Goal: Task Accomplishment & Management: Manage account settings

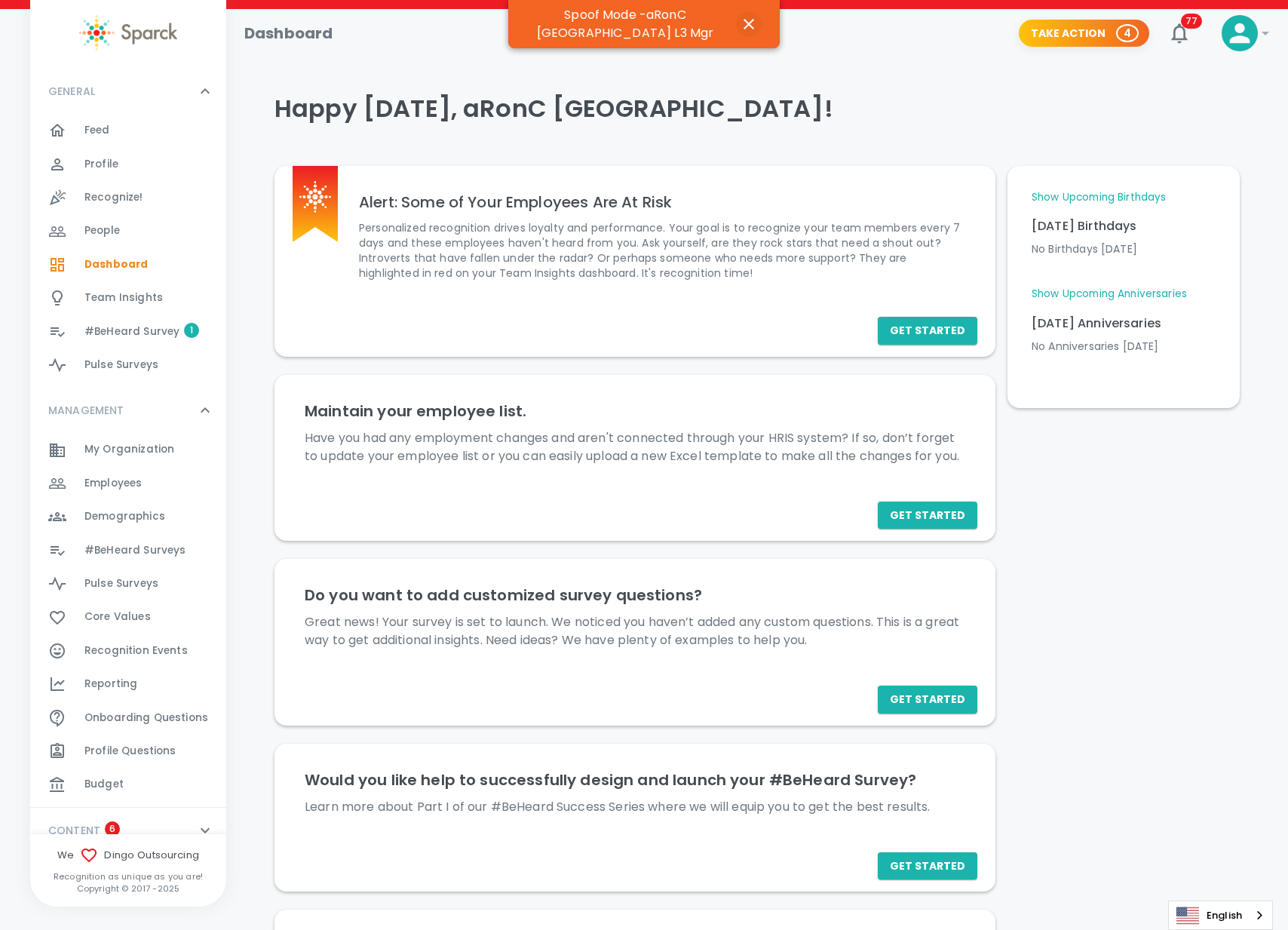
click at [749, 19] on icon "button" at bounding box center [749, 23] width 10 height 10
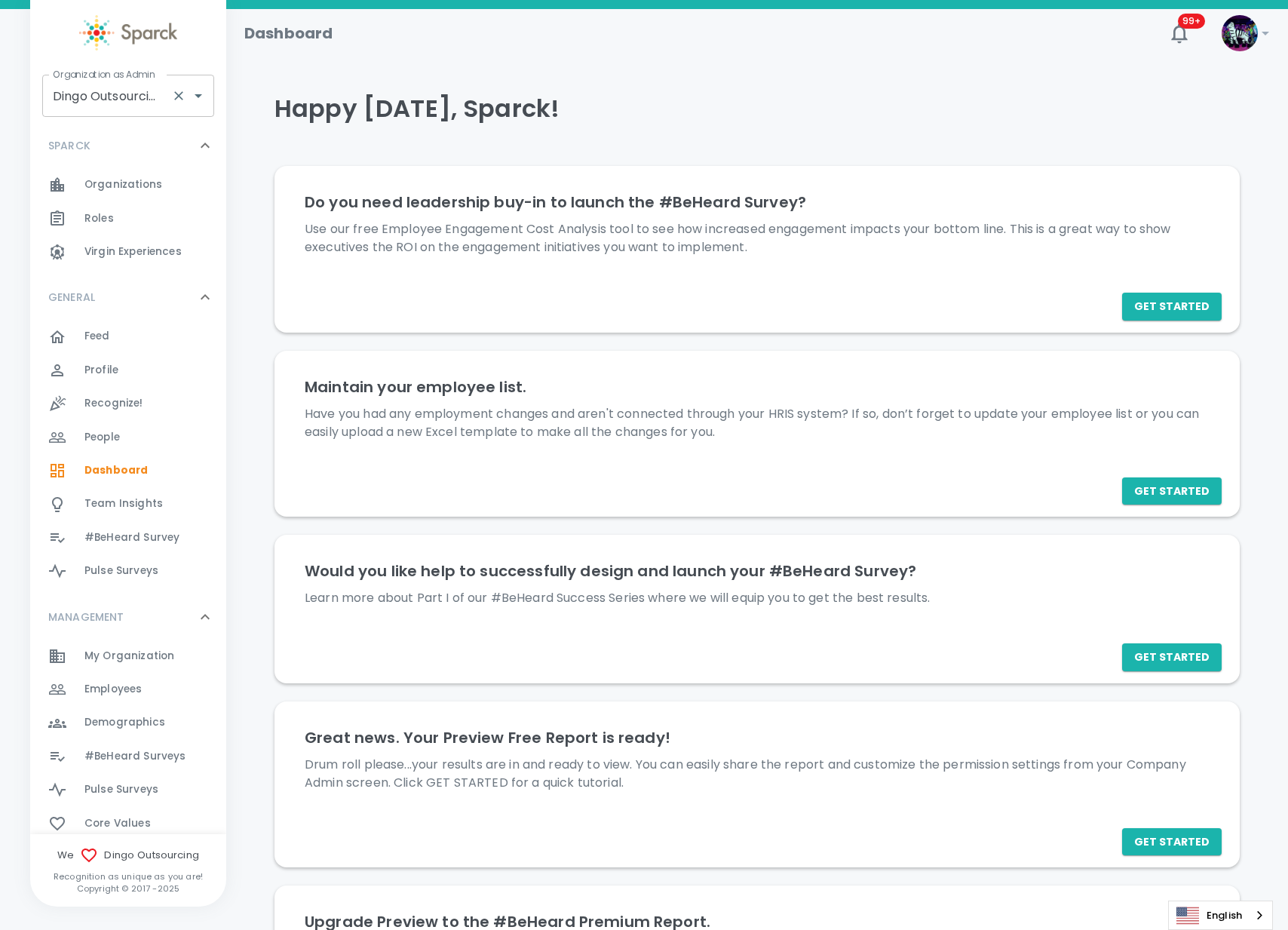
click at [117, 104] on input "Dingo Outsourcing • 793" at bounding box center [107, 95] width 116 height 29
click at [113, 134] on li "San Francisco Bay Coffee • 1357" at bounding box center [128, 146] width 172 height 45
type input "San Francisco Bay Coffee • 1357"
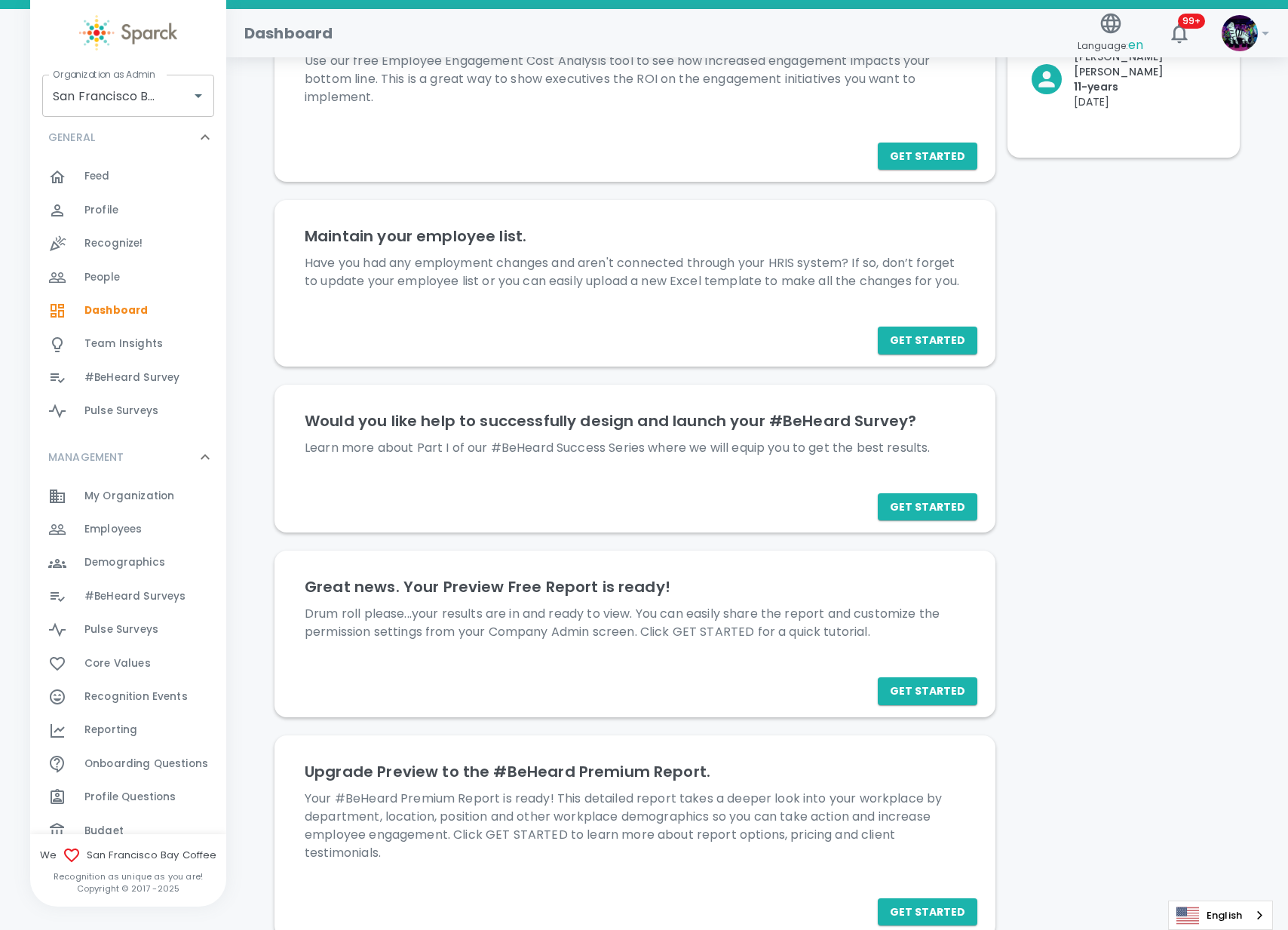
scroll to position [189, 0]
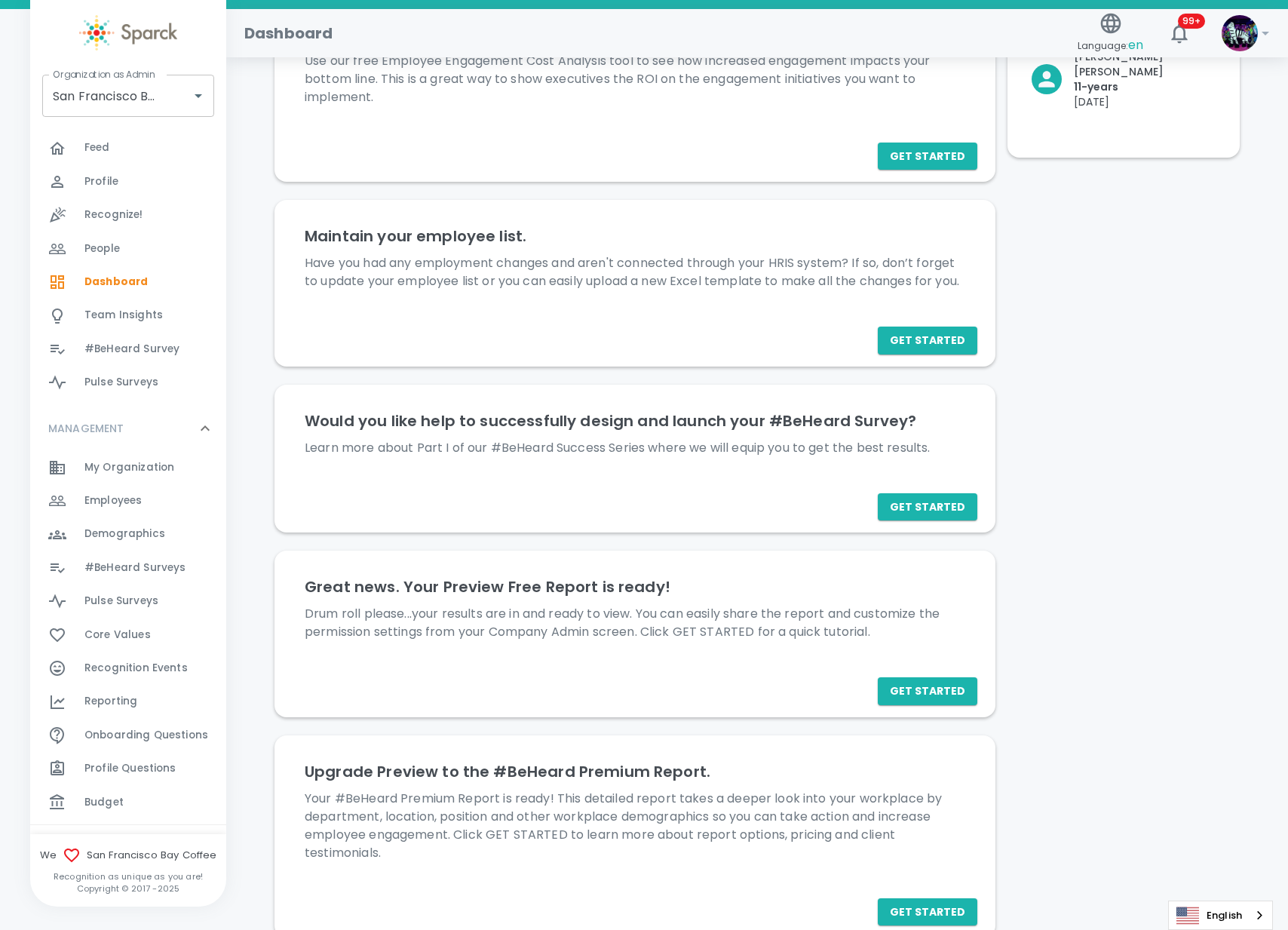
click at [127, 799] on div "Budget 0" at bounding box center [155, 802] width 142 height 21
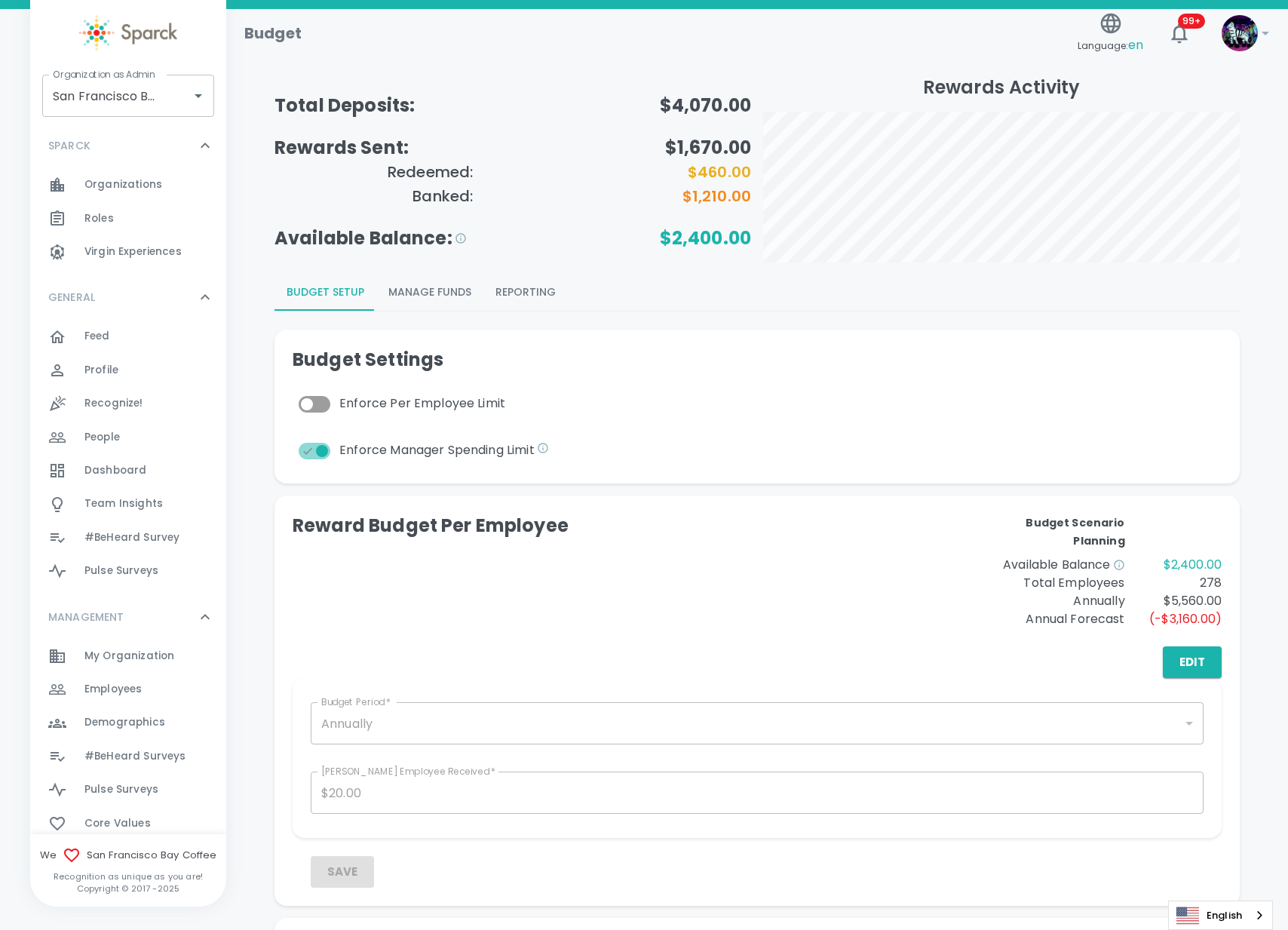
click at [543, 288] on button "Reporting" at bounding box center [525, 293] width 84 height 36
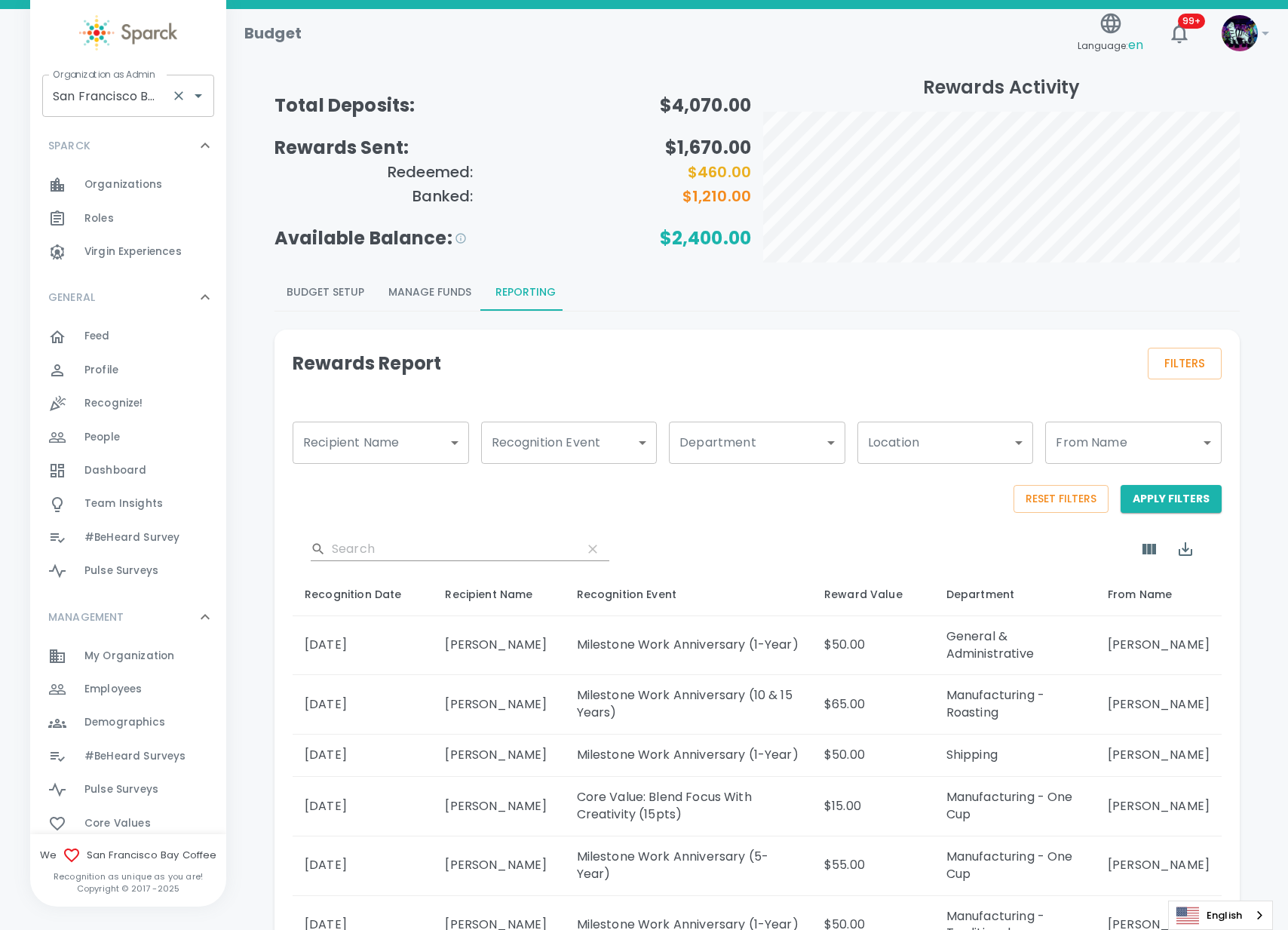
click at [143, 101] on input "San Francisco Bay Coffee • 1357" at bounding box center [107, 95] width 116 height 29
click at [122, 127] on li "Luxer One • 727" at bounding box center [128, 136] width 172 height 27
type input "Luxer One • 727"
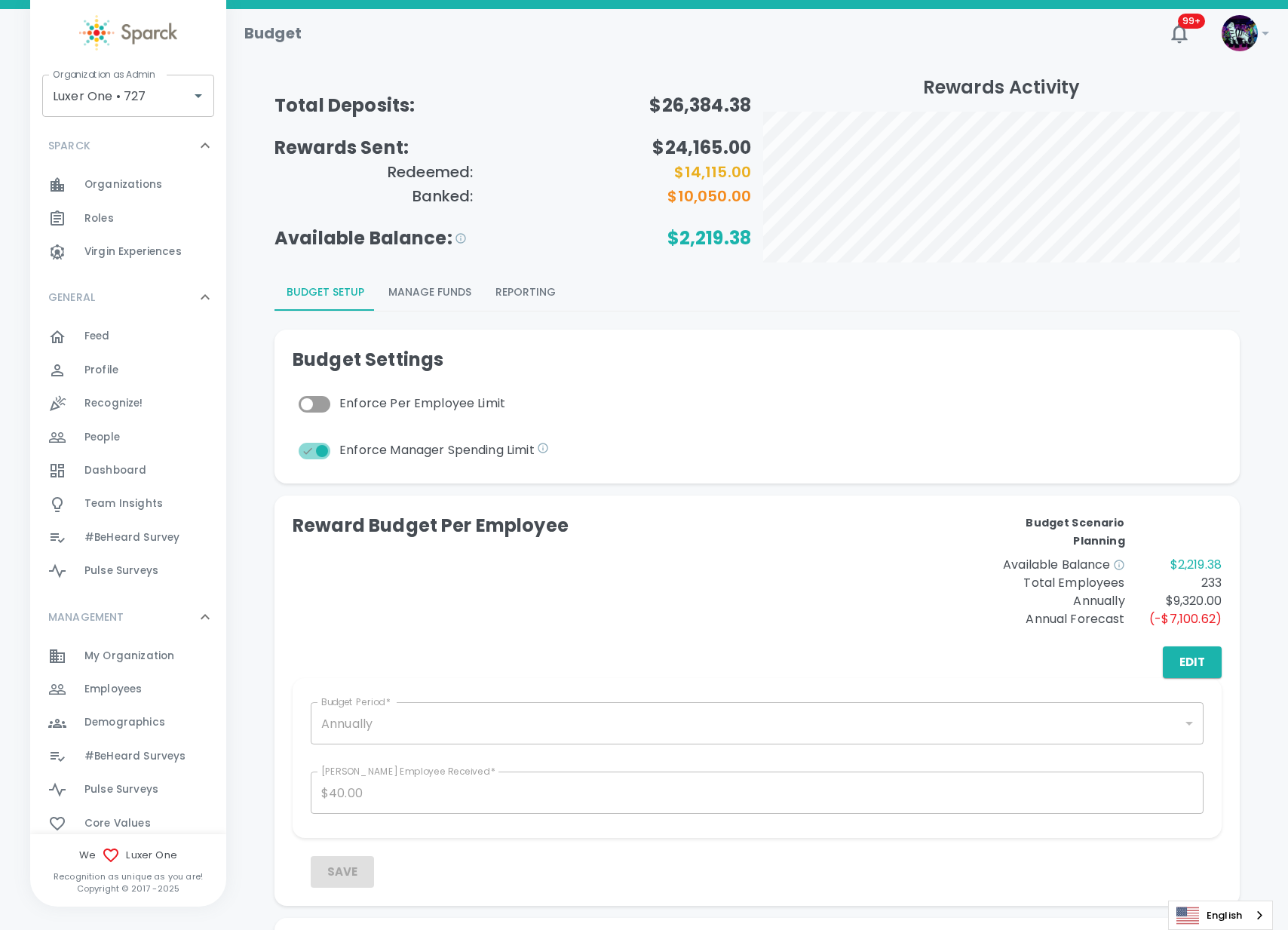
click at [136, 686] on span "Employees" at bounding box center [112, 690] width 57 height 15
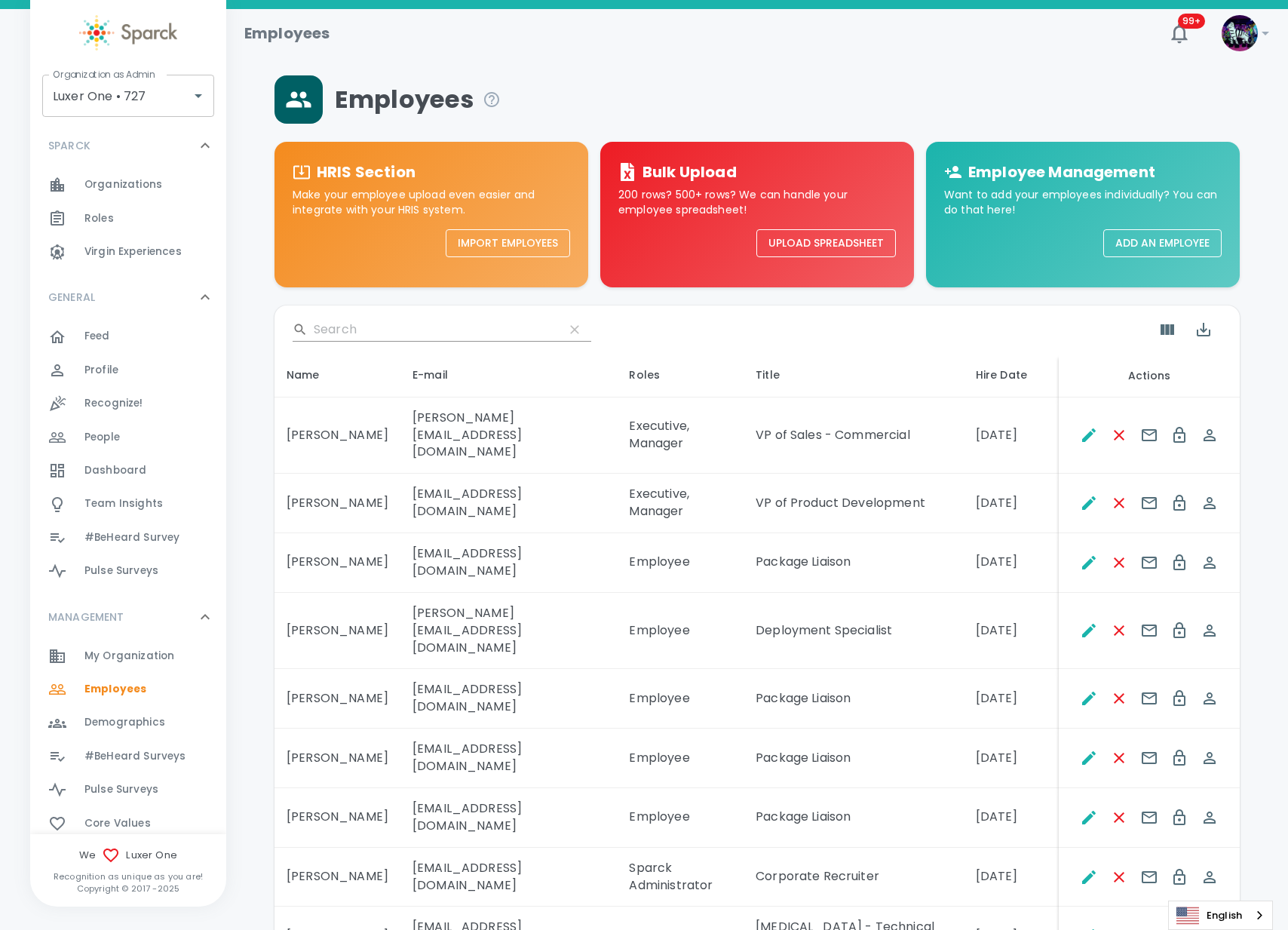
click at [380, 327] on input "Search" at bounding box center [433, 330] width 238 height 24
click at [1213, 868] on icon "Spoof This Employee" at bounding box center [1209, 877] width 18 height 18
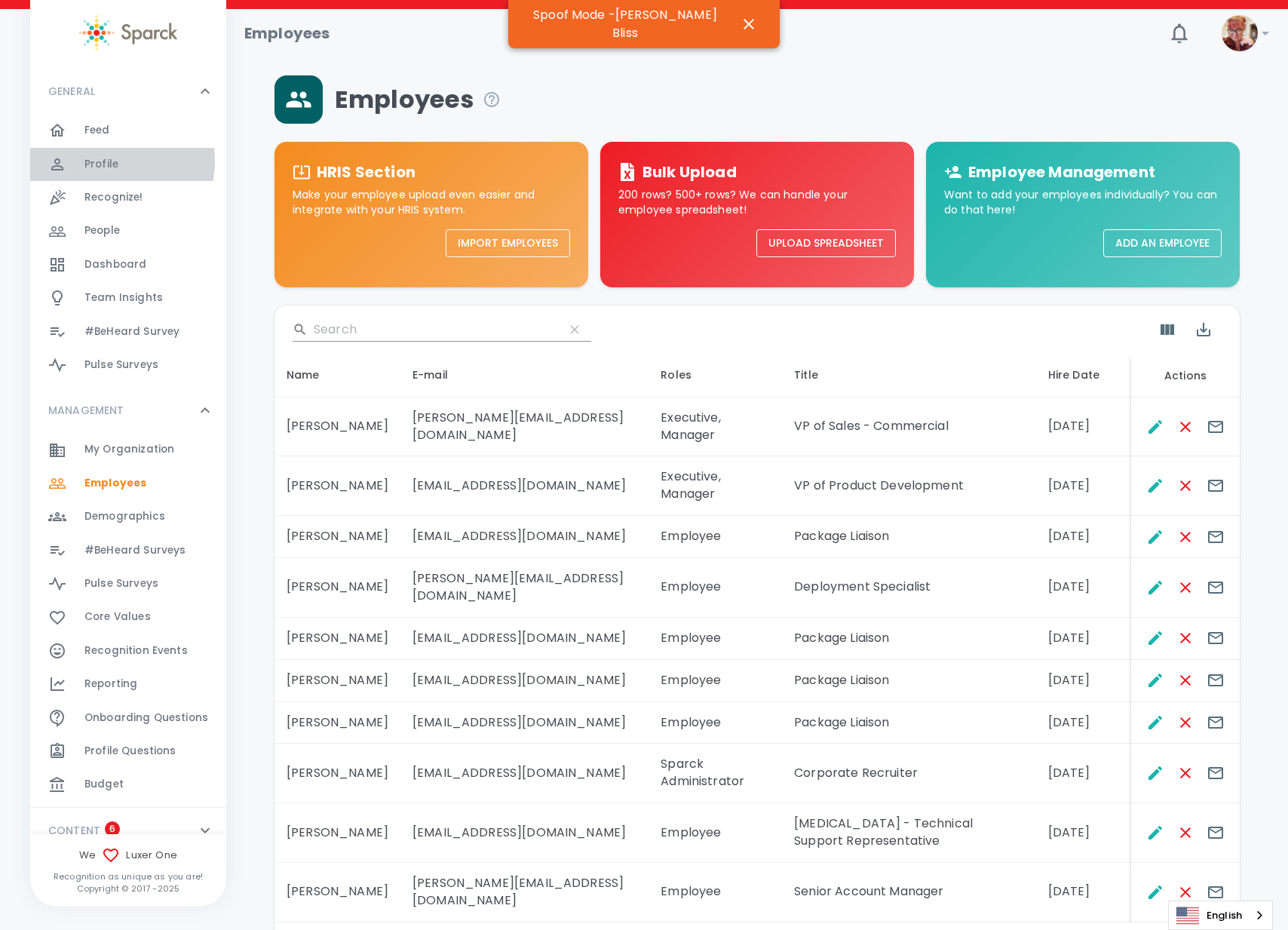
click at [104, 162] on span "Profile" at bounding box center [101, 165] width 34 height 15
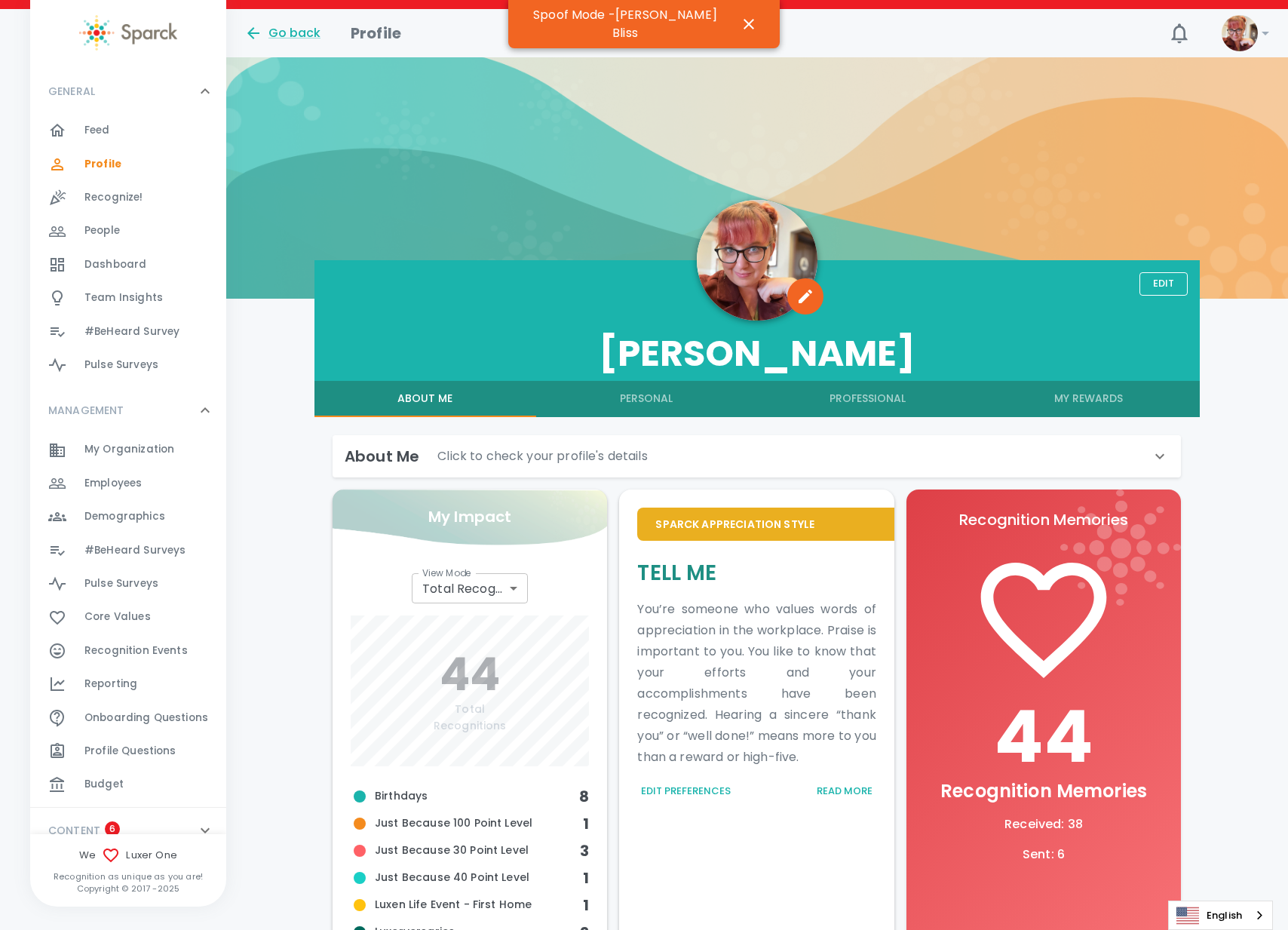
click at [1096, 400] on button "My Rewards" at bounding box center [1089, 399] width 221 height 36
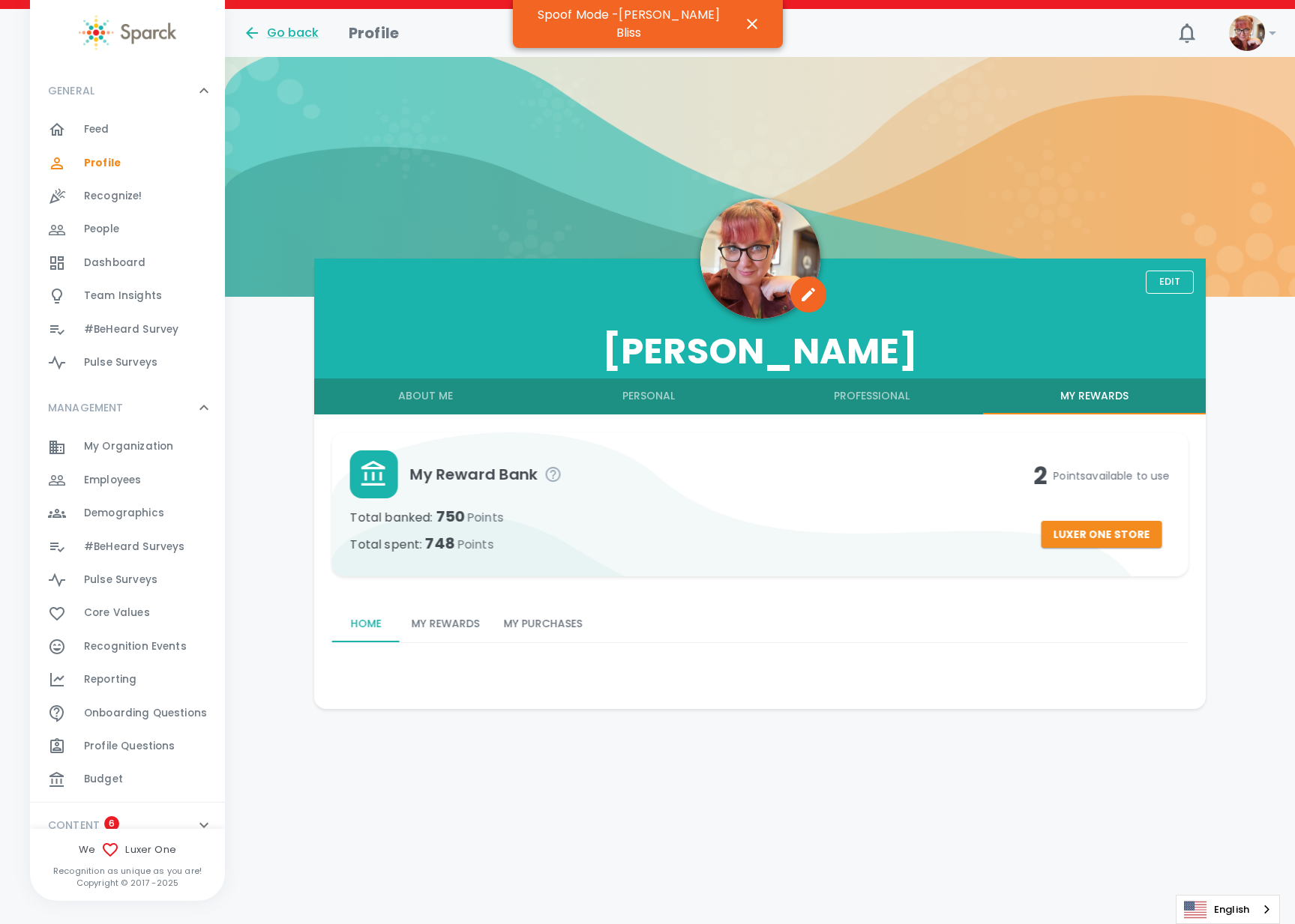
click at [449, 622] on button "My Rewards" at bounding box center [445, 624] width 92 height 36
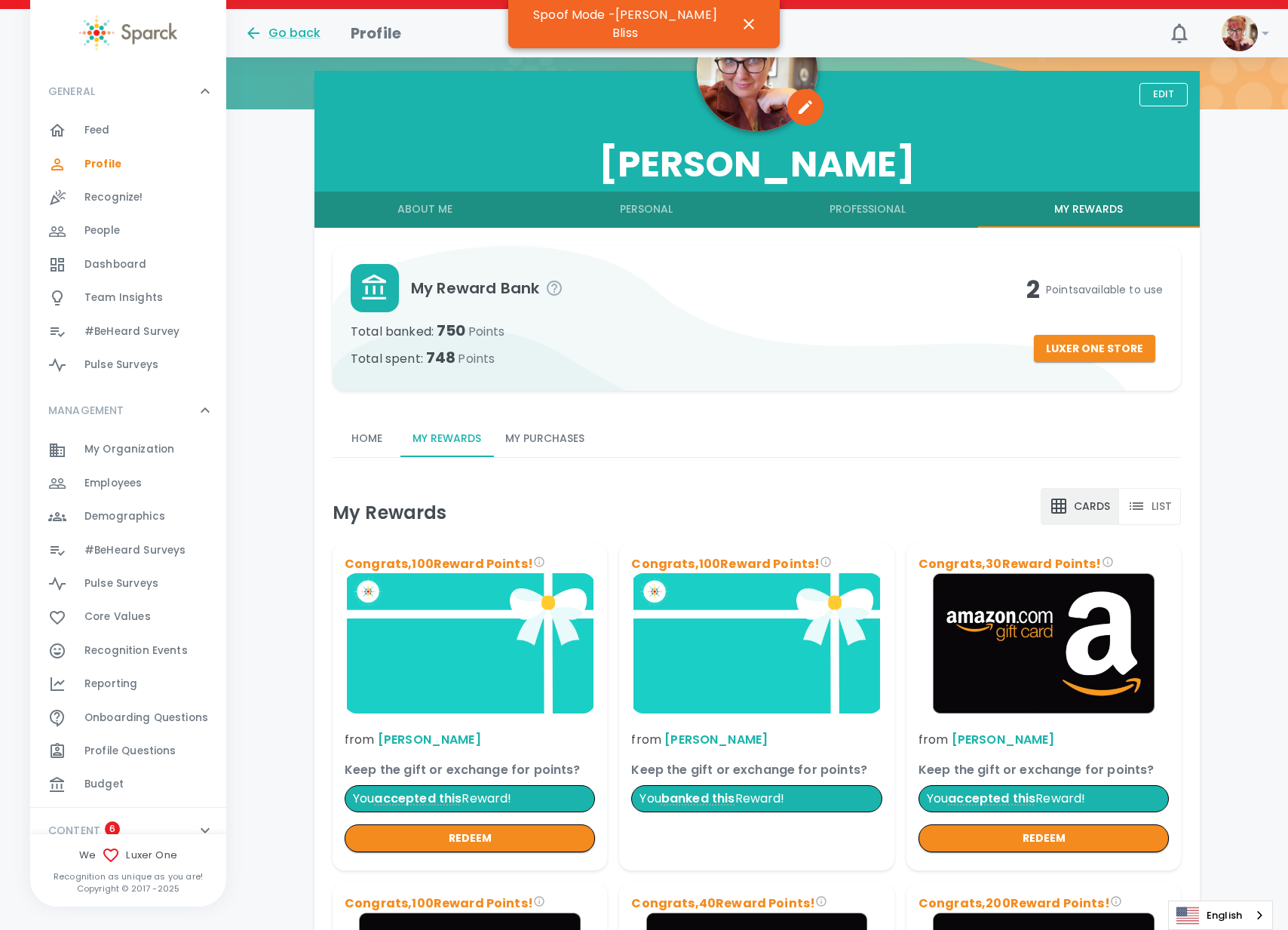
scroll to position [189, 0]
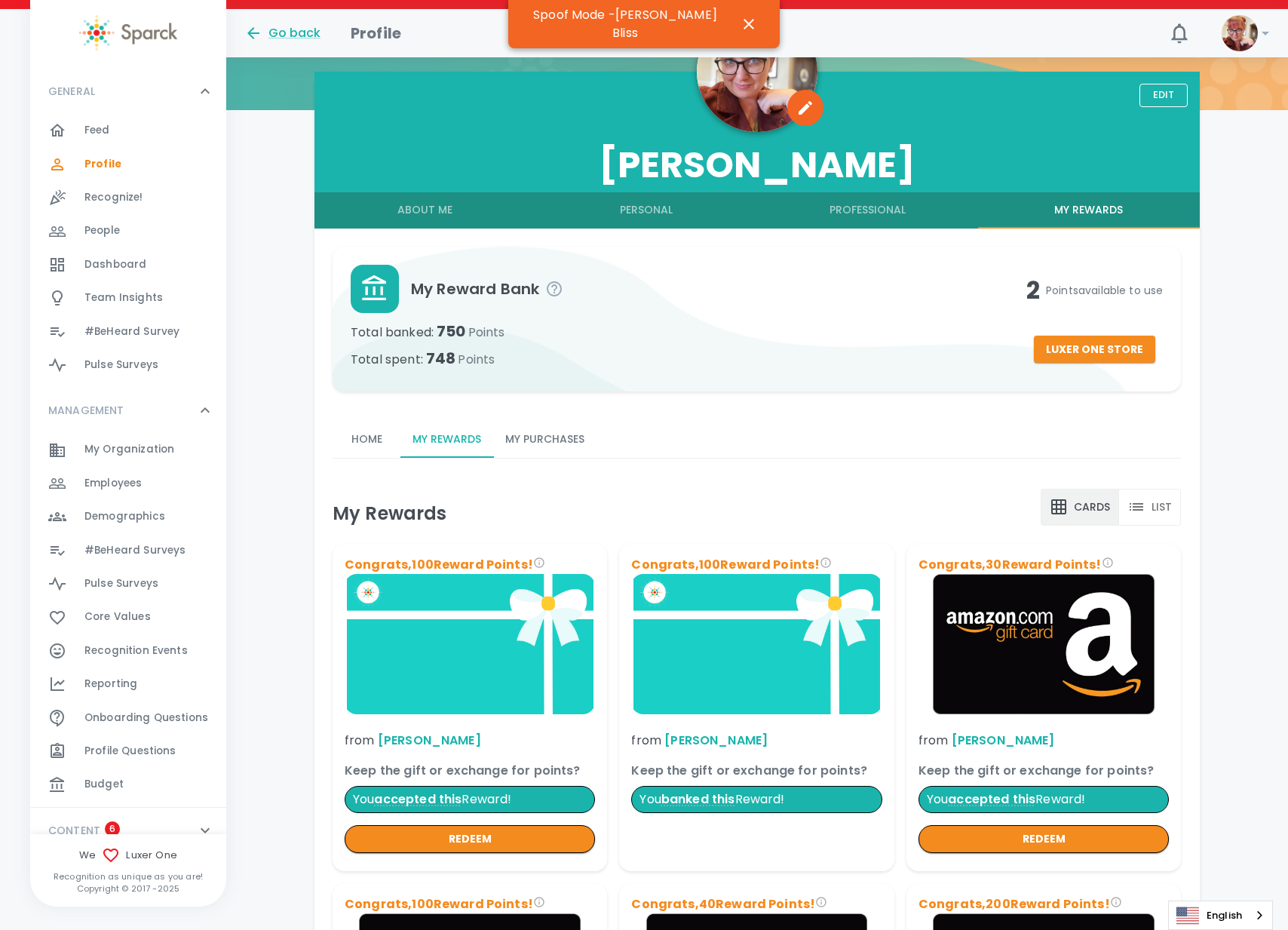
click at [1152, 506] on button "List" at bounding box center [1151, 508] width 63 height 37
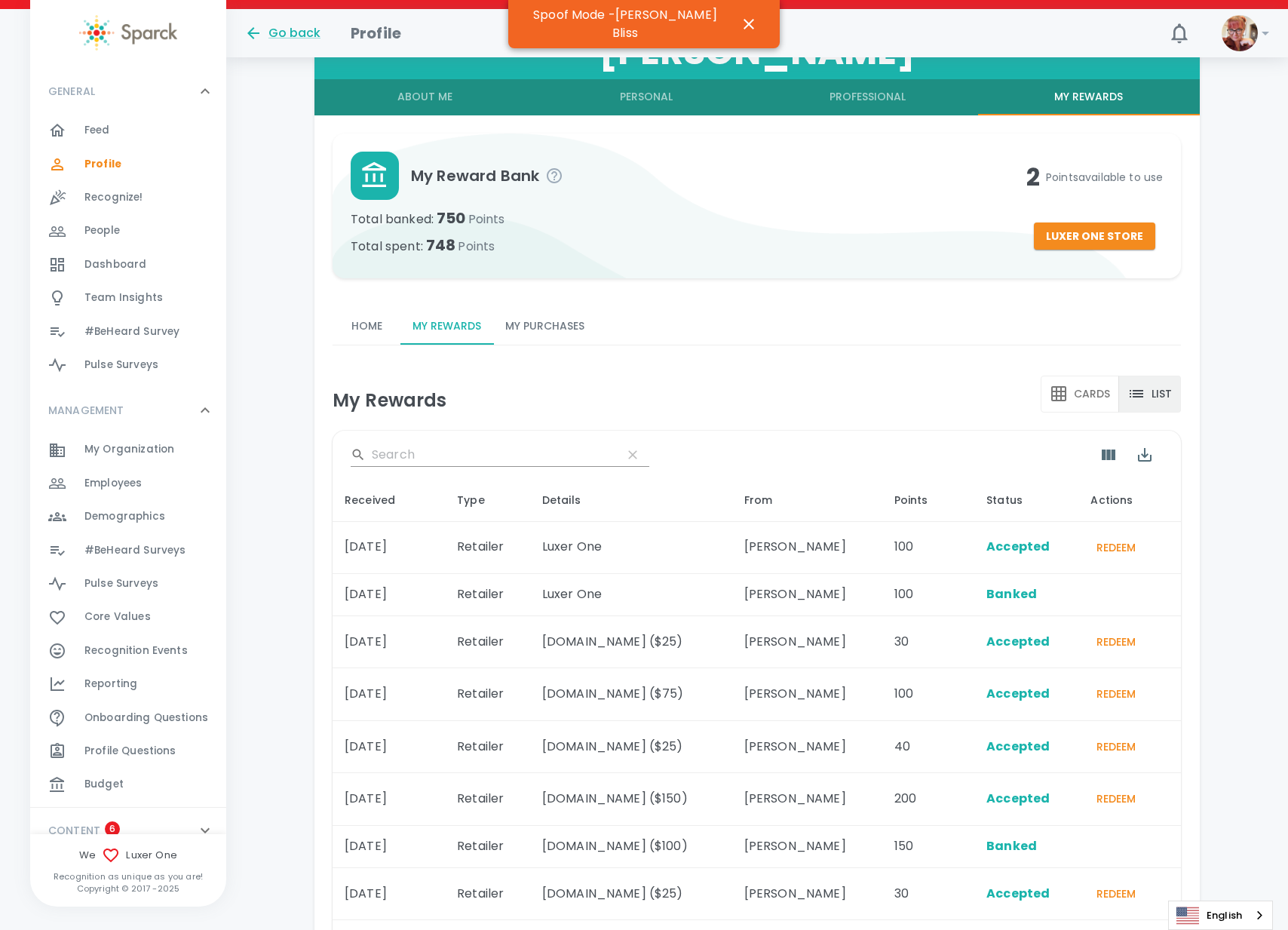
scroll to position [94, 0]
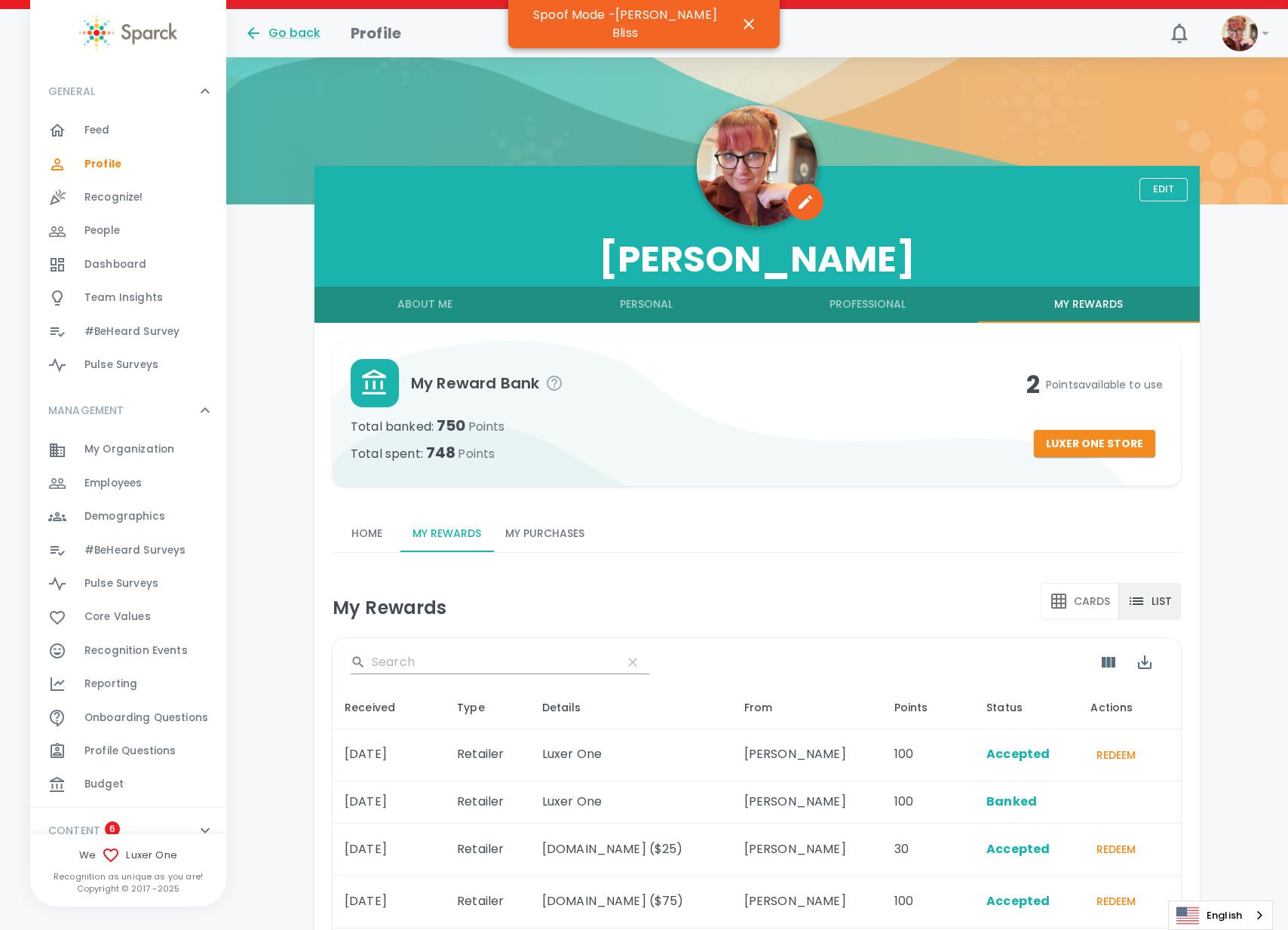
click at [544, 538] on button "My Purchases" at bounding box center [545, 534] width 104 height 36
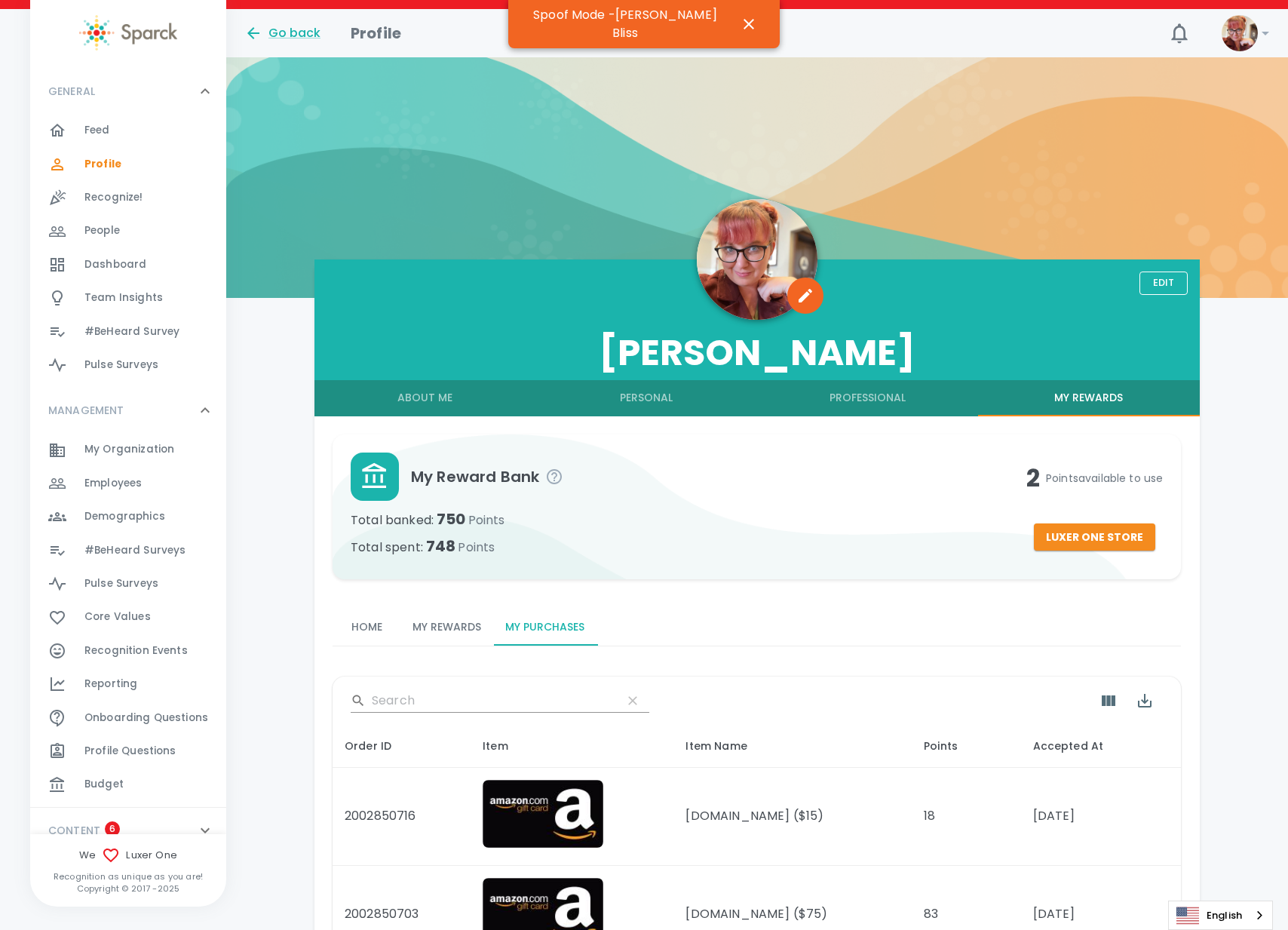
scroll to position [0, 0]
click at [441, 275] on div "Alex Bliss" at bounding box center [757, 320] width 885 height 121
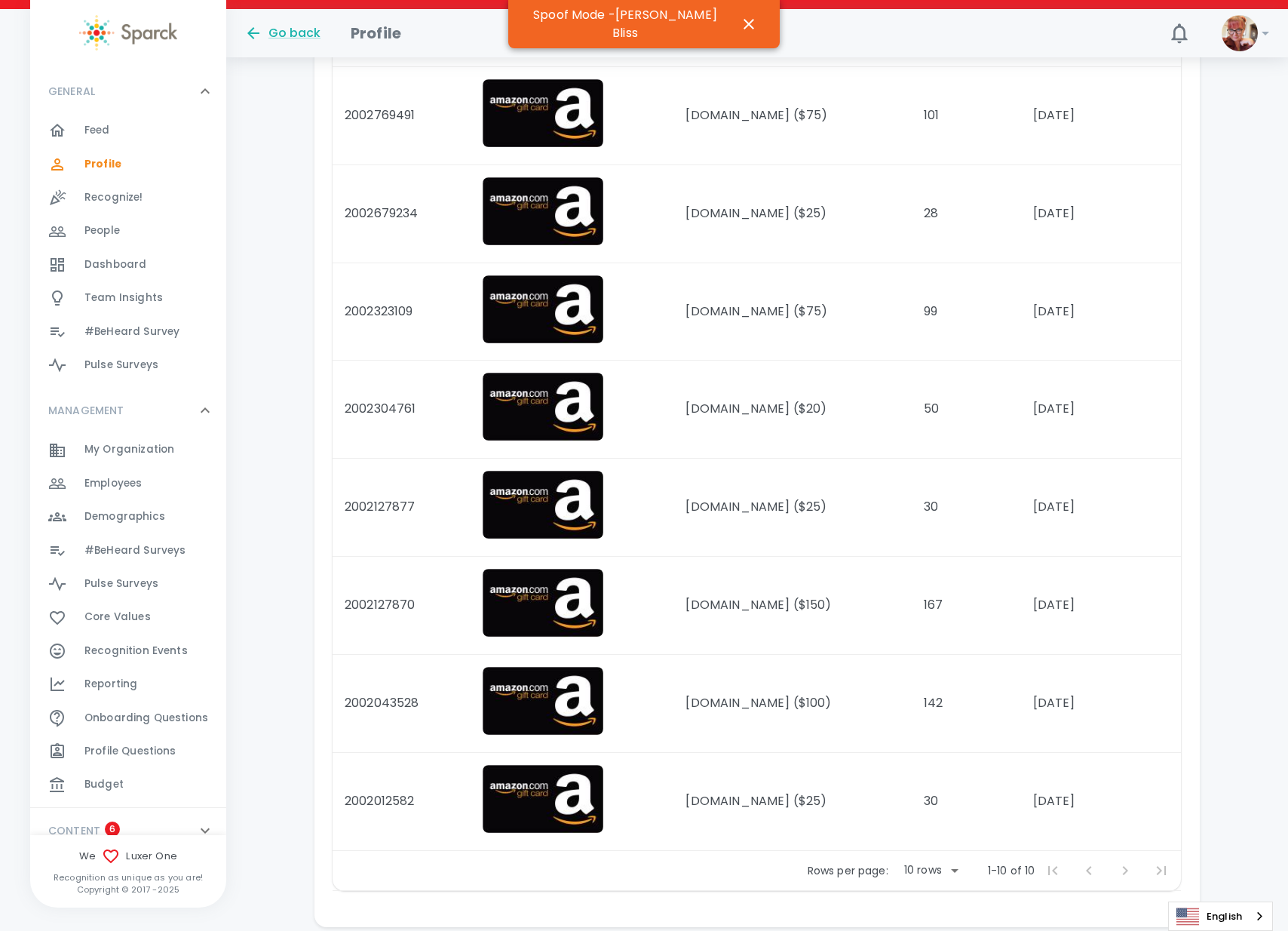
scroll to position [954, 0]
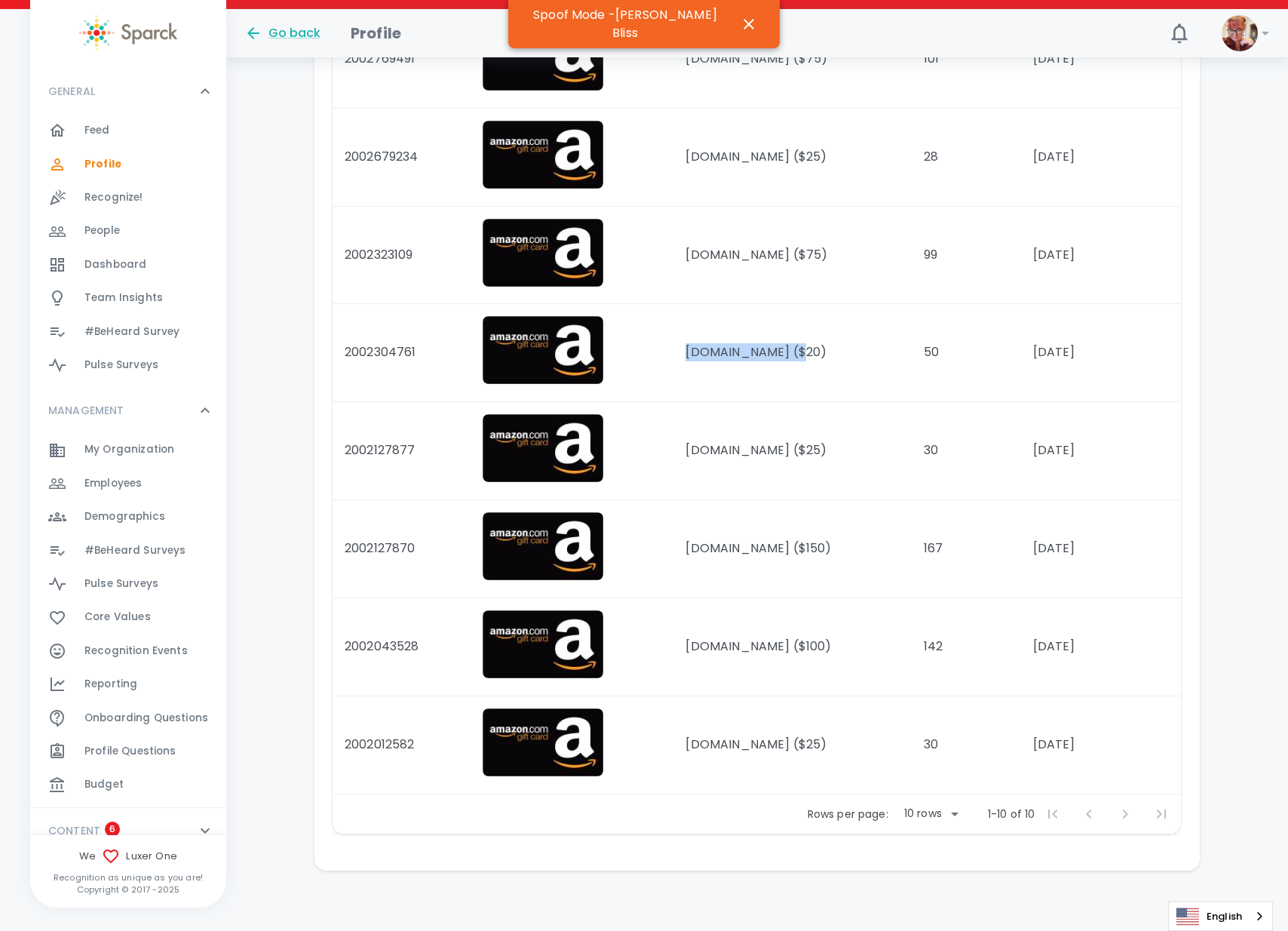
drag, startPoint x: 835, startPoint y: 358, endPoint x: 701, endPoint y: 358, distance: 134.0
click at [701, 358] on td "Amazon.com ($20)" at bounding box center [793, 352] width 238 height 98
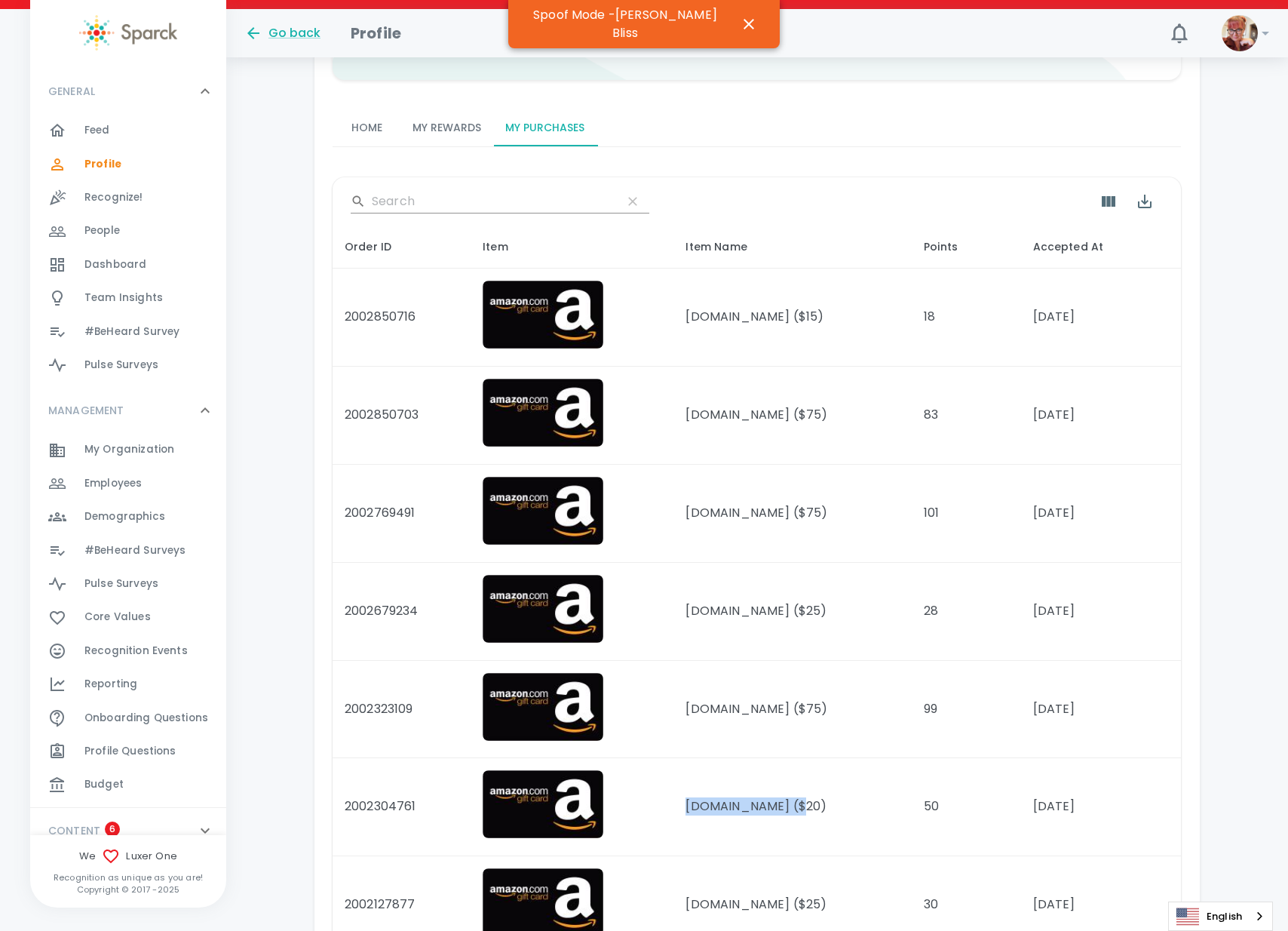
scroll to position [200, 0]
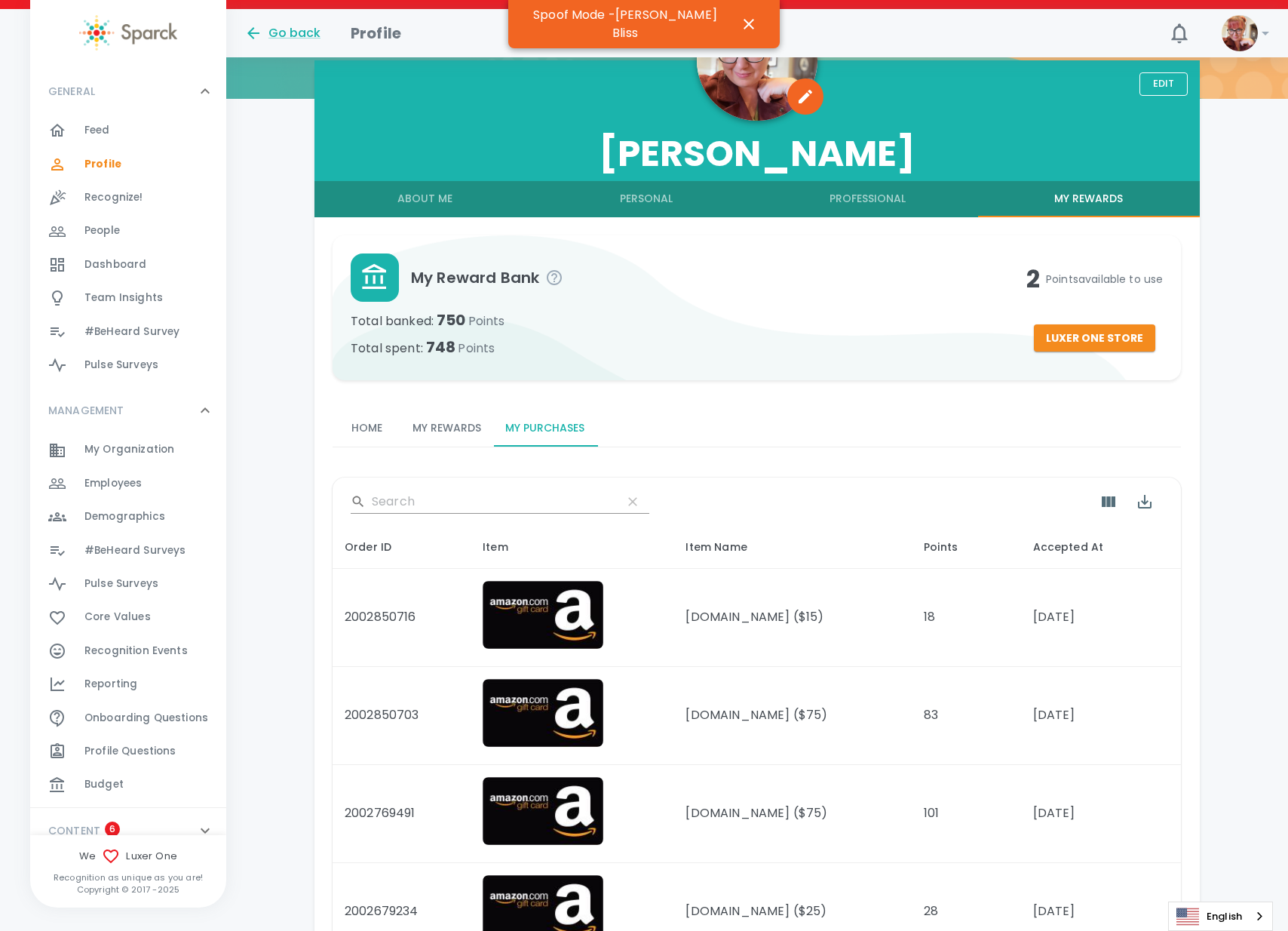
click at [462, 435] on button "My Rewards" at bounding box center [447, 428] width 93 height 36
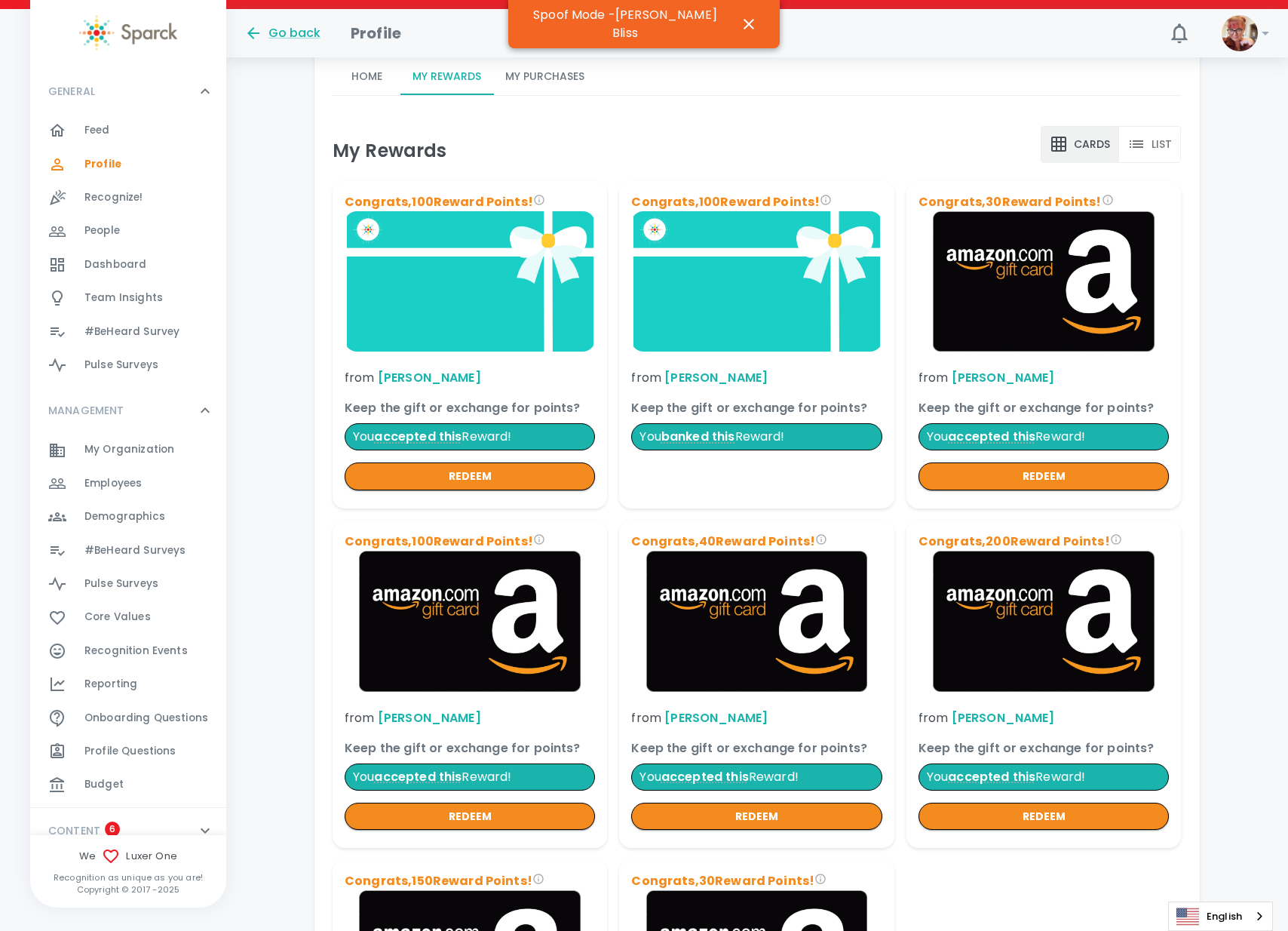
scroll to position [577, 0]
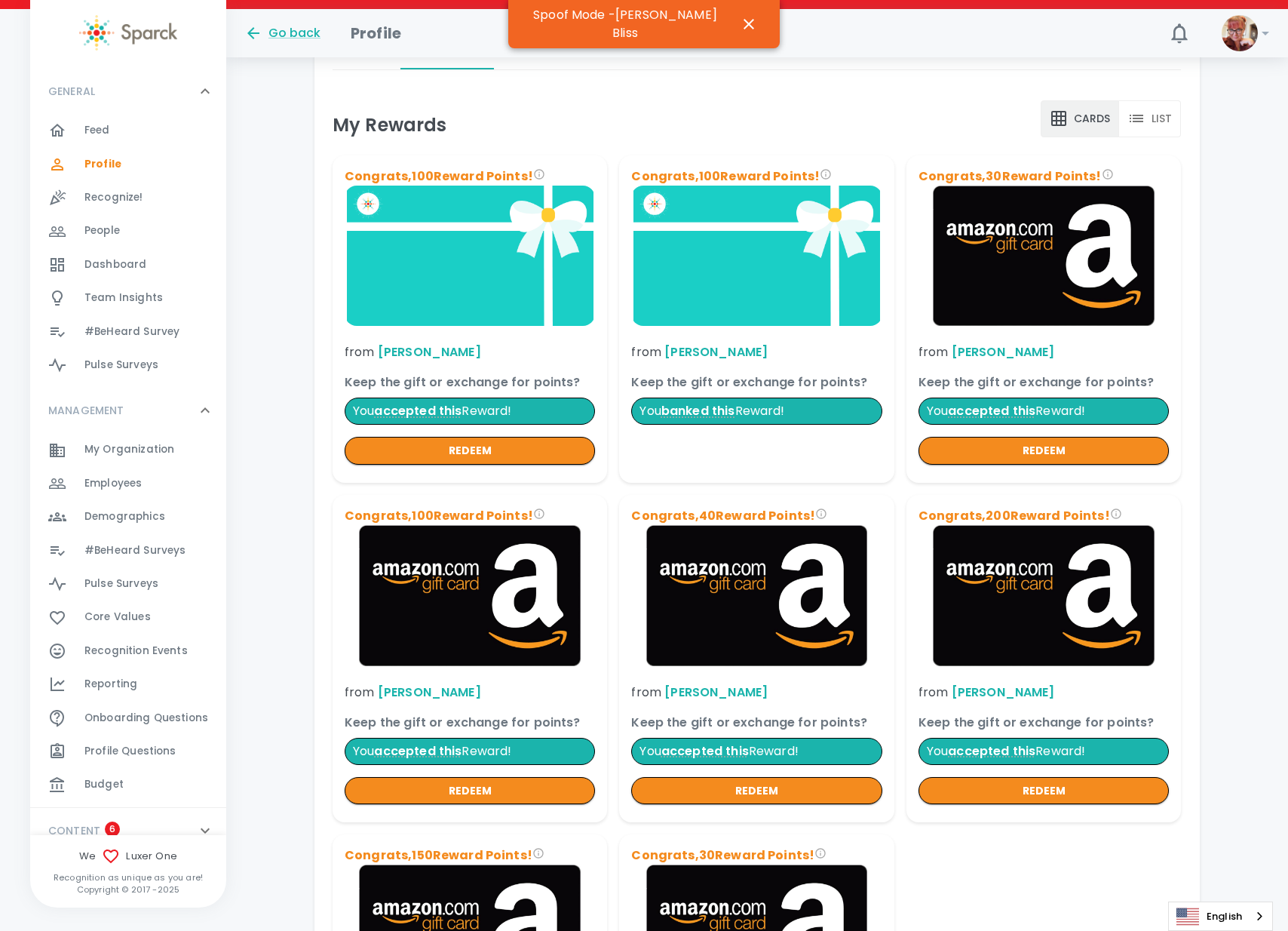
click at [1170, 115] on button "List" at bounding box center [1151, 119] width 63 height 37
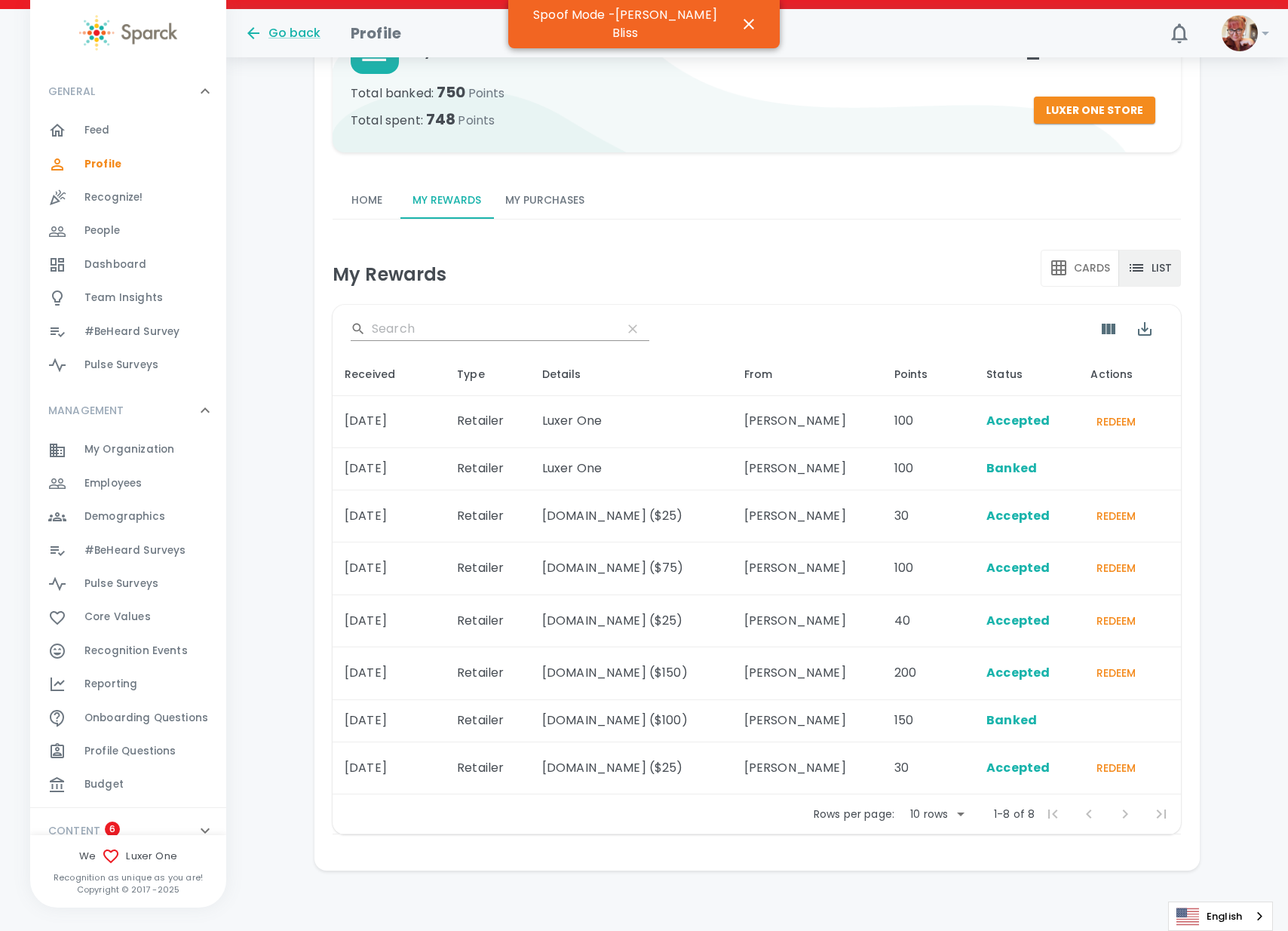
scroll to position [428, 0]
click at [551, 205] on button "My Purchases" at bounding box center [545, 200] width 104 height 36
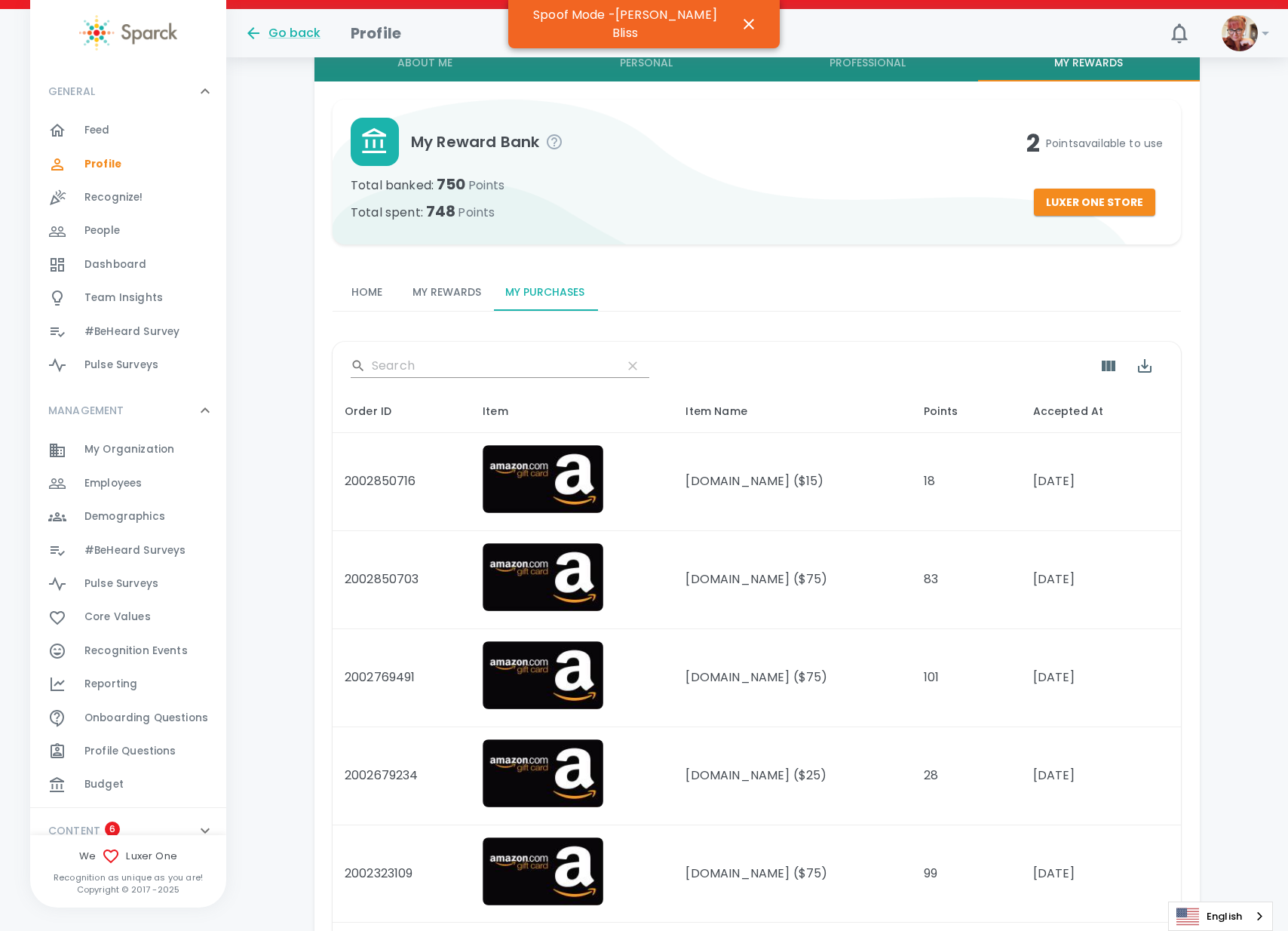
scroll to position [334, 0]
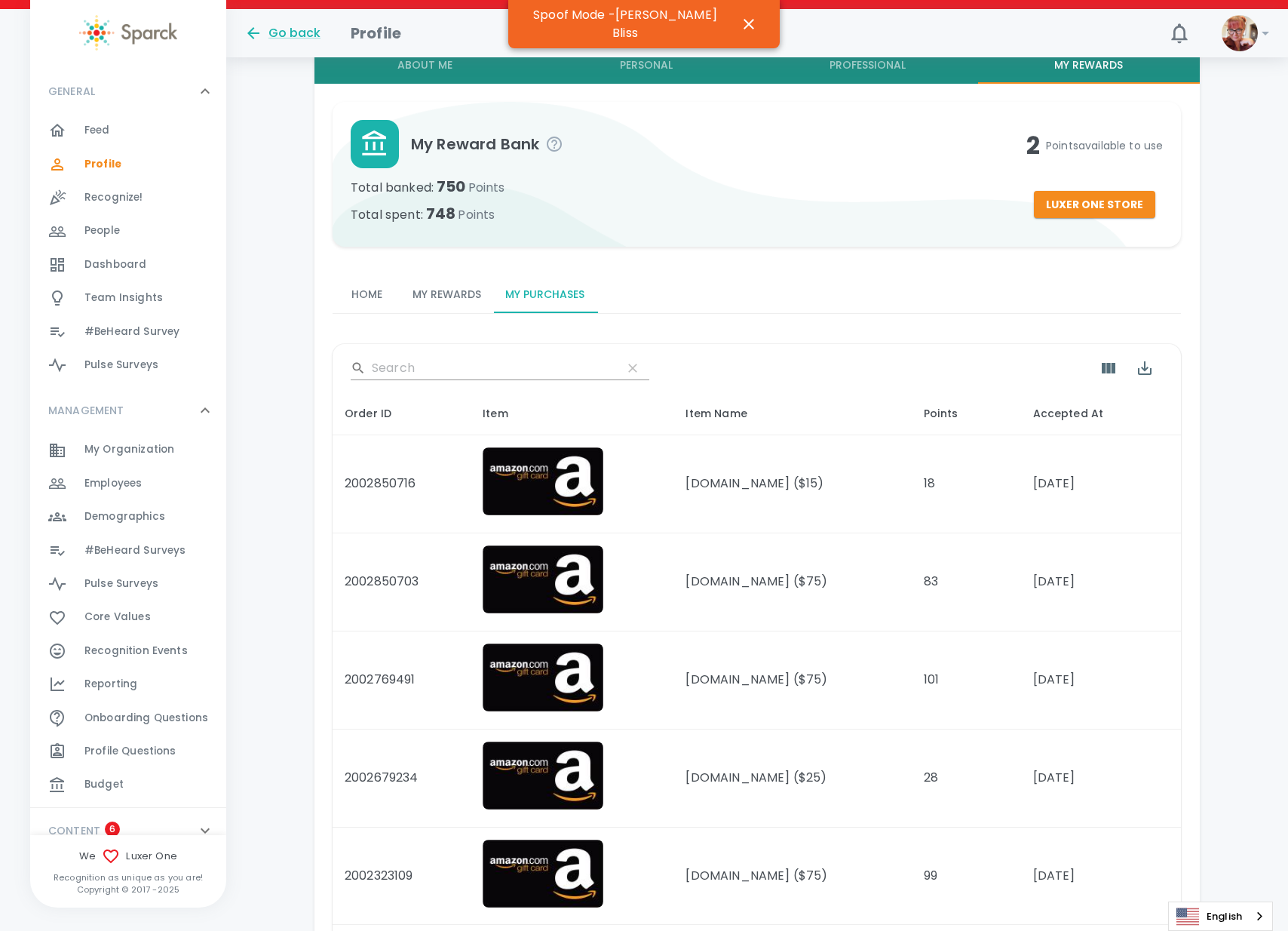
click at [463, 280] on button "My Rewards" at bounding box center [447, 294] width 93 height 36
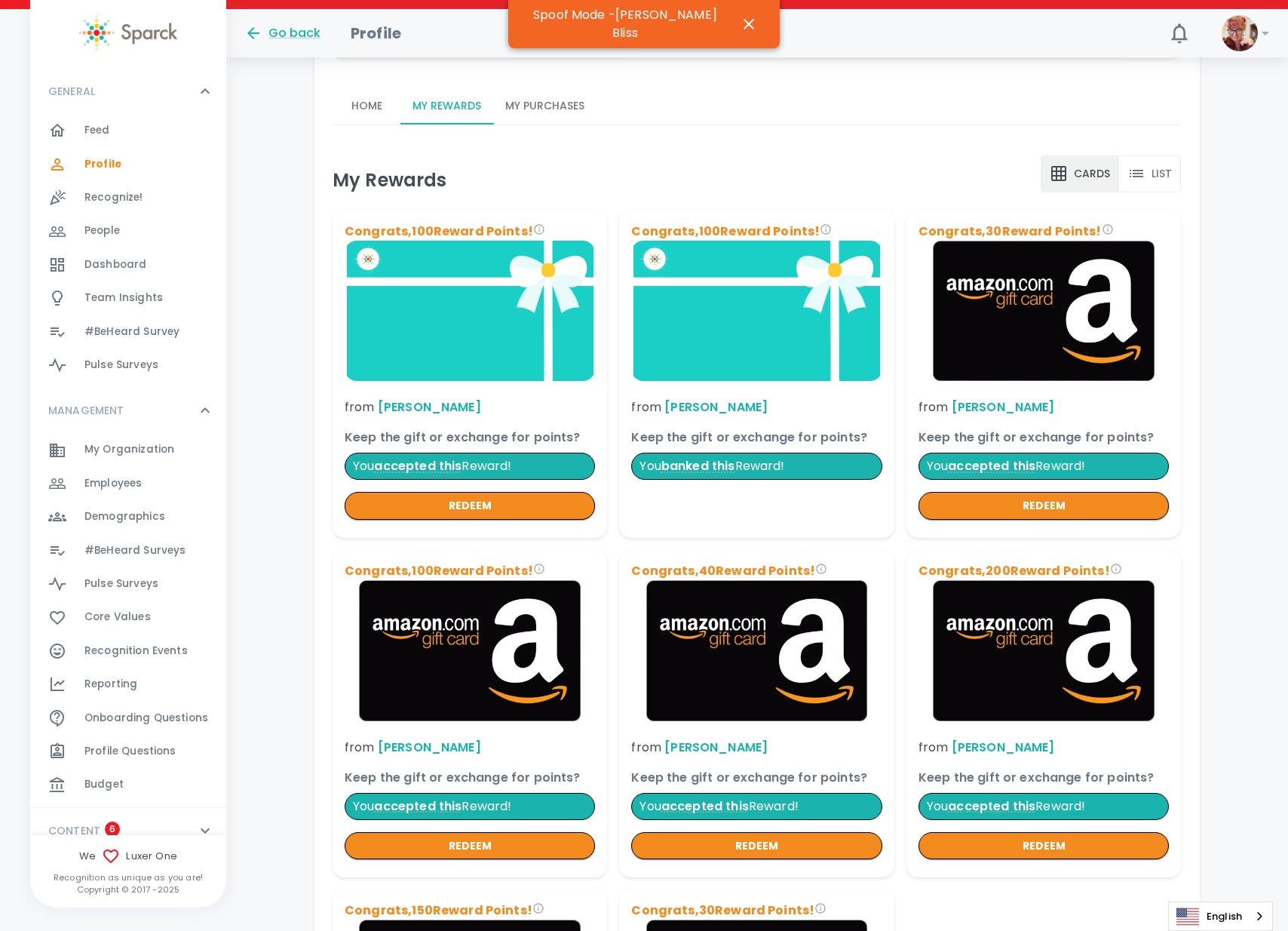
scroll to position [616, 0]
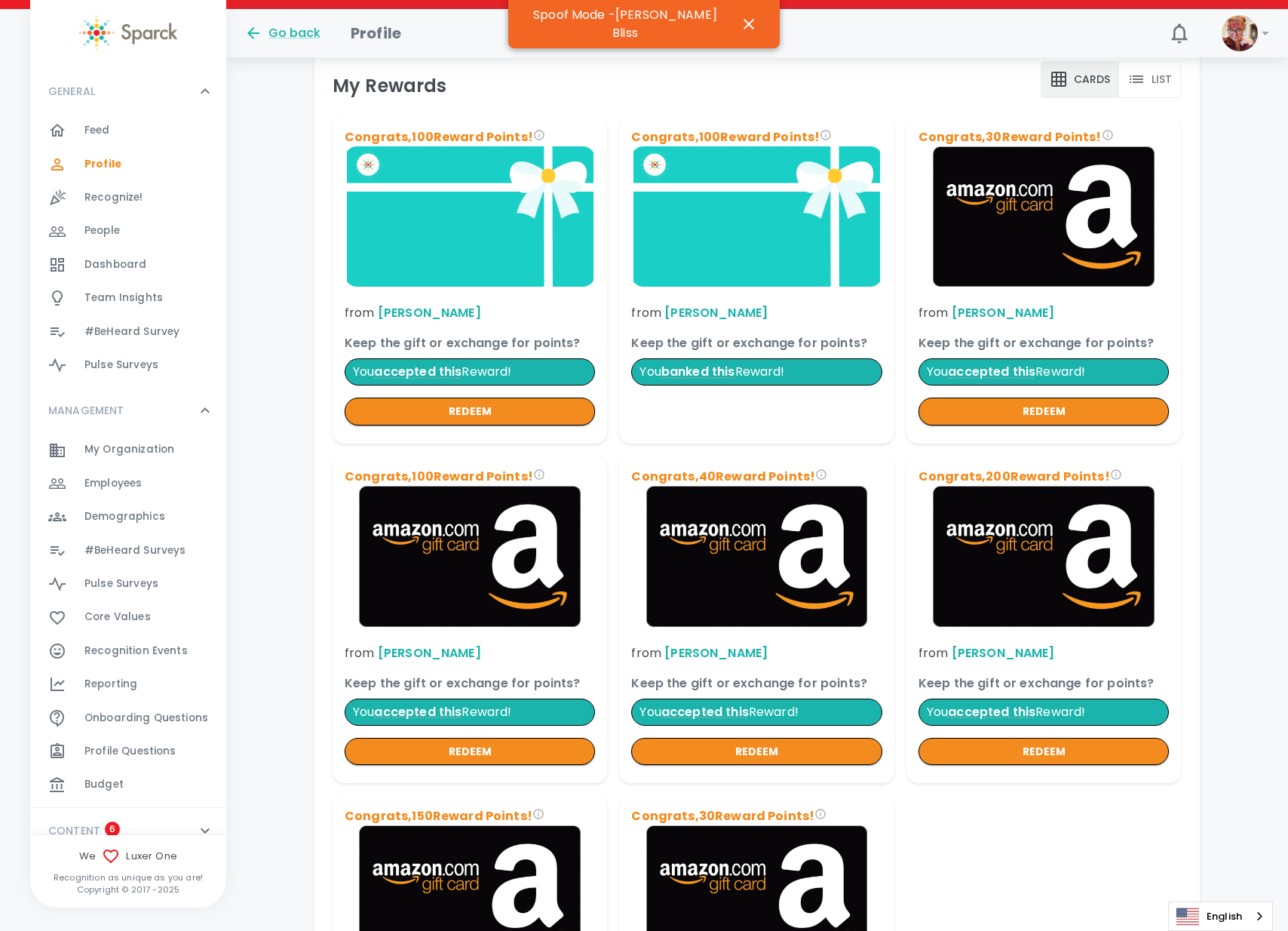
click at [1165, 79] on button "List" at bounding box center [1151, 79] width 63 height 37
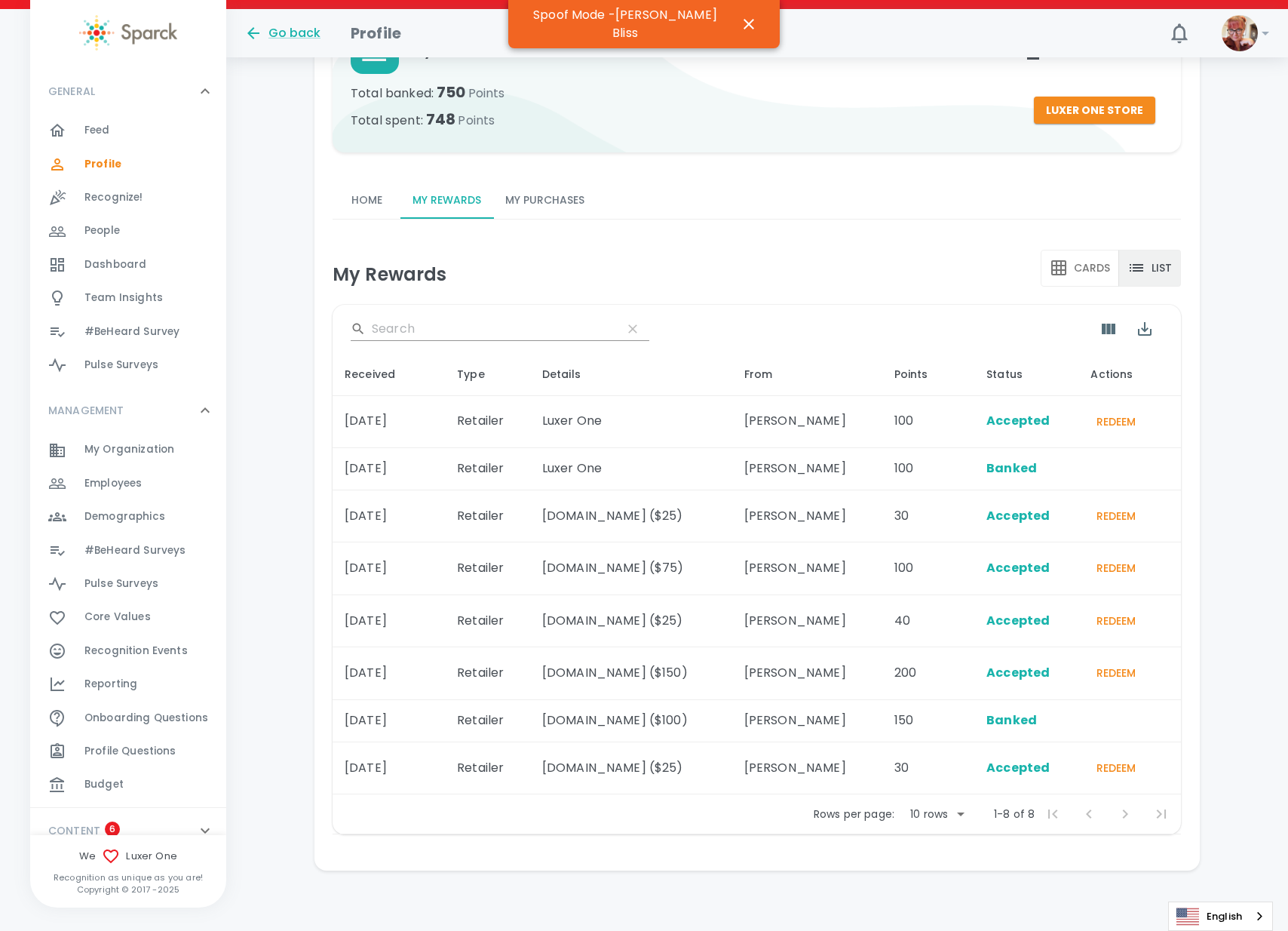
scroll to position [428, 0]
click at [548, 197] on button "My Purchases" at bounding box center [545, 200] width 104 height 36
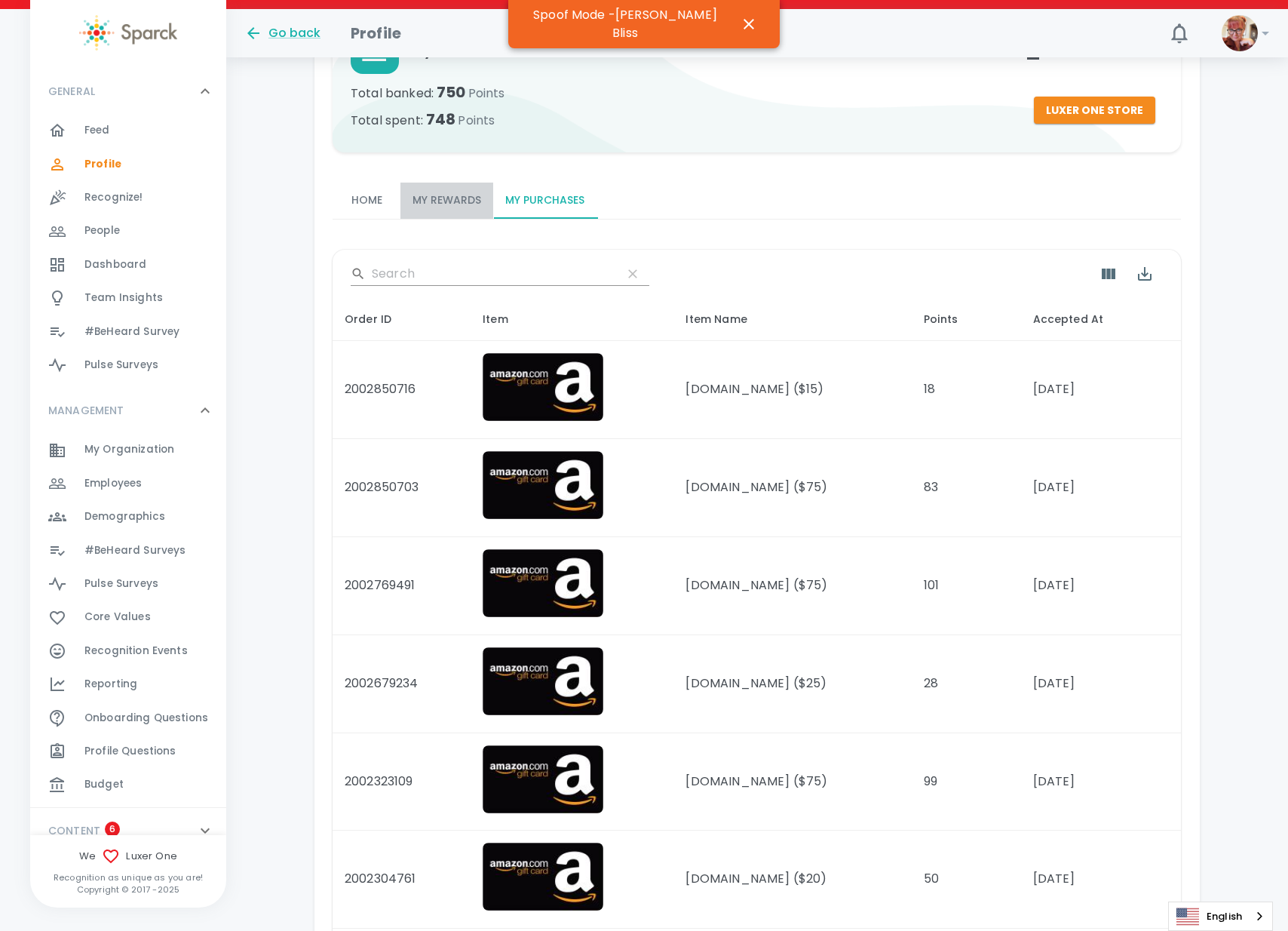
click at [460, 193] on button "My Rewards" at bounding box center [447, 200] width 93 height 36
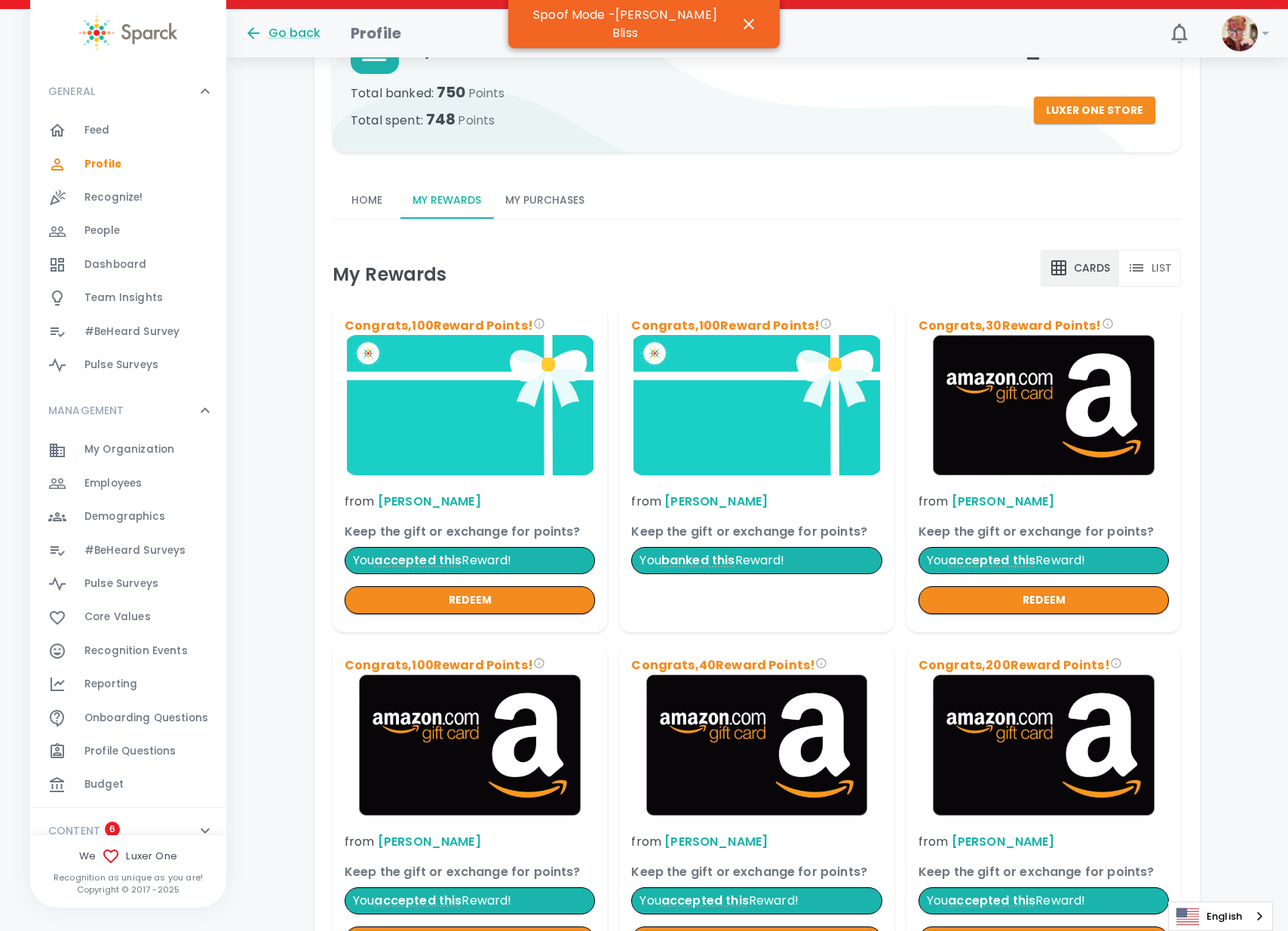
scroll to position [522, 0]
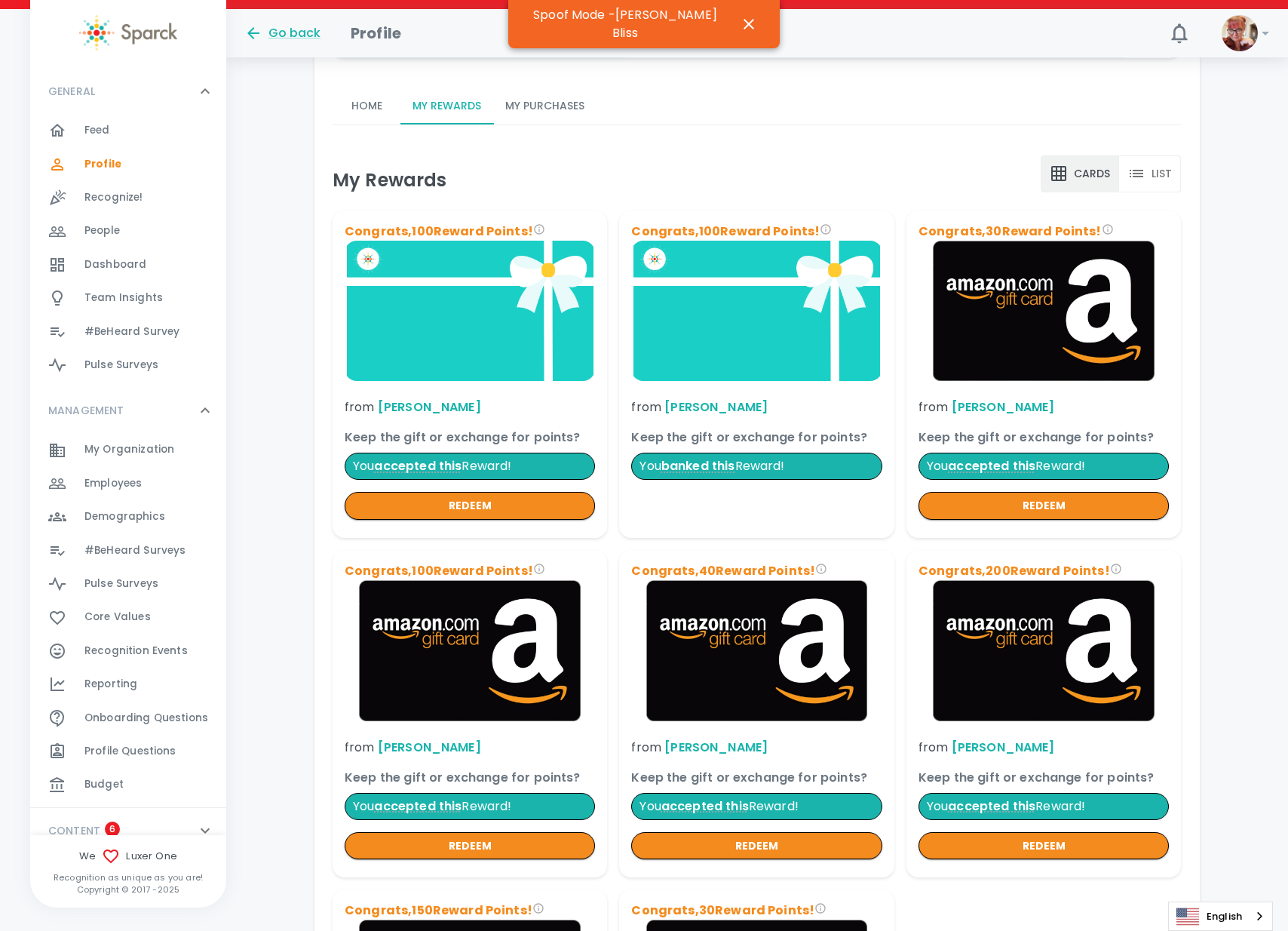
click at [1166, 179] on button "List" at bounding box center [1151, 174] width 63 height 37
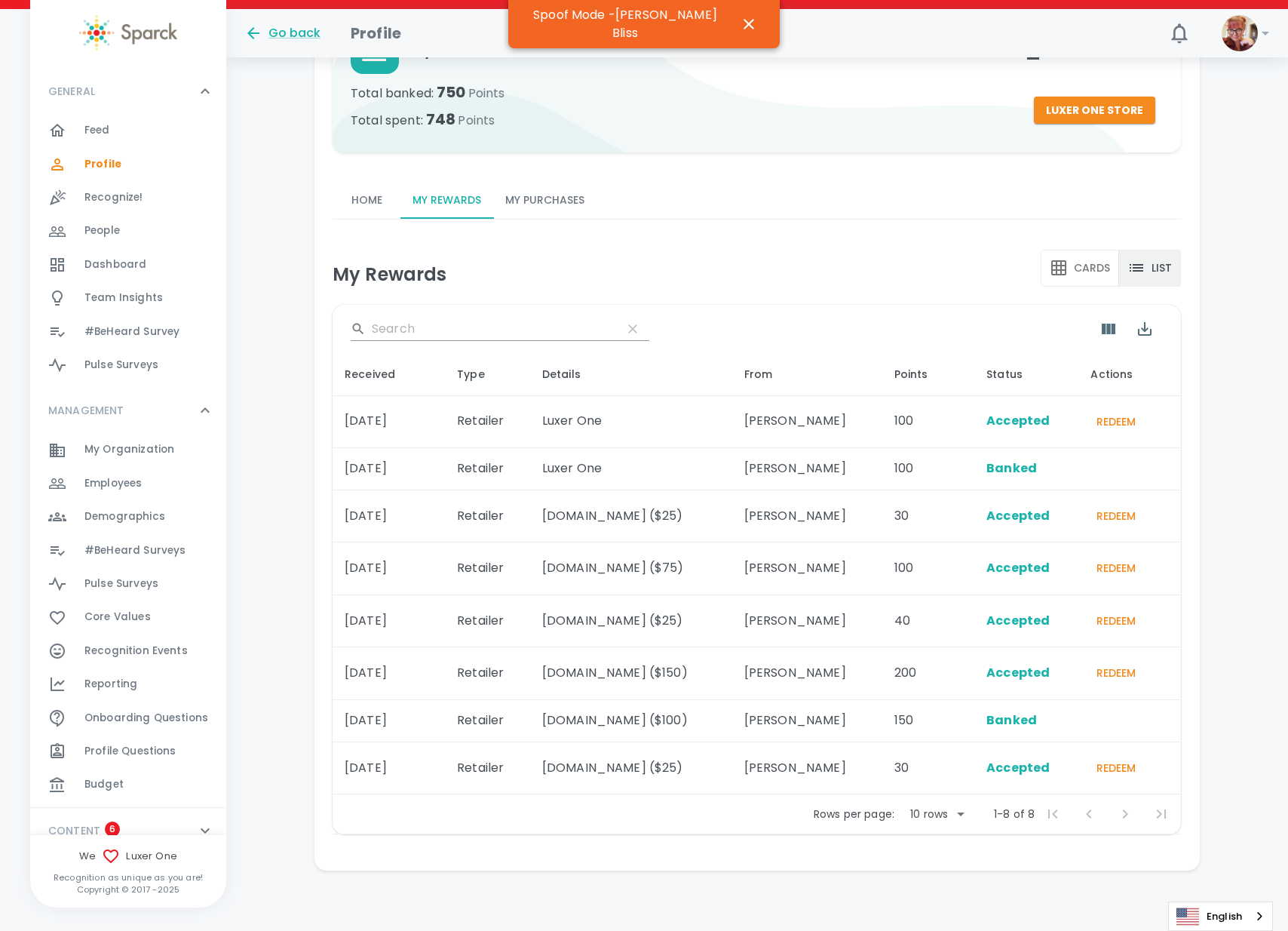
scroll to position [428, 0]
click at [553, 199] on button "My Purchases" at bounding box center [545, 200] width 104 height 36
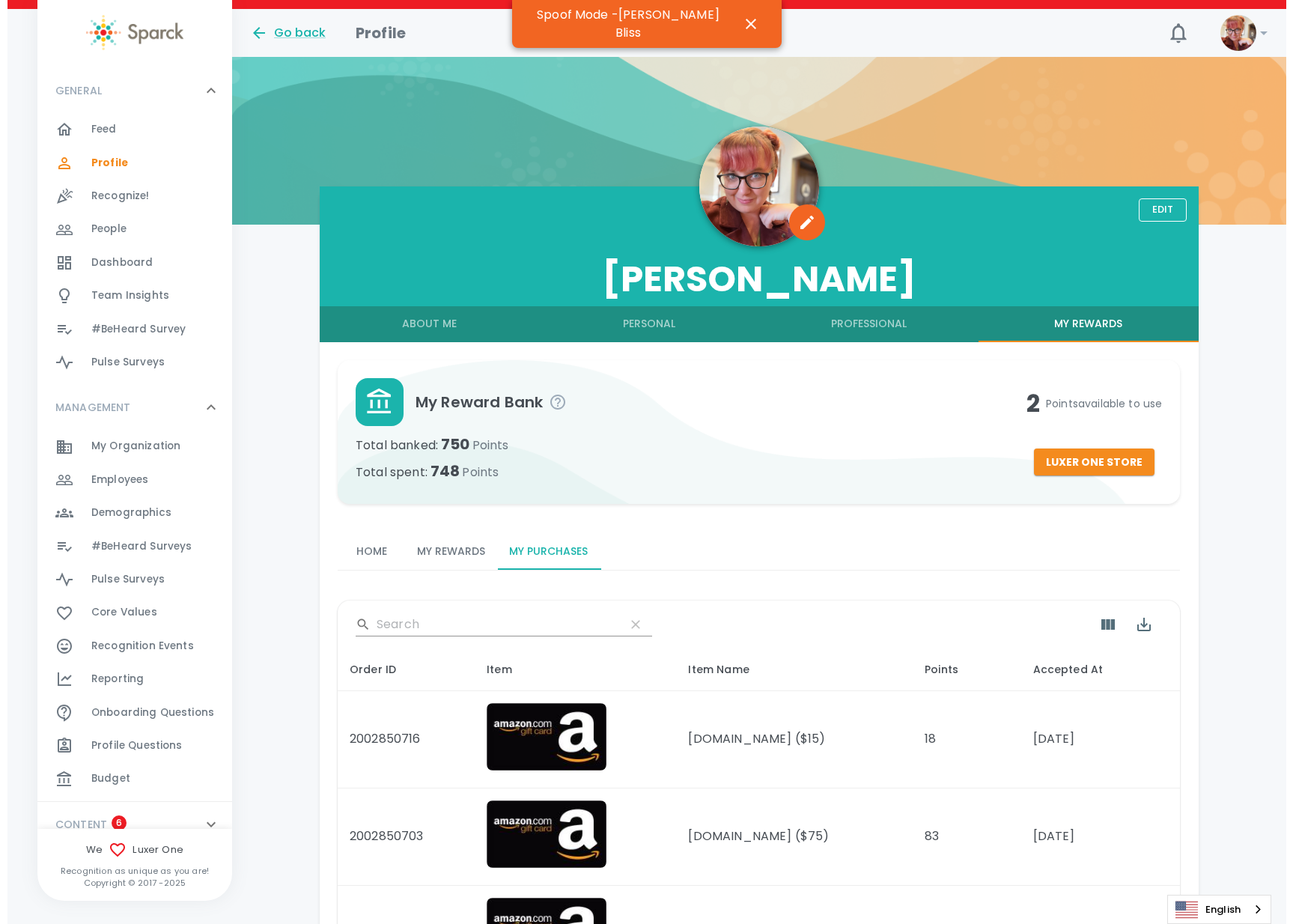
scroll to position [0, 0]
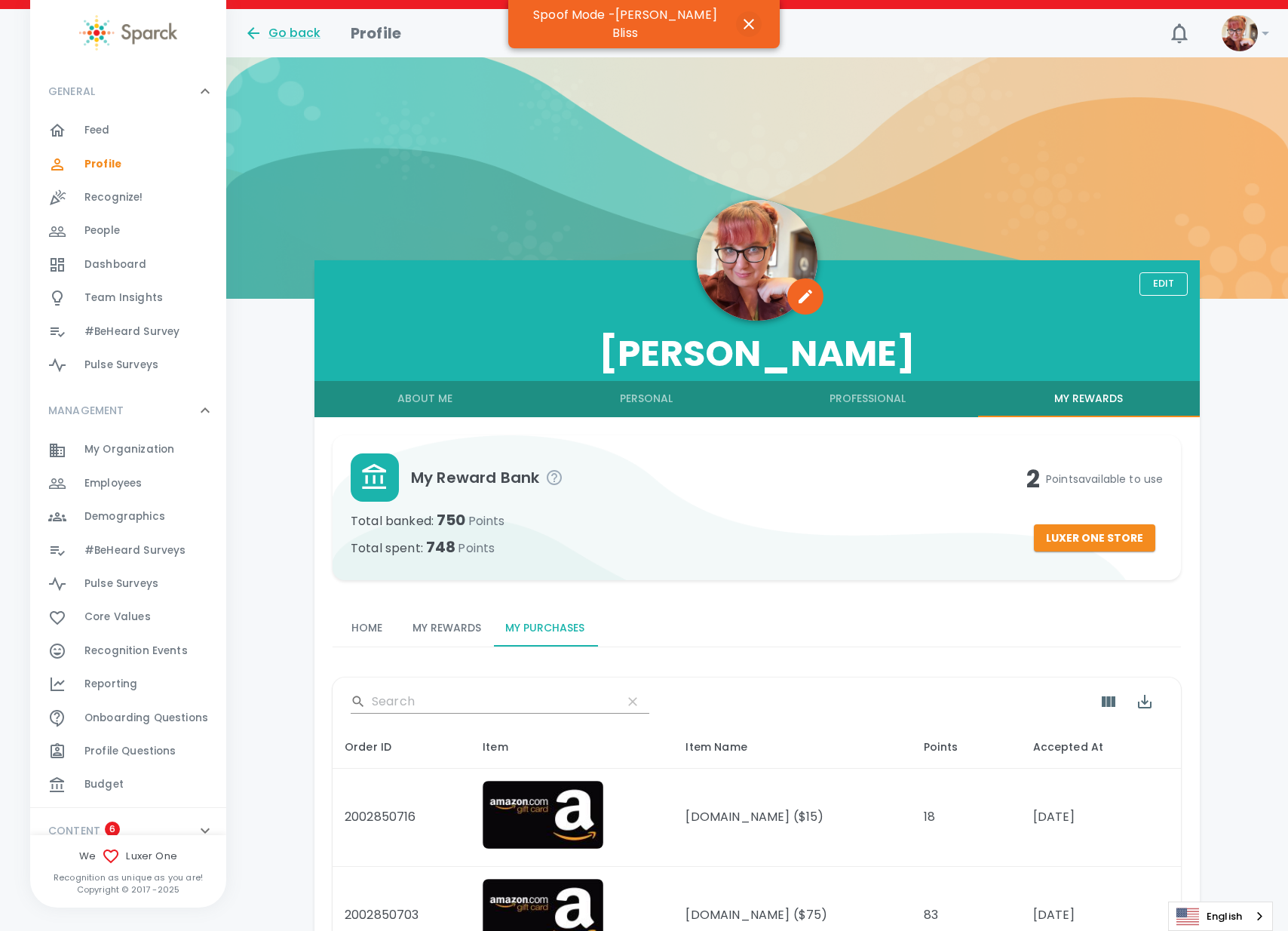
click at [740, 15] on icon "button" at bounding box center [749, 23] width 18 height 18
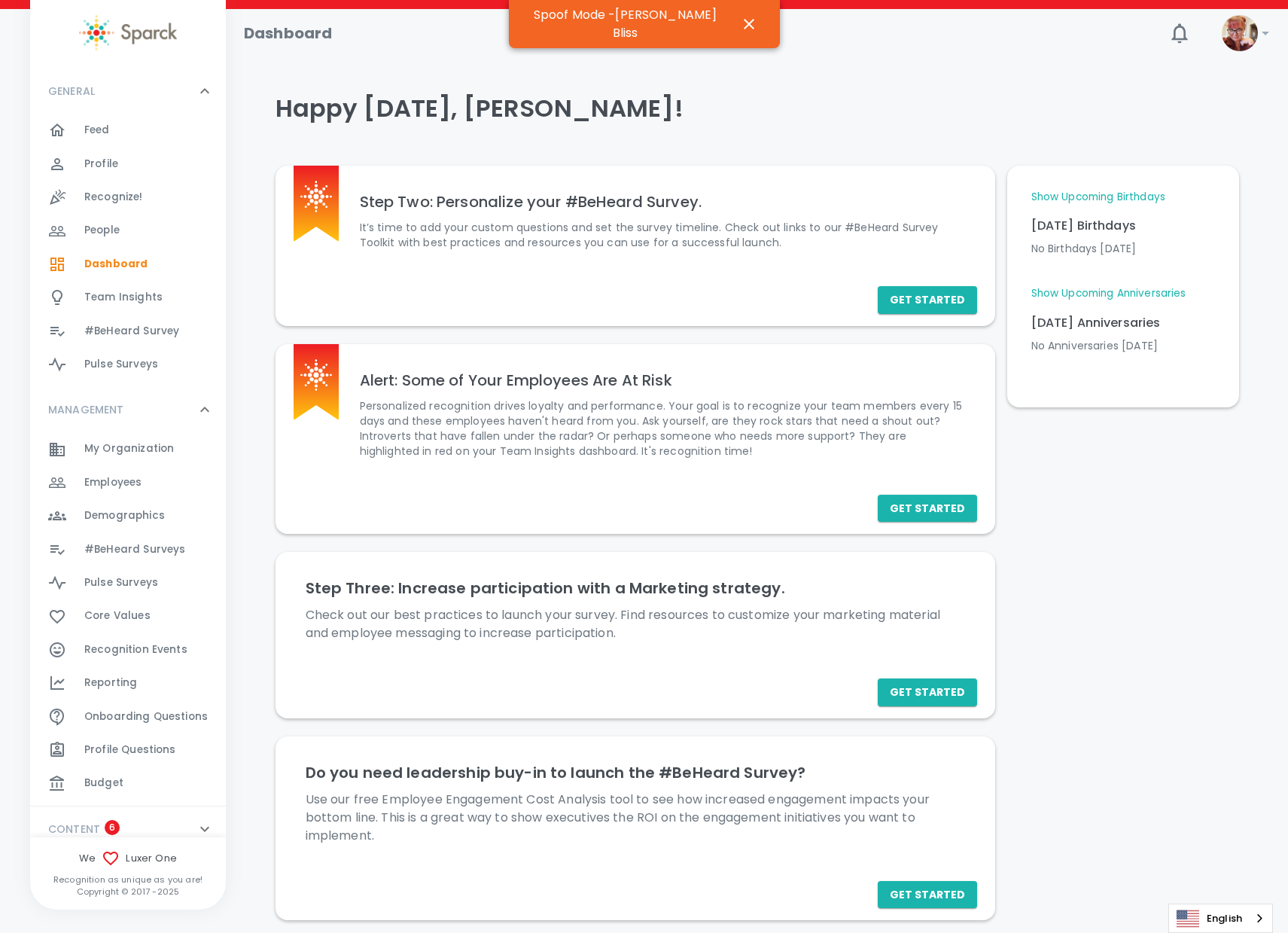
click at [138, 673] on div "Reporting 0" at bounding box center [155, 683] width 142 height 21
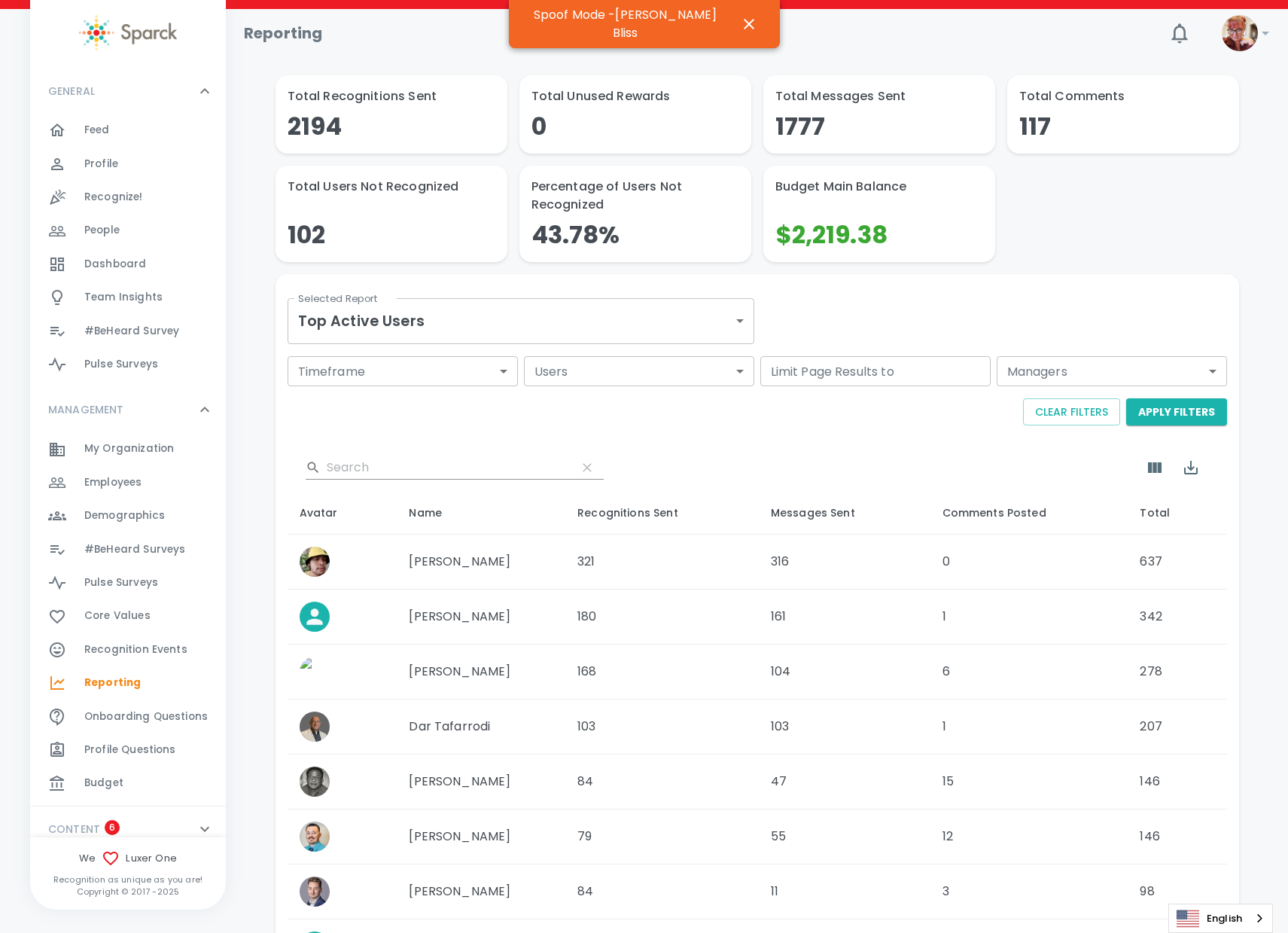
click at [566, 326] on body "Skip Navigation Reporting ! GENERAL 0 Feed 0 Profile 0 Recognize! 0 People 0 Da…" at bounding box center [644, 607] width 1288 height 1215
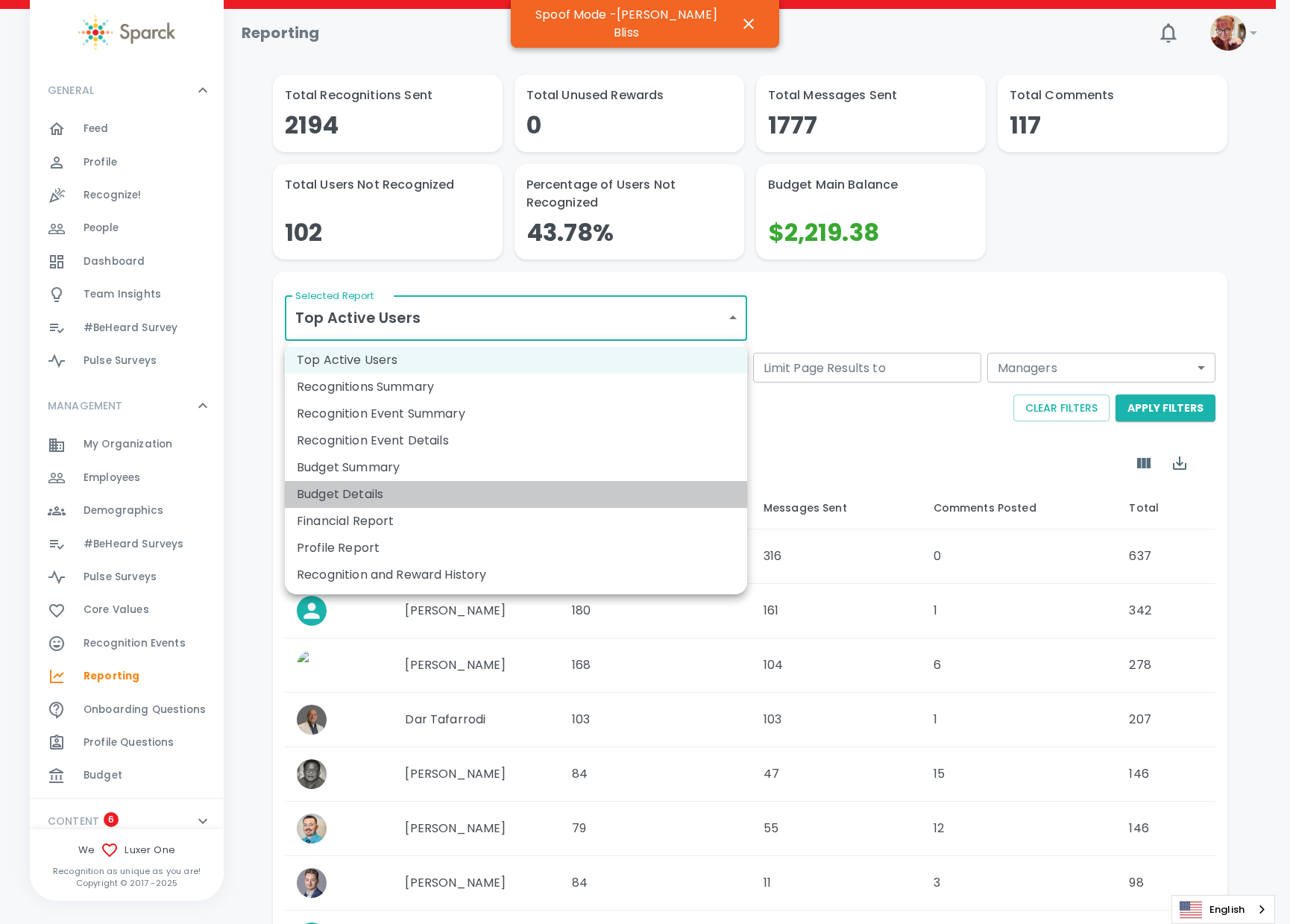
click at [446, 503] on li "Budget Details" at bounding box center [516, 494] width 462 height 27
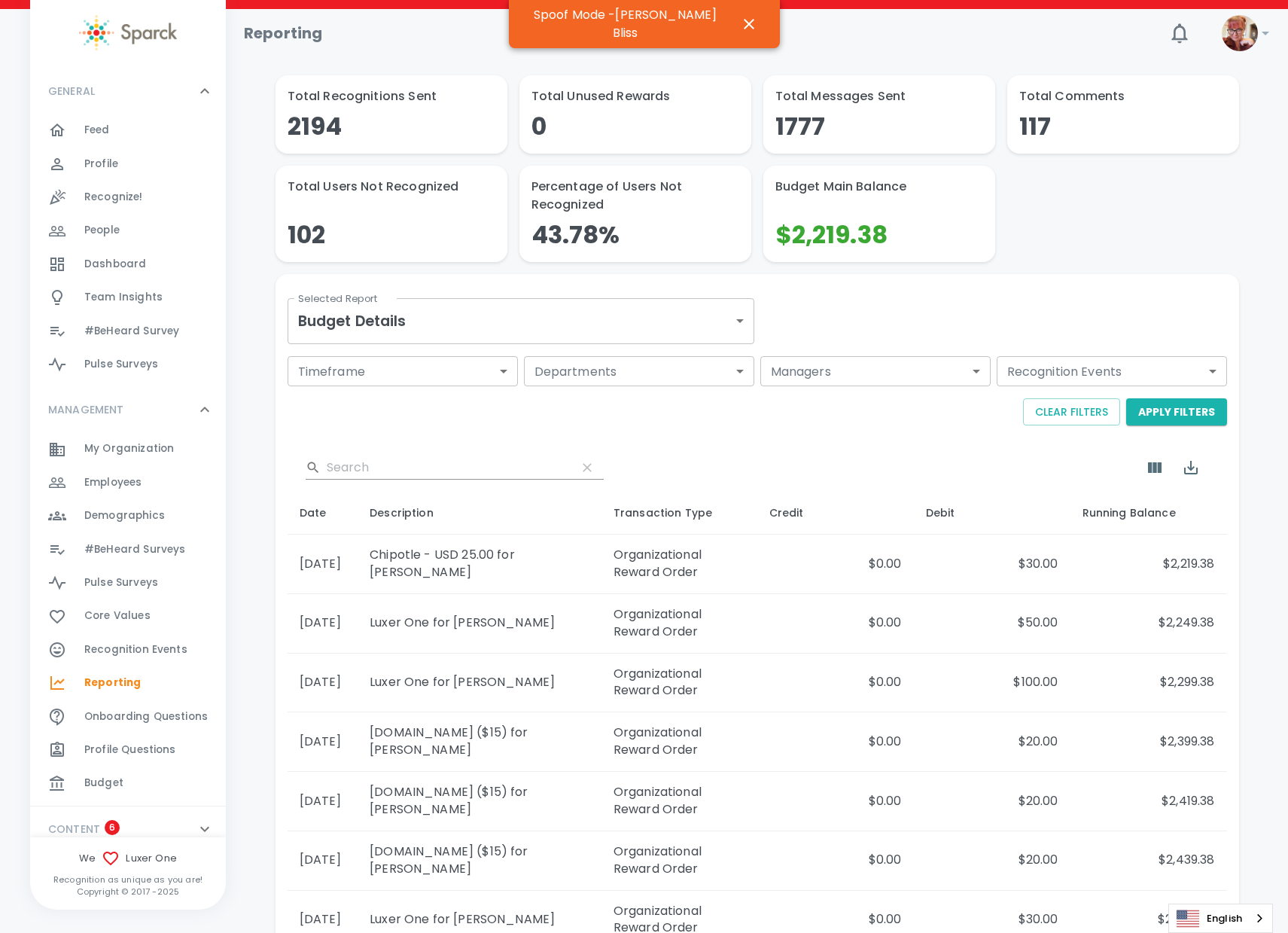
click at [446, 327] on body "Skip Navigation Reporting ! GENERAL 0 Feed 0 Profile 0 Recognize! 0 People 0 Da…" at bounding box center [644, 637] width 1288 height 1274
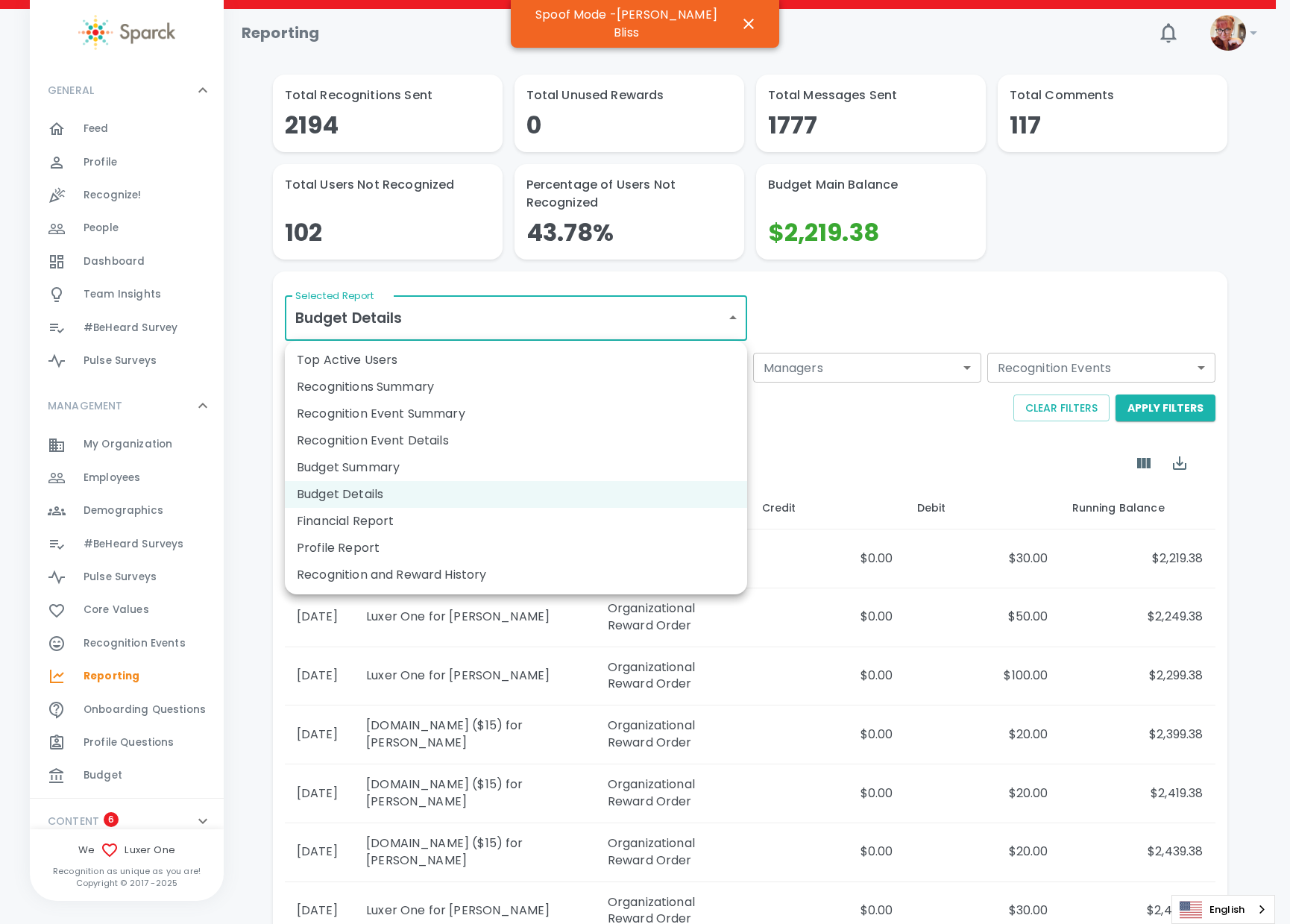
click at [395, 528] on li "Financial Report" at bounding box center [516, 521] width 462 height 27
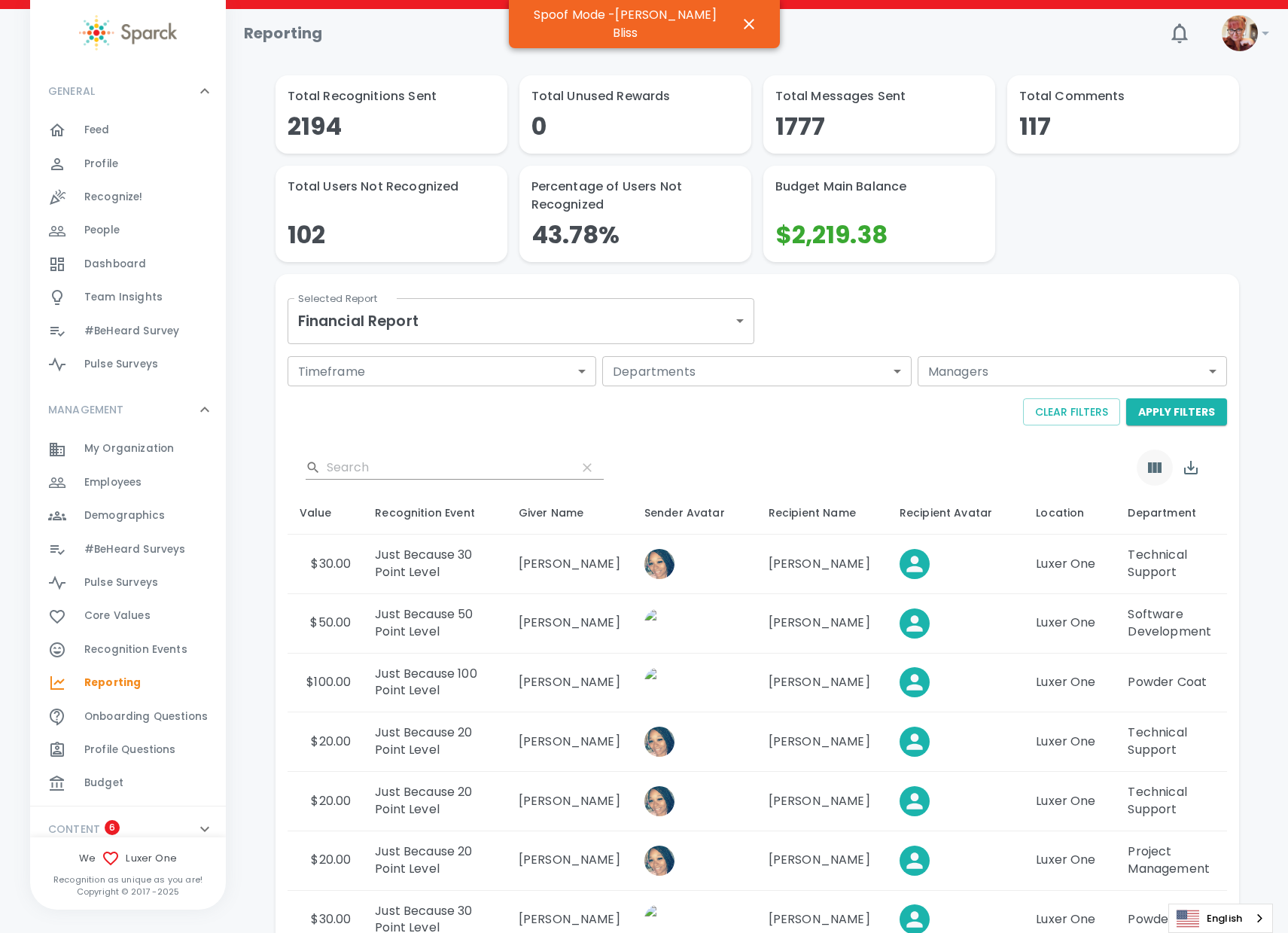
click at [1156, 461] on icon "Show Columns" at bounding box center [1154, 466] width 18 height 18
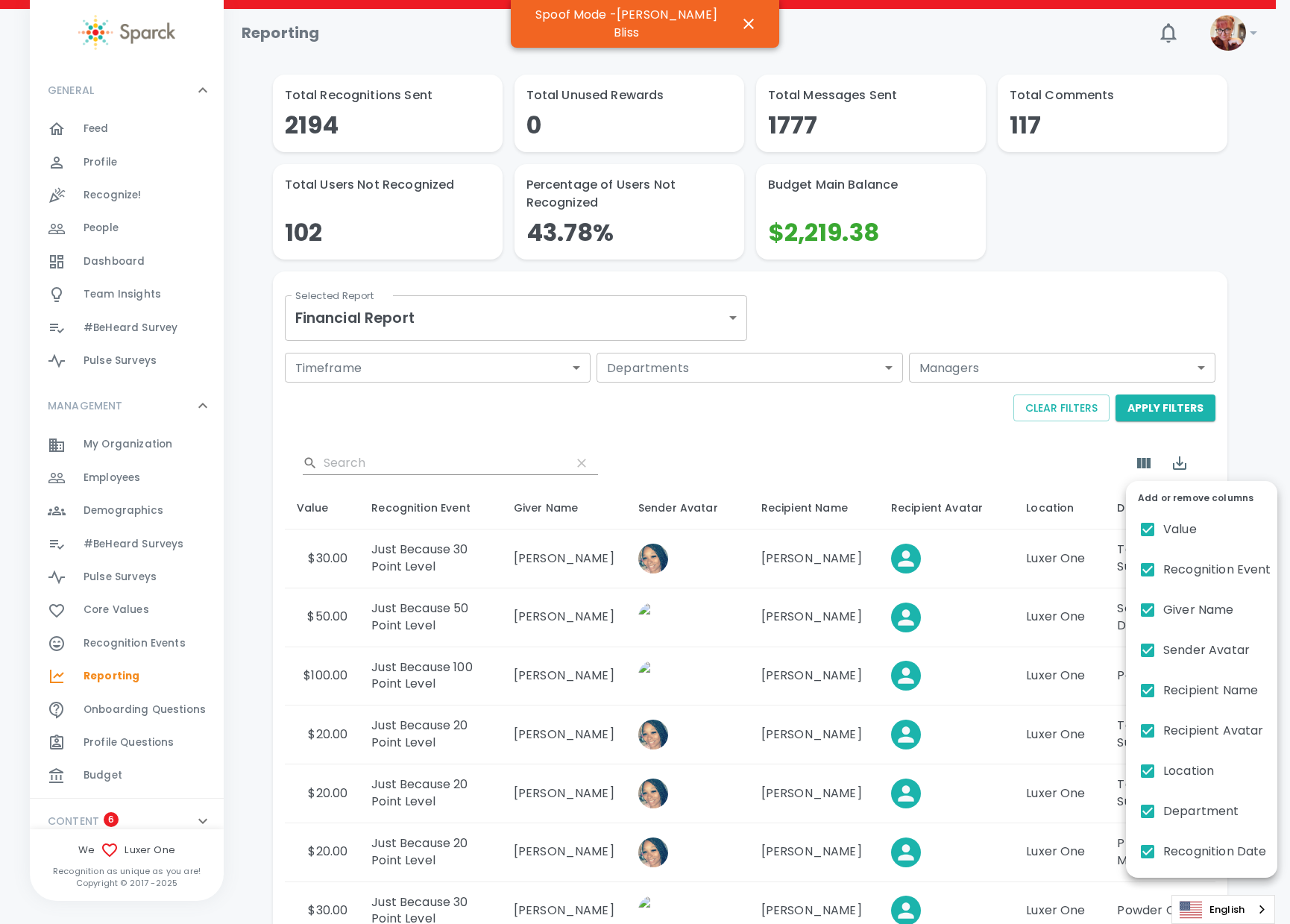
click at [959, 449] on div at bounding box center [645, 462] width 1290 height 924
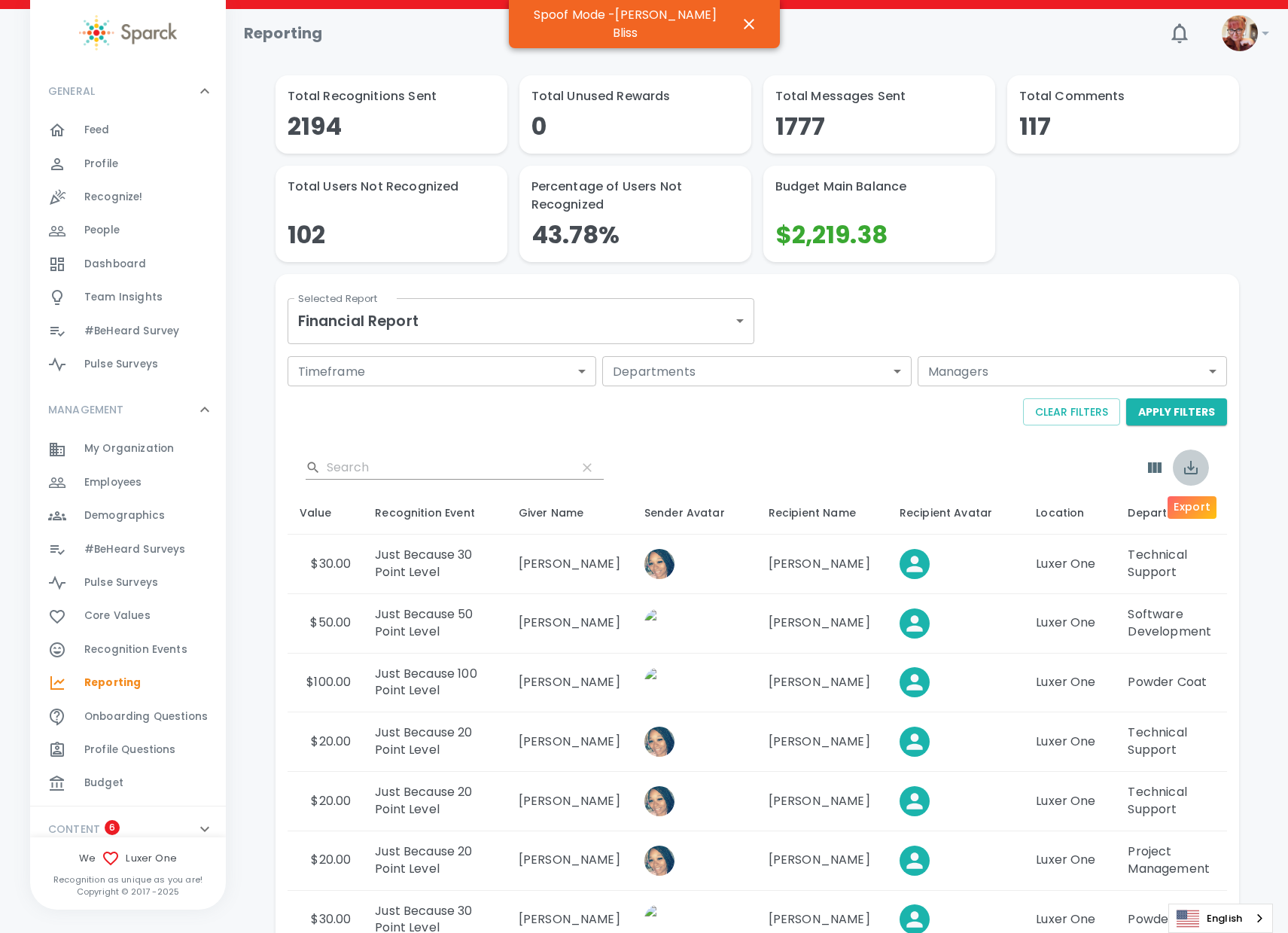
click at [1188, 467] on icon "Export" at bounding box center [1190, 467] width 14 height 14
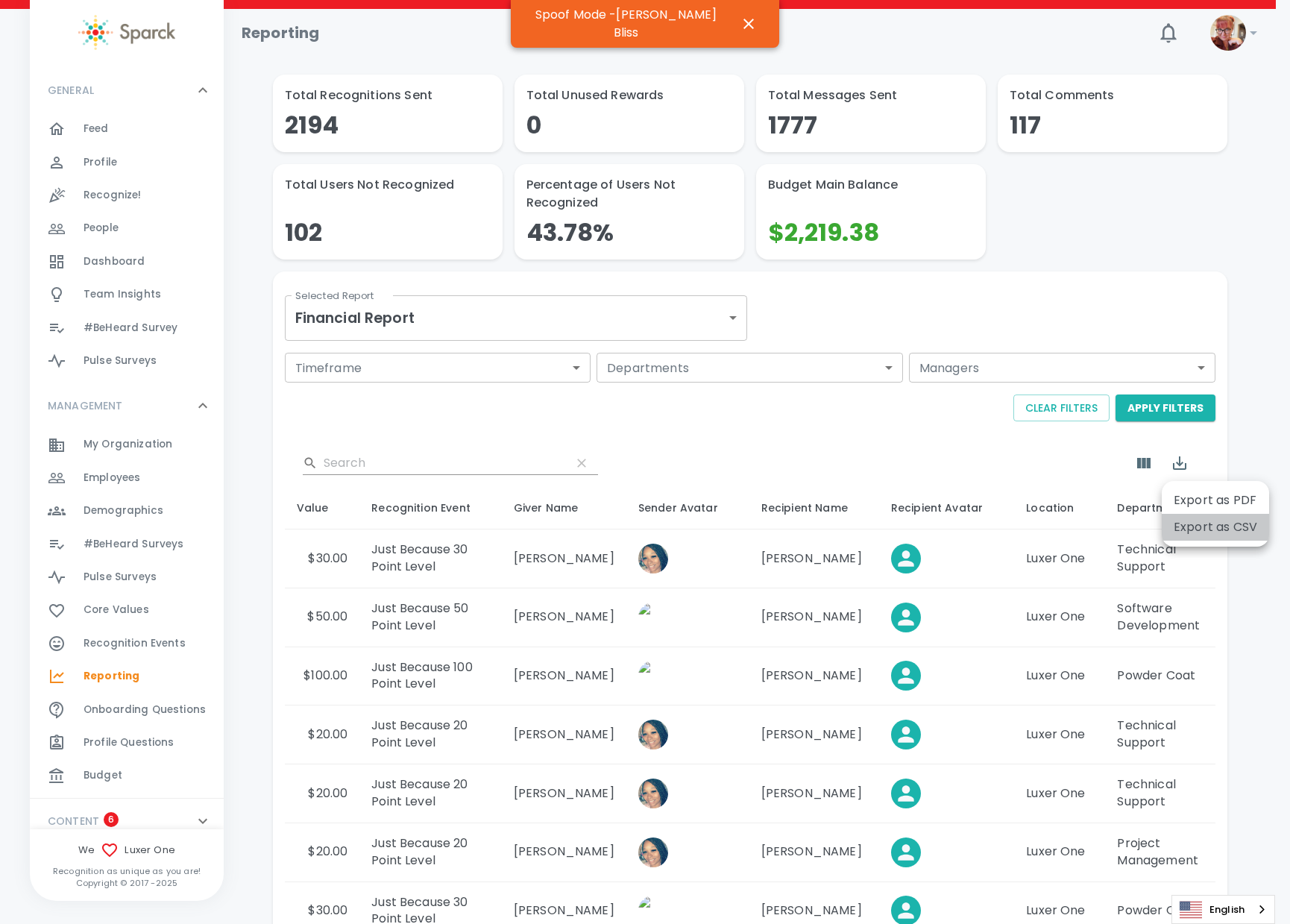
click at [1193, 529] on li "Export as CSV" at bounding box center [1215, 527] width 107 height 27
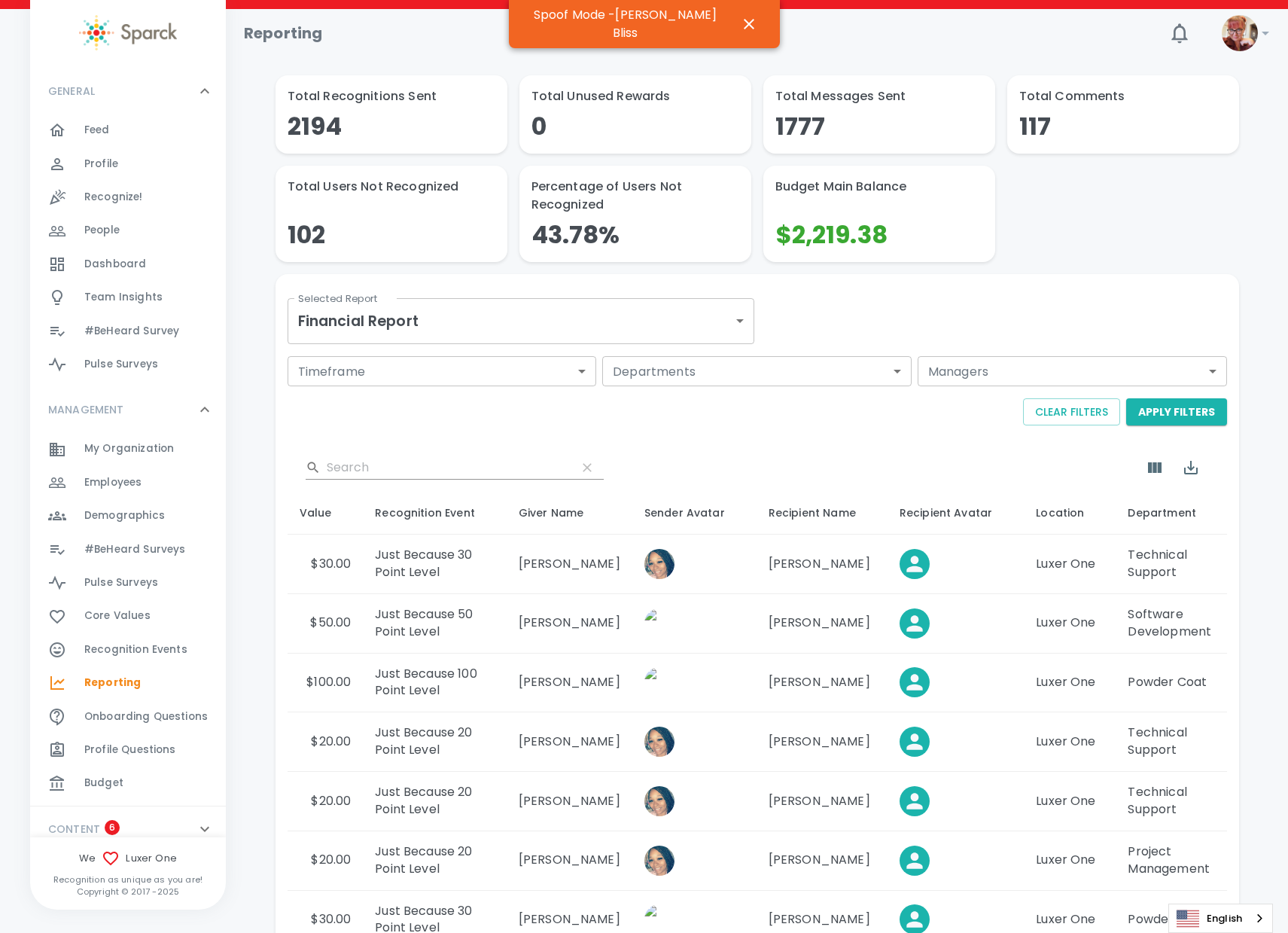
click at [644, 449] on div "​" at bounding box center [756, 467] width 939 height 49
click at [96, 170] on span "Profile" at bounding box center [101, 164] width 34 height 15
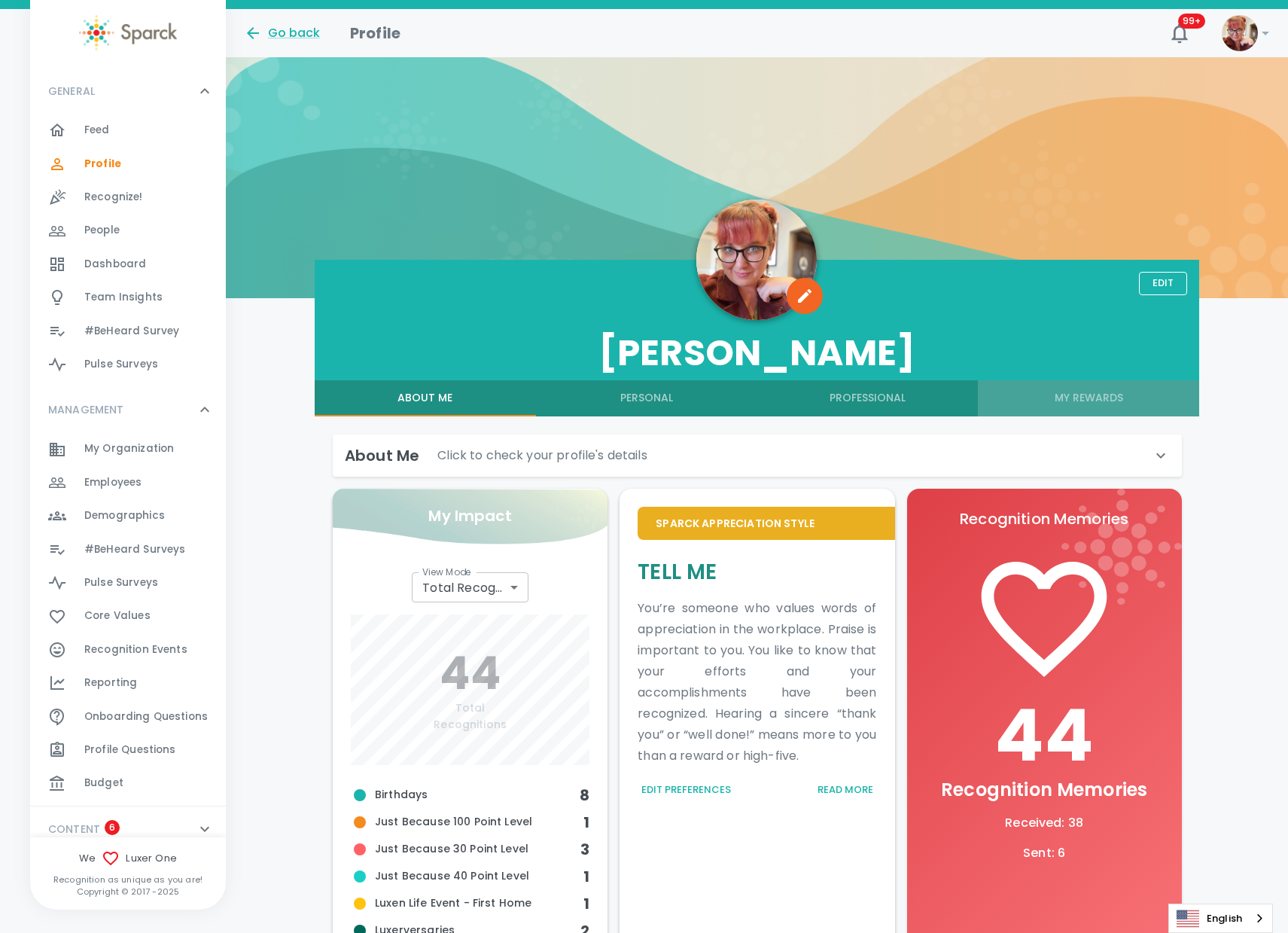
click at [1096, 399] on button "My Rewards" at bounding box center [1087, 398] width 221 height 36
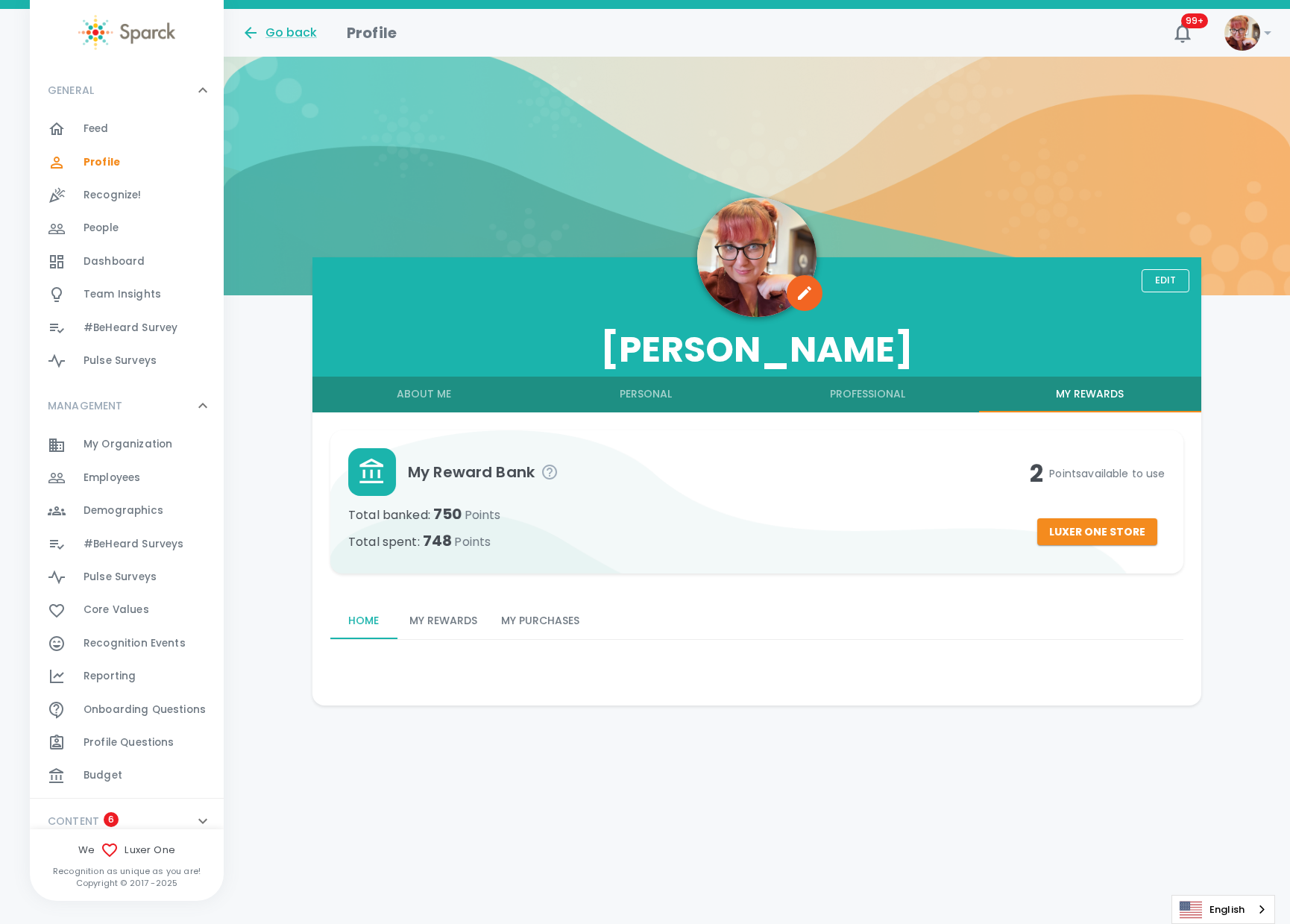
click at [535, 621] on button "My Purchases" at bounding box center [540, 621] width 103 height 36
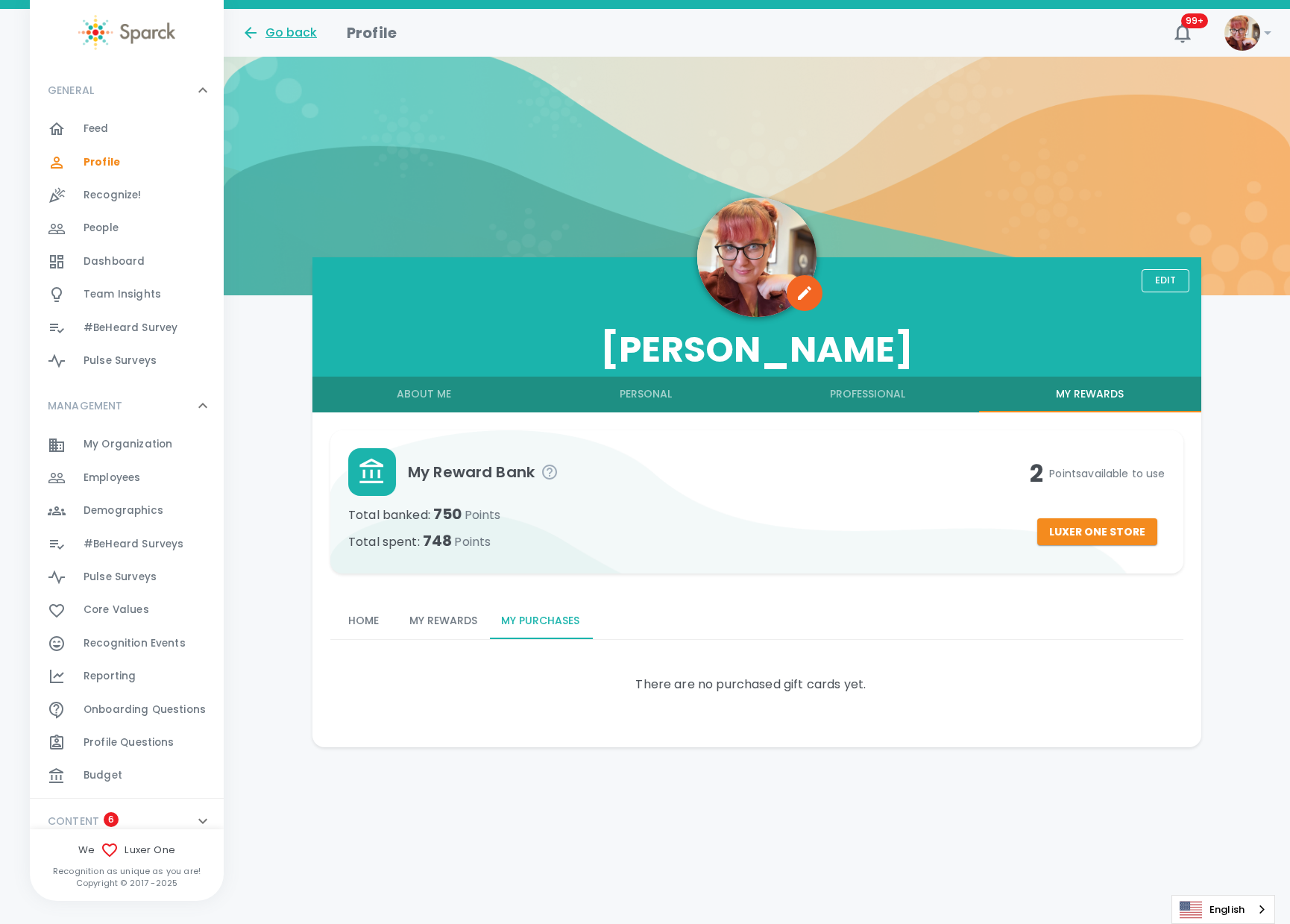
click at [290, 33] on div "Go back" at bounding box center [279, 32] width 76 height 18
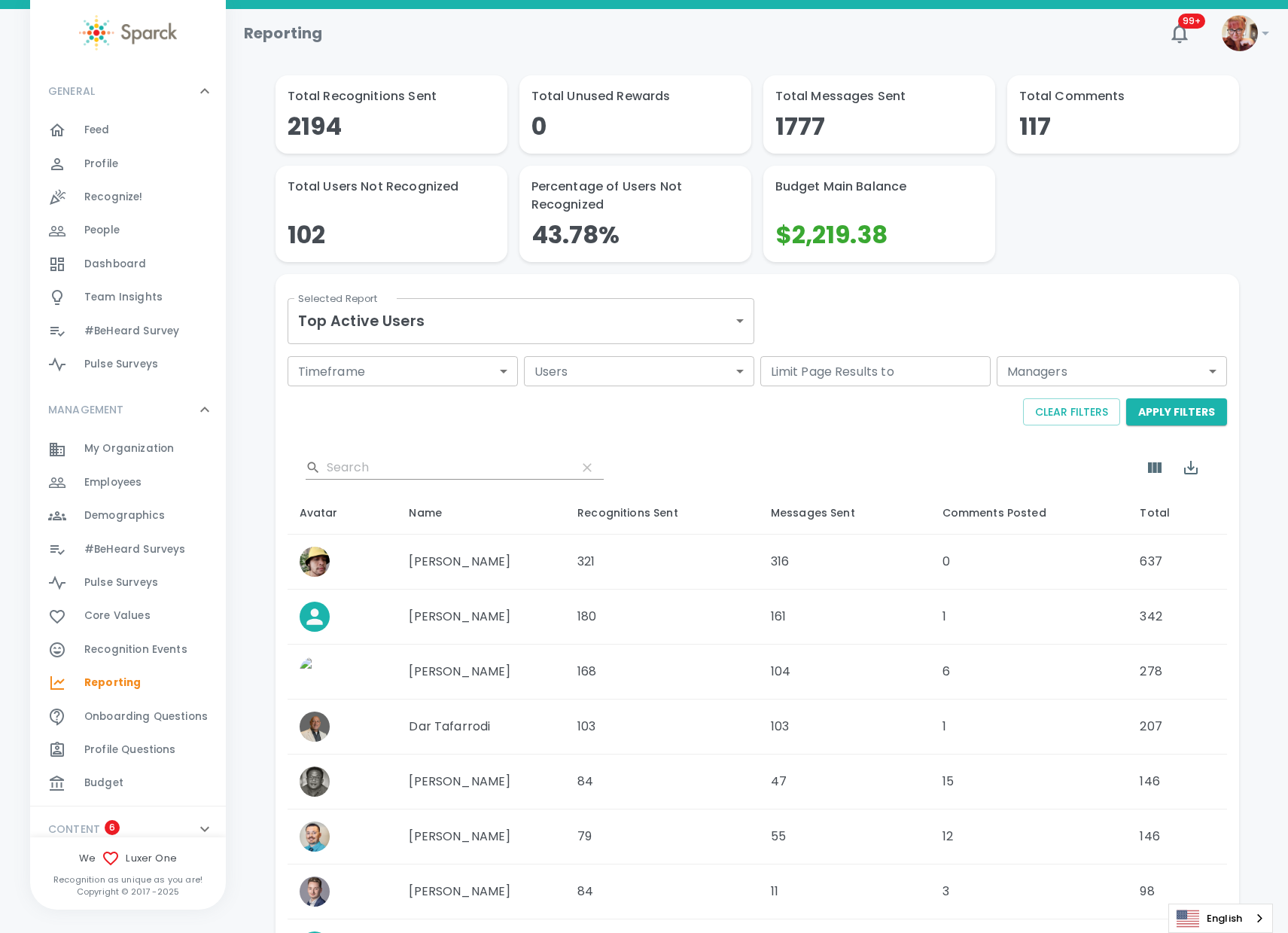
click at [153, 478] on div "Employees 0" at bounding box center [155, 482] width 142 height 21
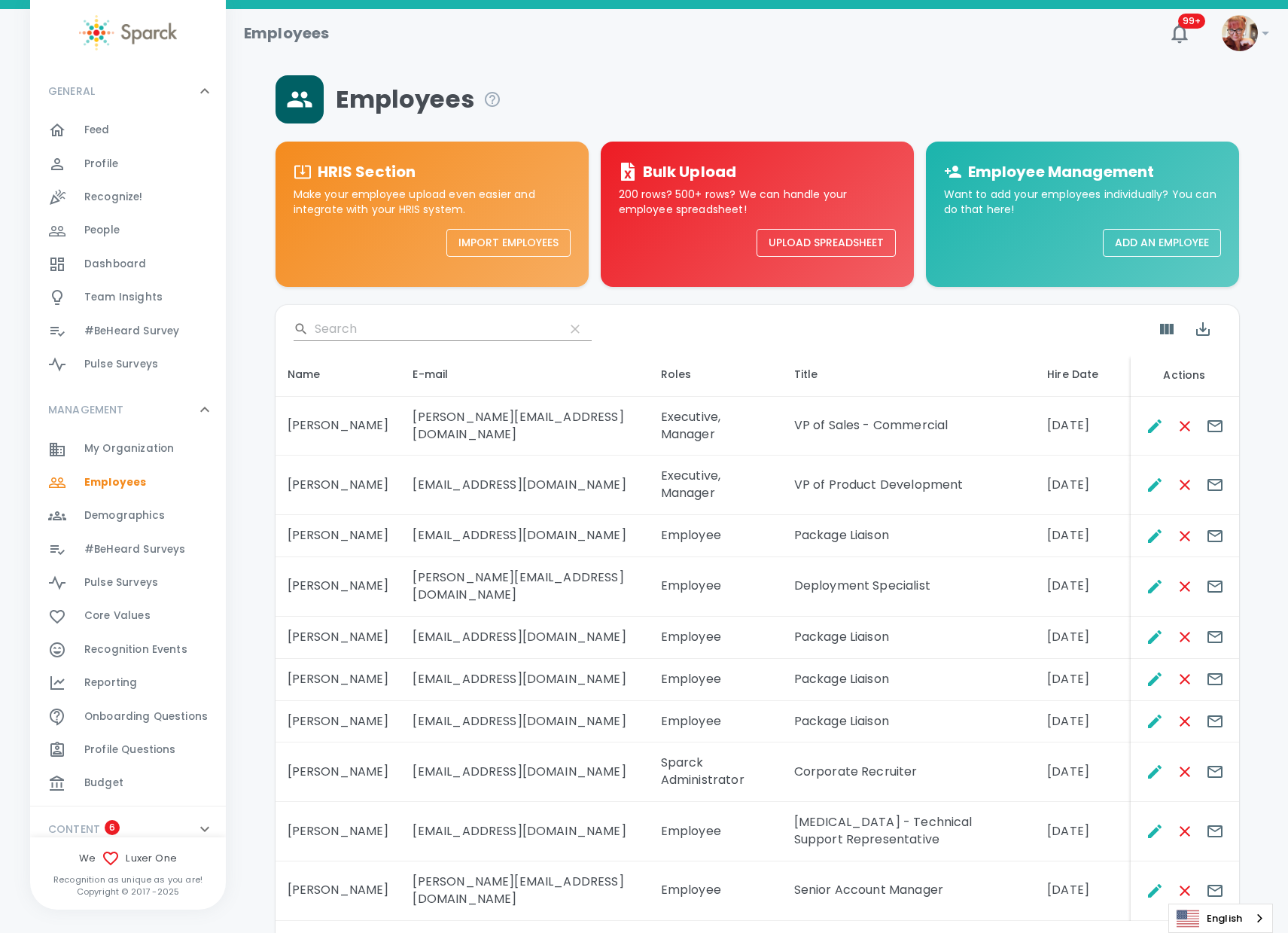
click at [95, 167] on span "Profile" at bounding box center [101, 164] width 34 height 15
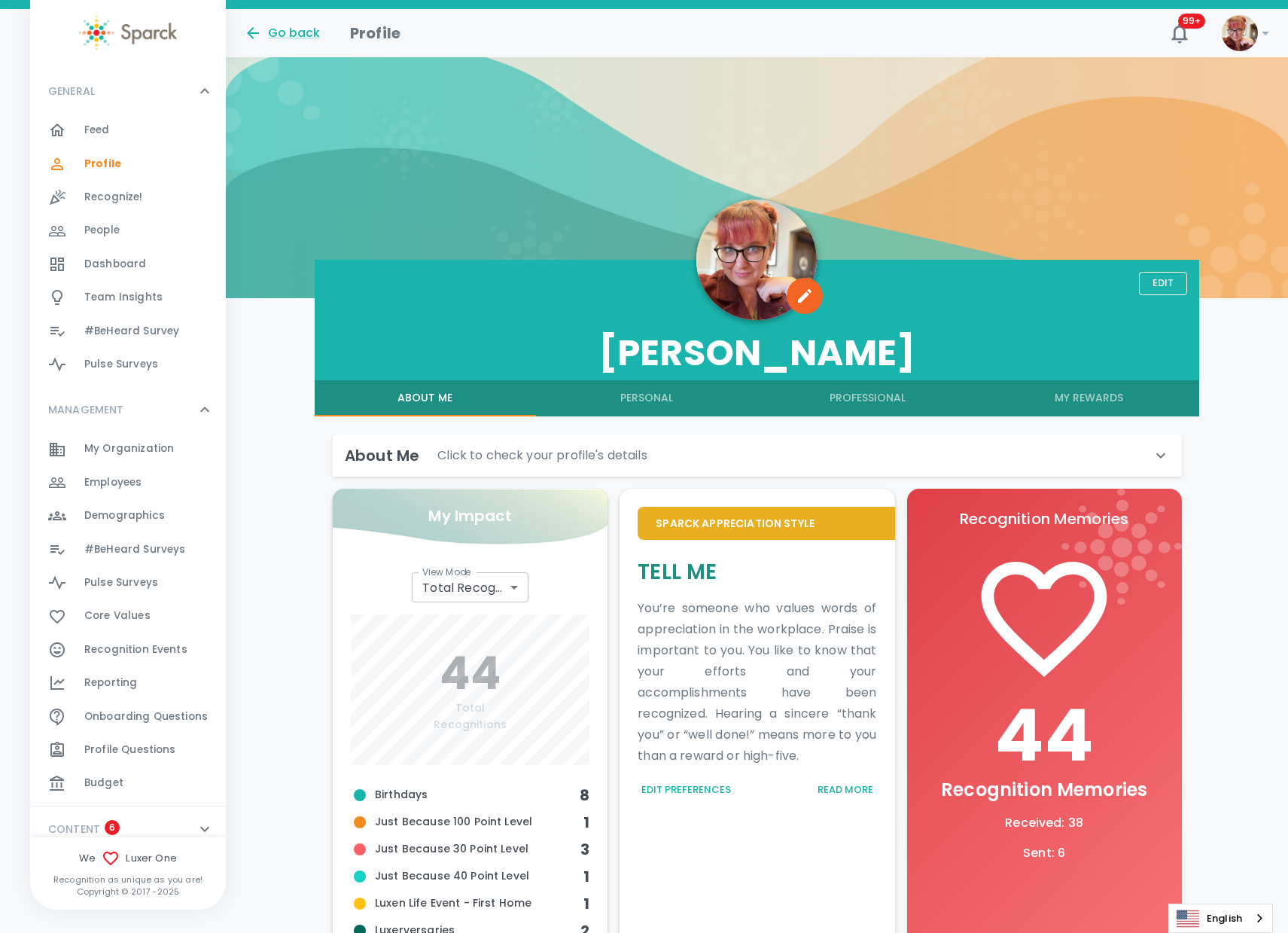
click at [1072, 397] on button "My Rewards" at bounding box center [1087, 398] width 221 height 36
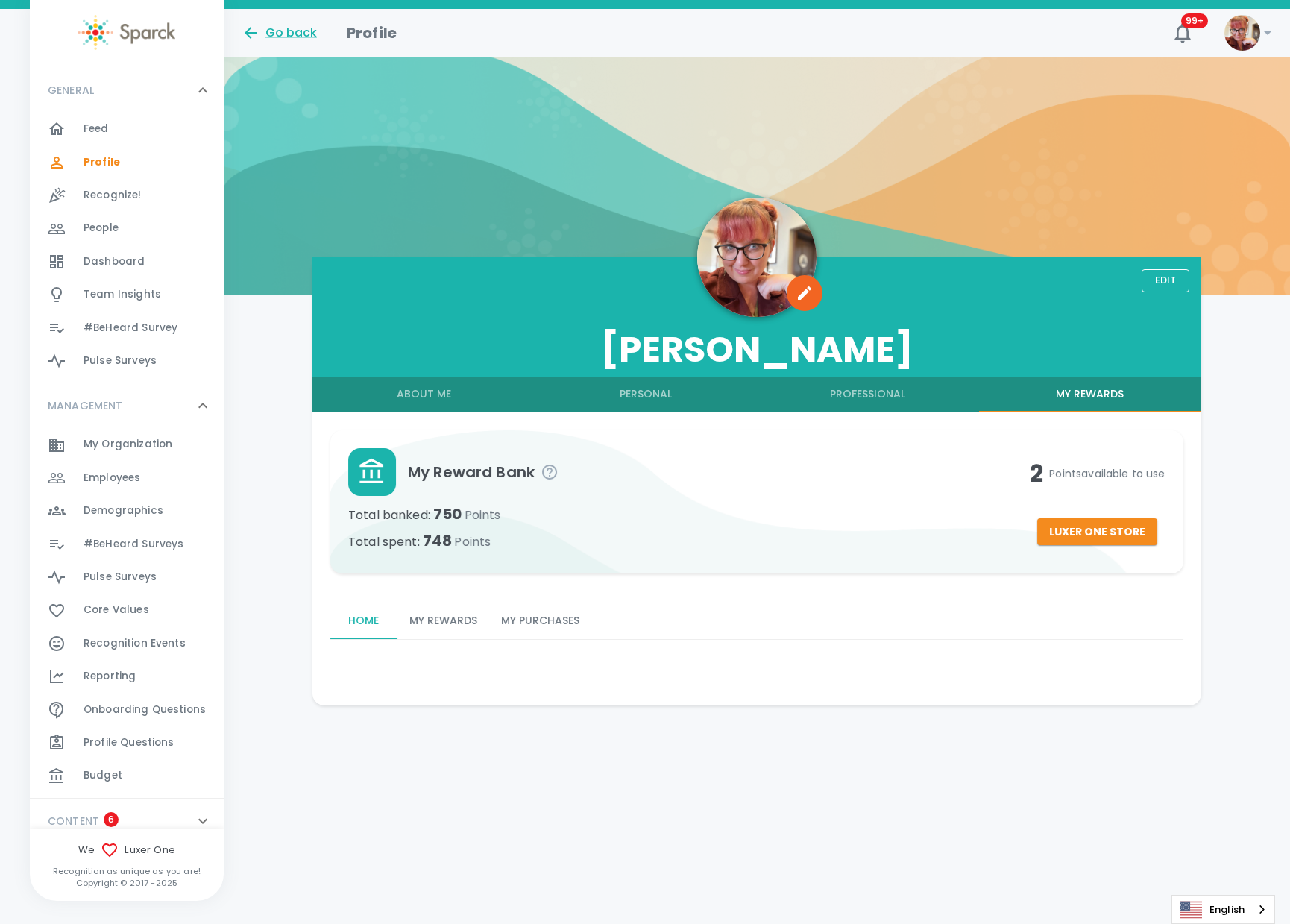
click at [554, 626] on button "My Purchases" at bounding box center [540, 621] width 103 height 36
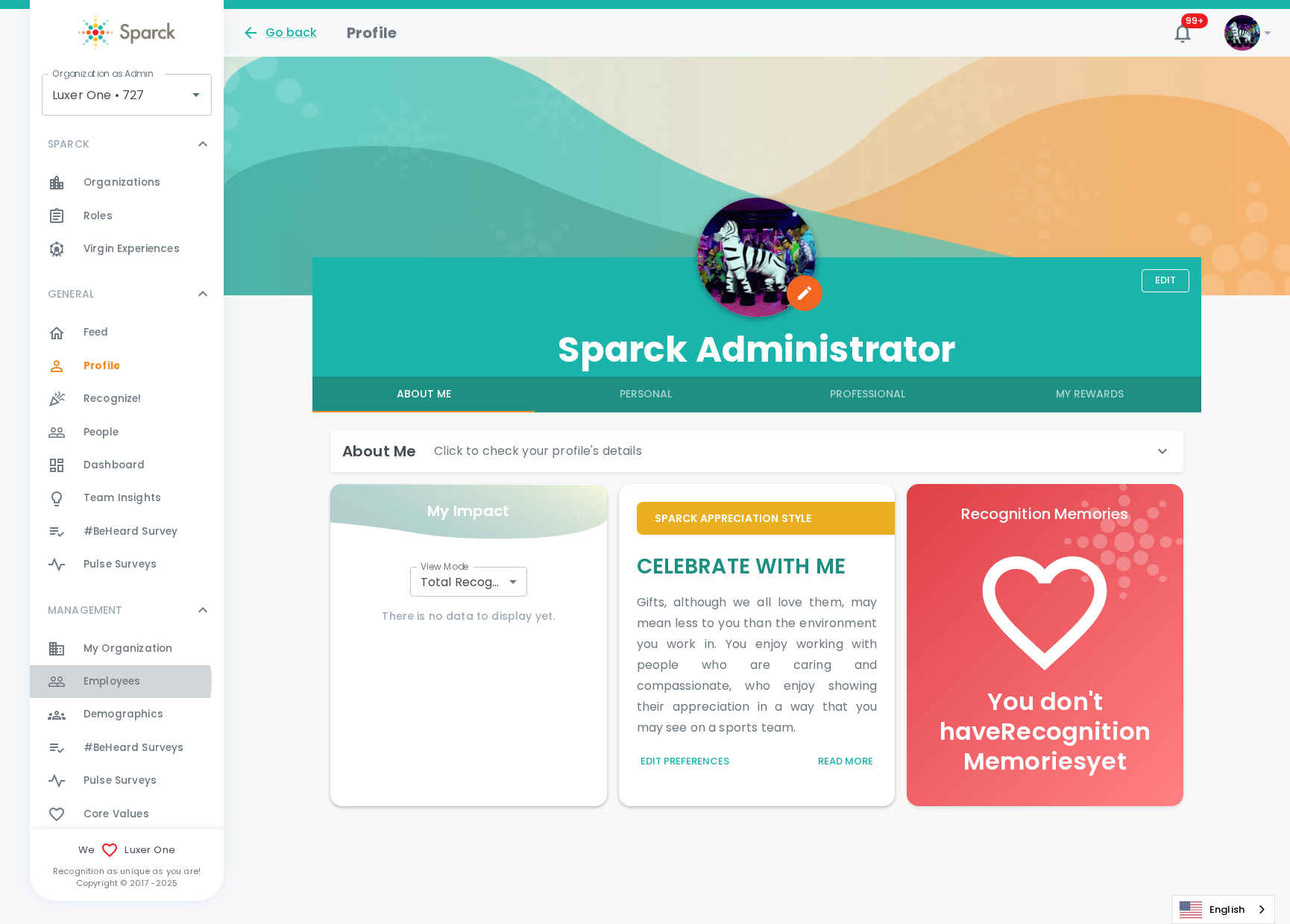
click at [116, 681] on span "Employees" at bounding box center [111, 682] width 56 height 15
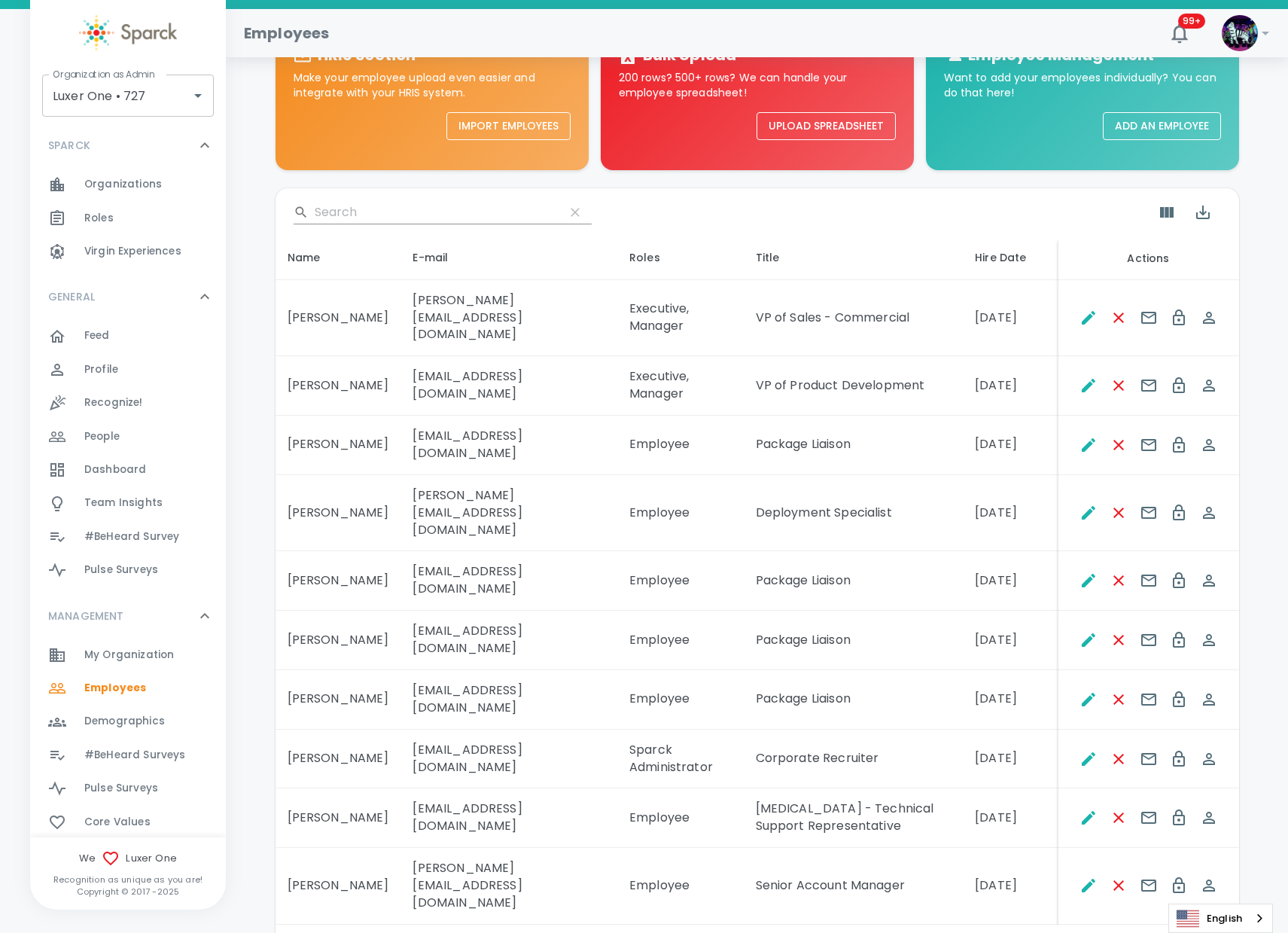
scroll to position [123, 0]
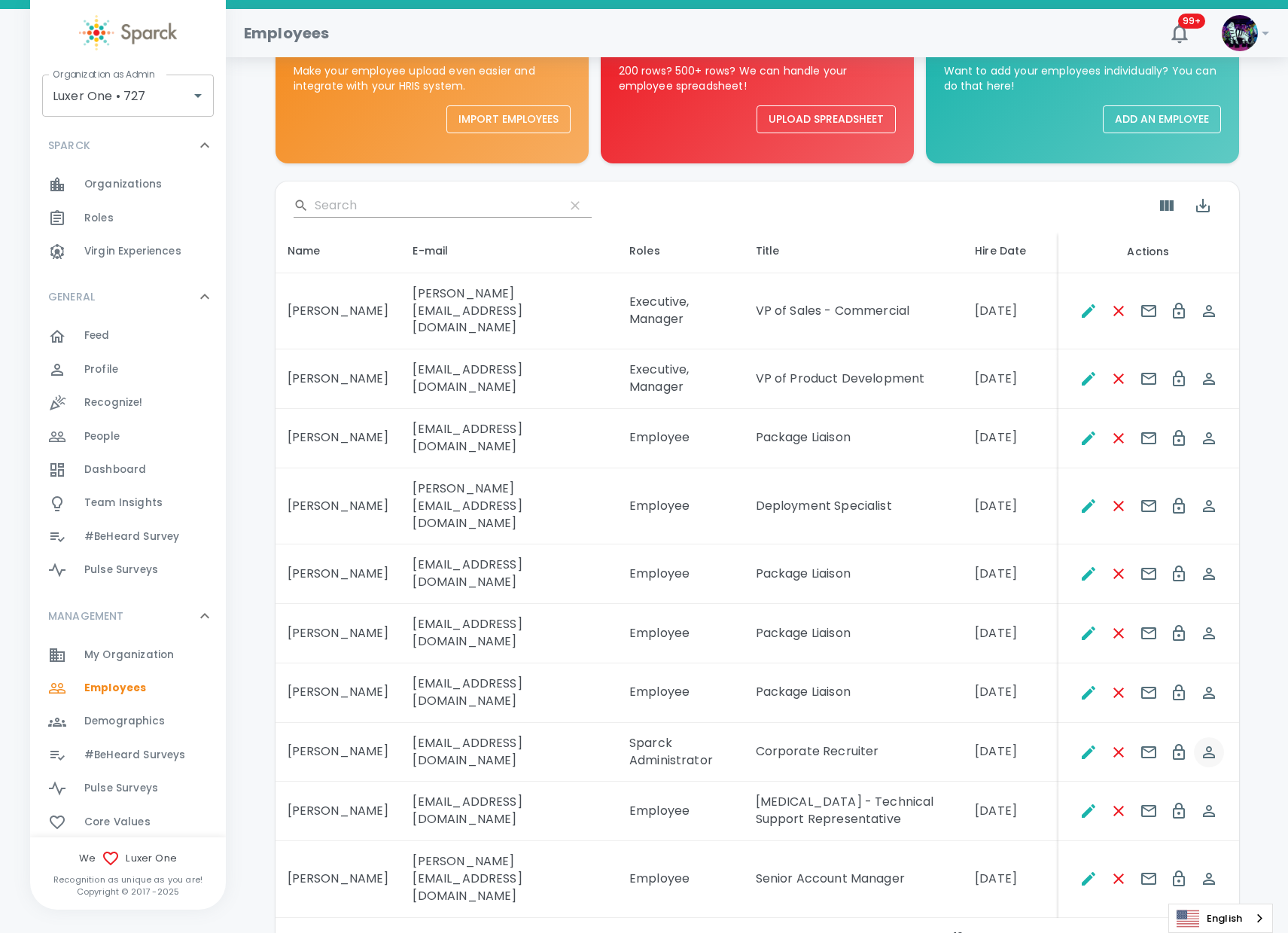
click at [1208, 746] on icon "Spoof This Employee" at bounding box center [1209, 752] width 12 height 12
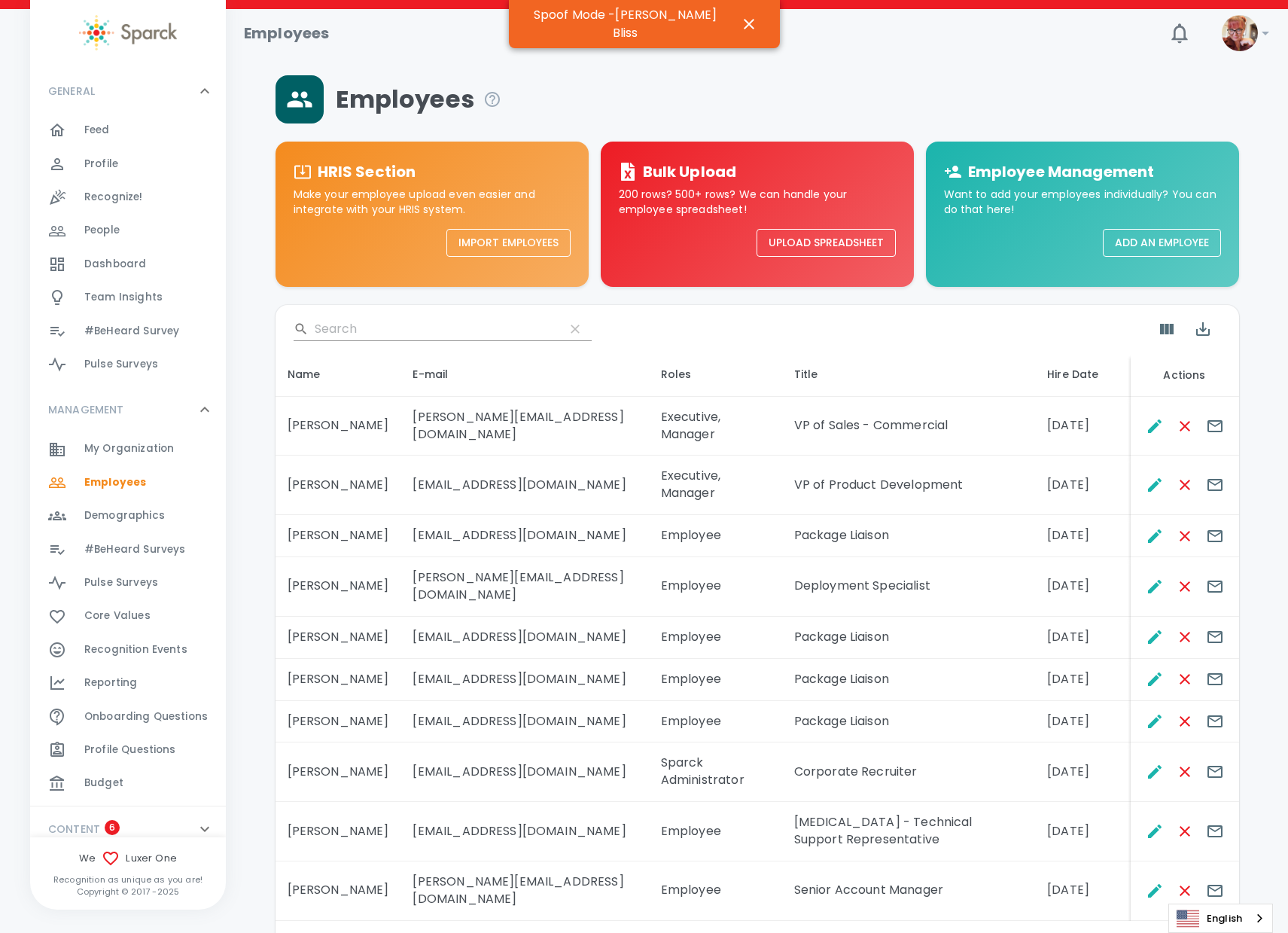
click at [128, 165] on div "Profile 0" at bounding box center [155, 164] width 142 height 21
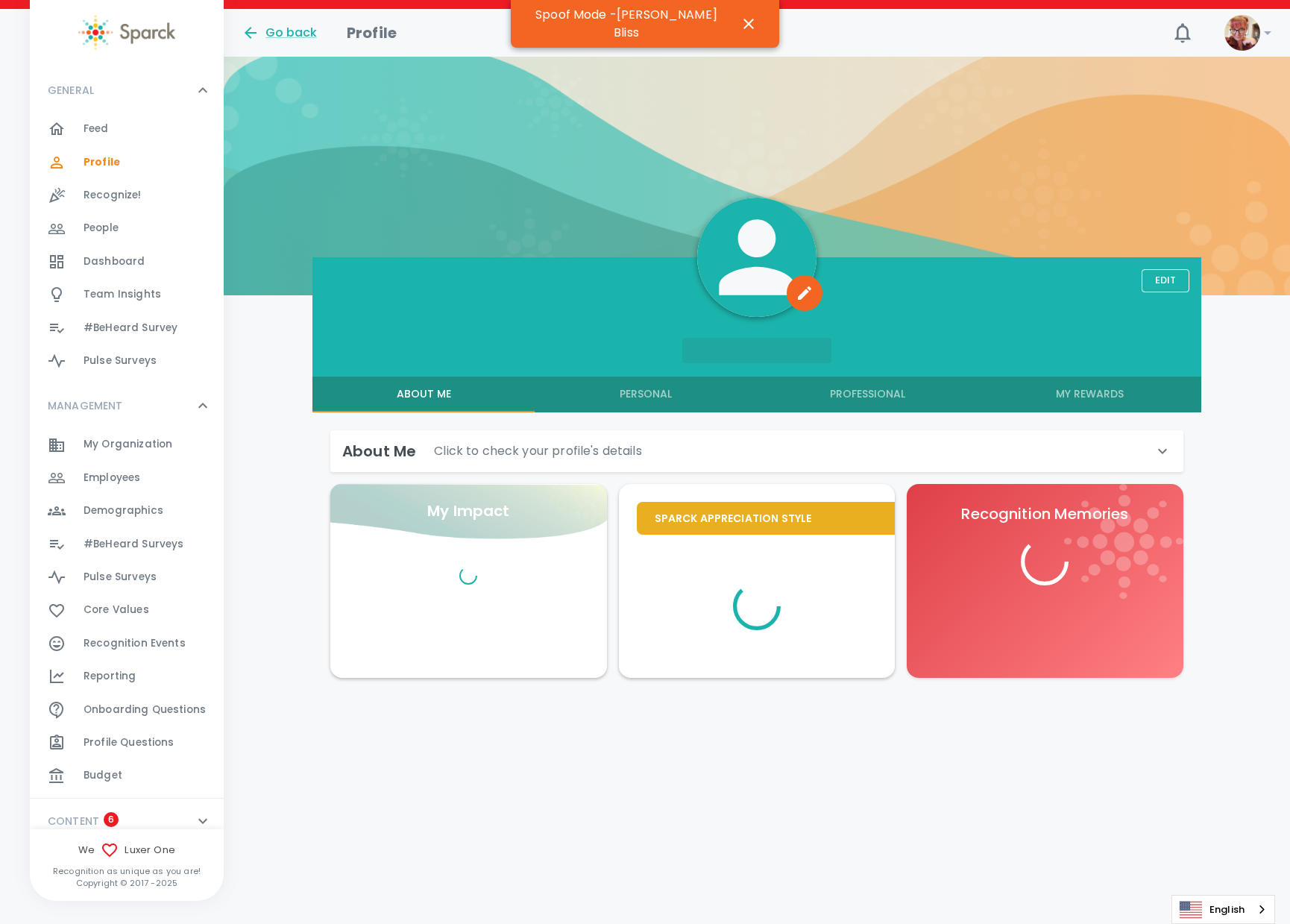
click at [411, 460] on h6 "About Me" at bounding box center [379, 451] width 74 height 24
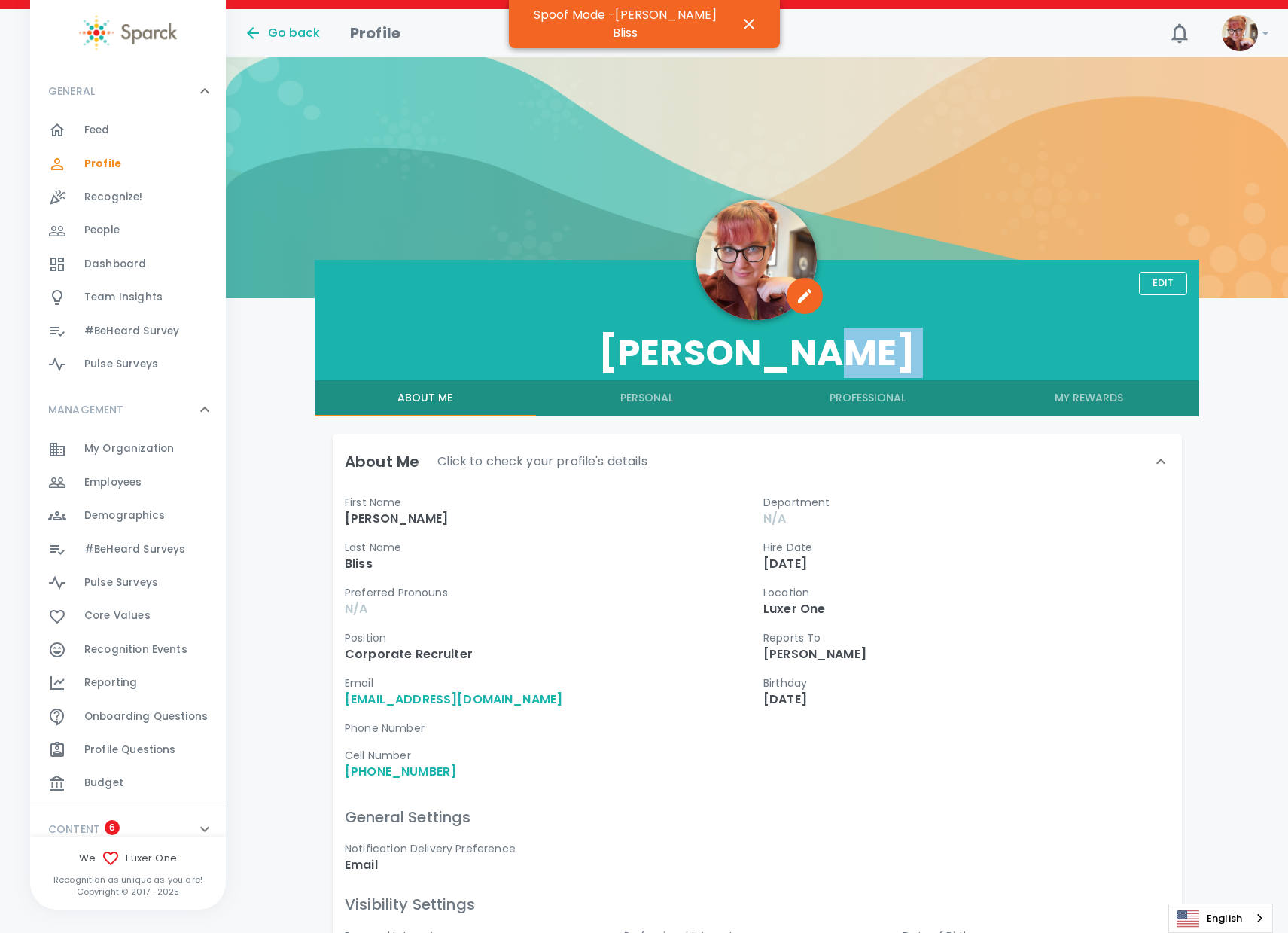
click at [1086, 402] on button "My Rewards" at bounding box center [1087, 398] width 221 height 36
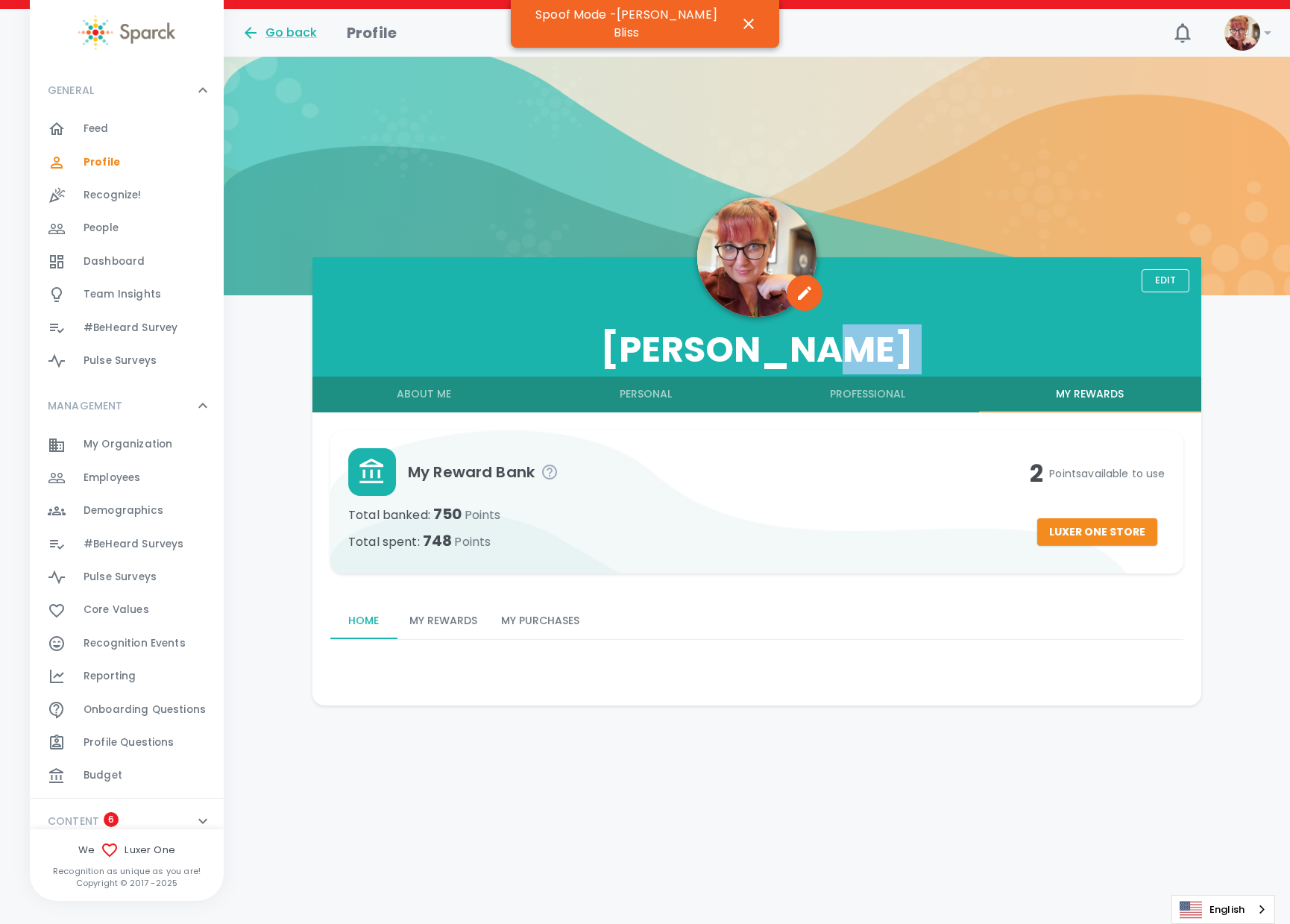
click at [539, 618] on button "My Purchases" at bounding box center [540, 621] width 103 height 36
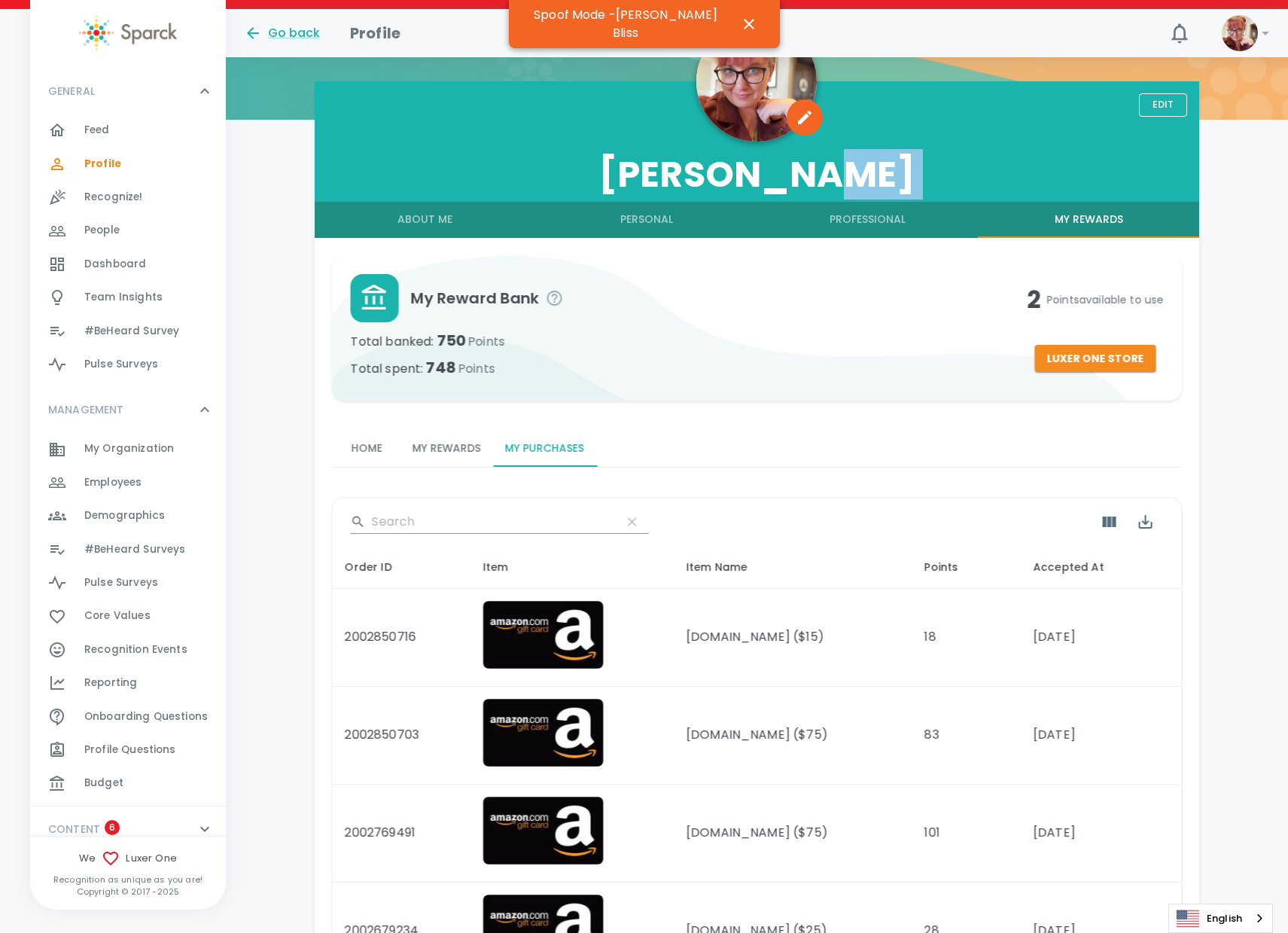
scroll to position [283, 0]
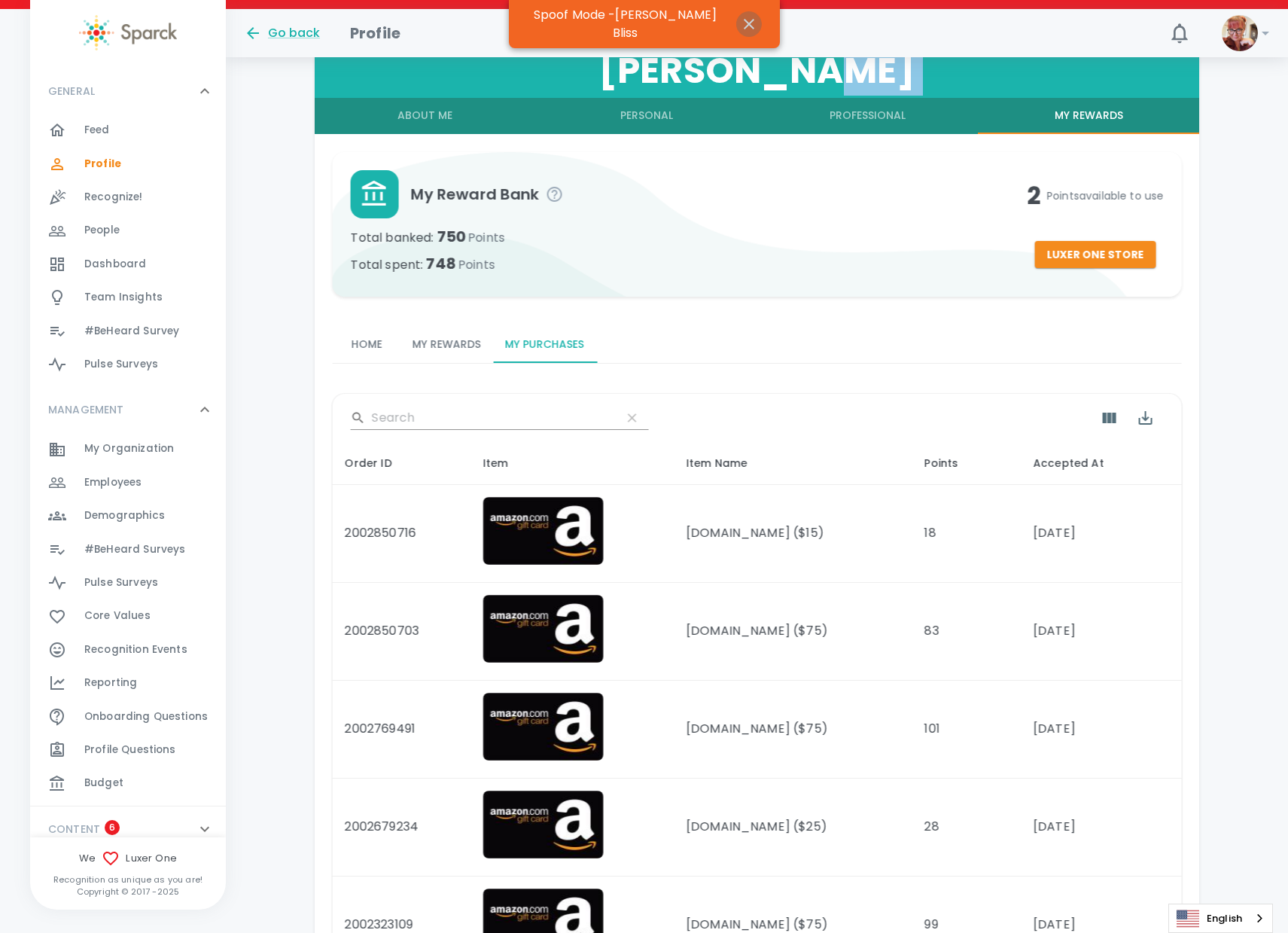
click at [740, 21] on icon "button" at bounding box center [748, 23] width 18 height 18
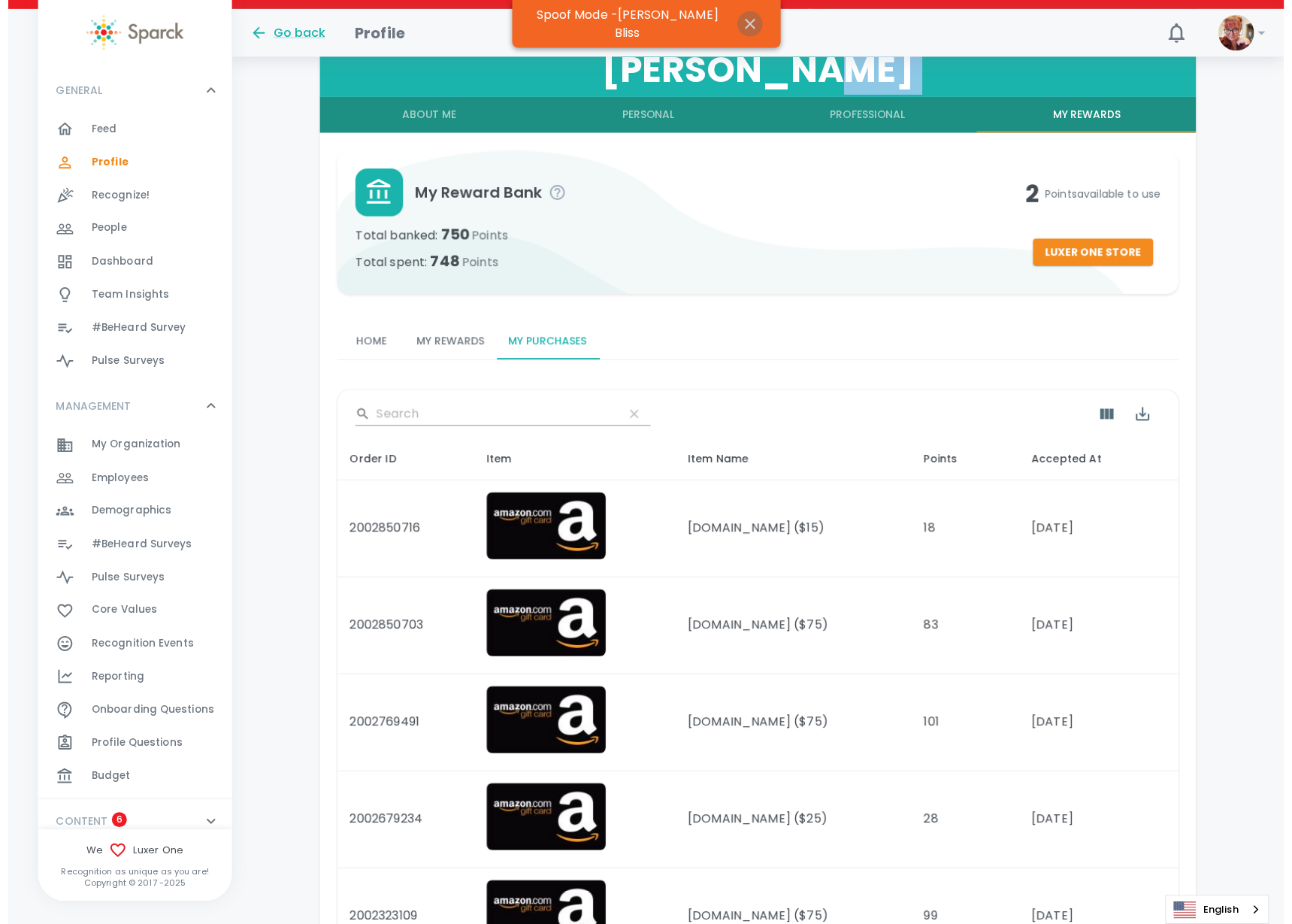
scroll to position [0, 0]
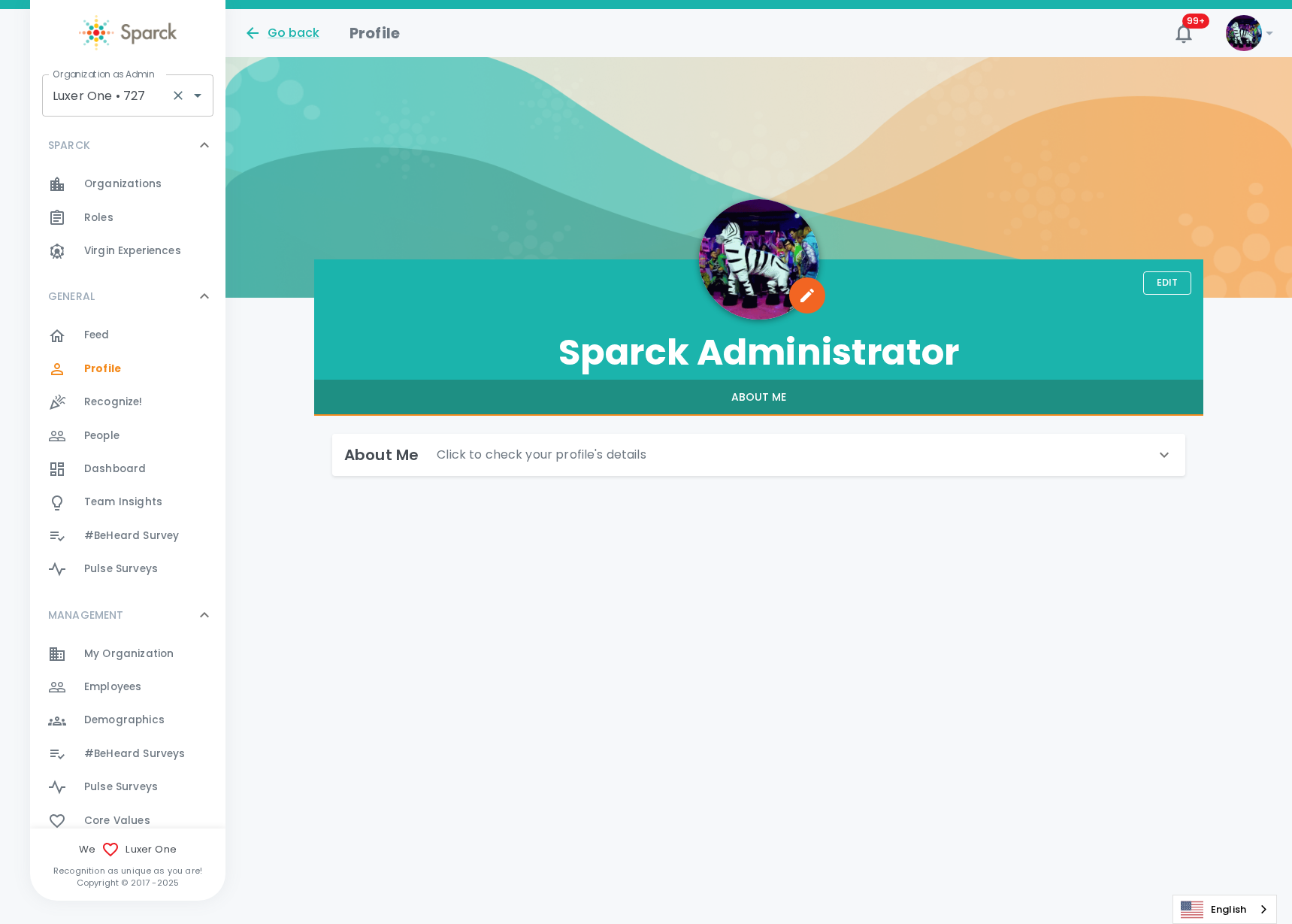
click at [116, 101] on input "Luxer One • 727" at bounding box center [106, 95] width 116 height 29
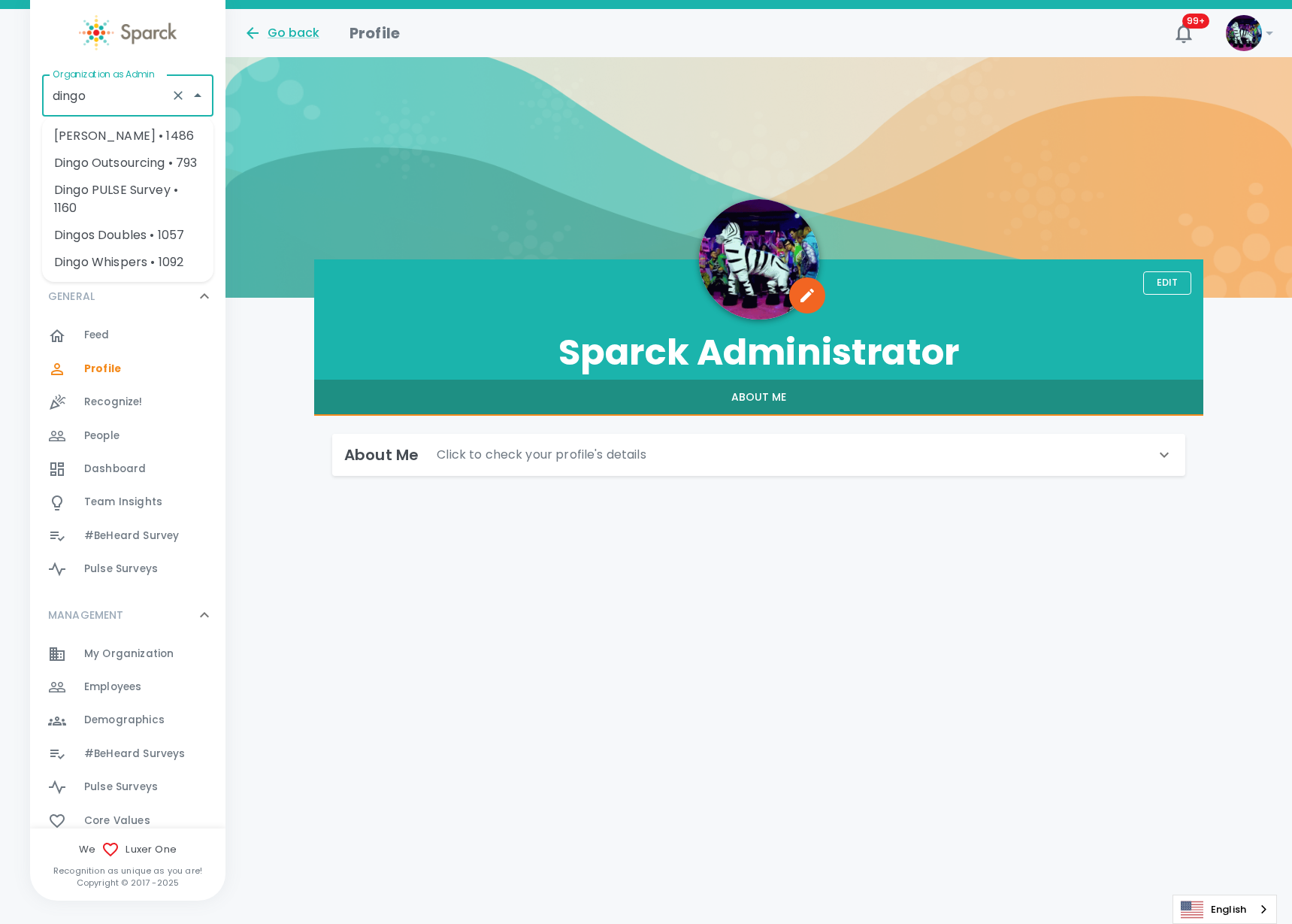
click at [171, 127] on li "[PERSON_NAME] • 1486" at bounding box center [128, 136] width 171 height 27
type input "[PERSON_NAME] • 1486"
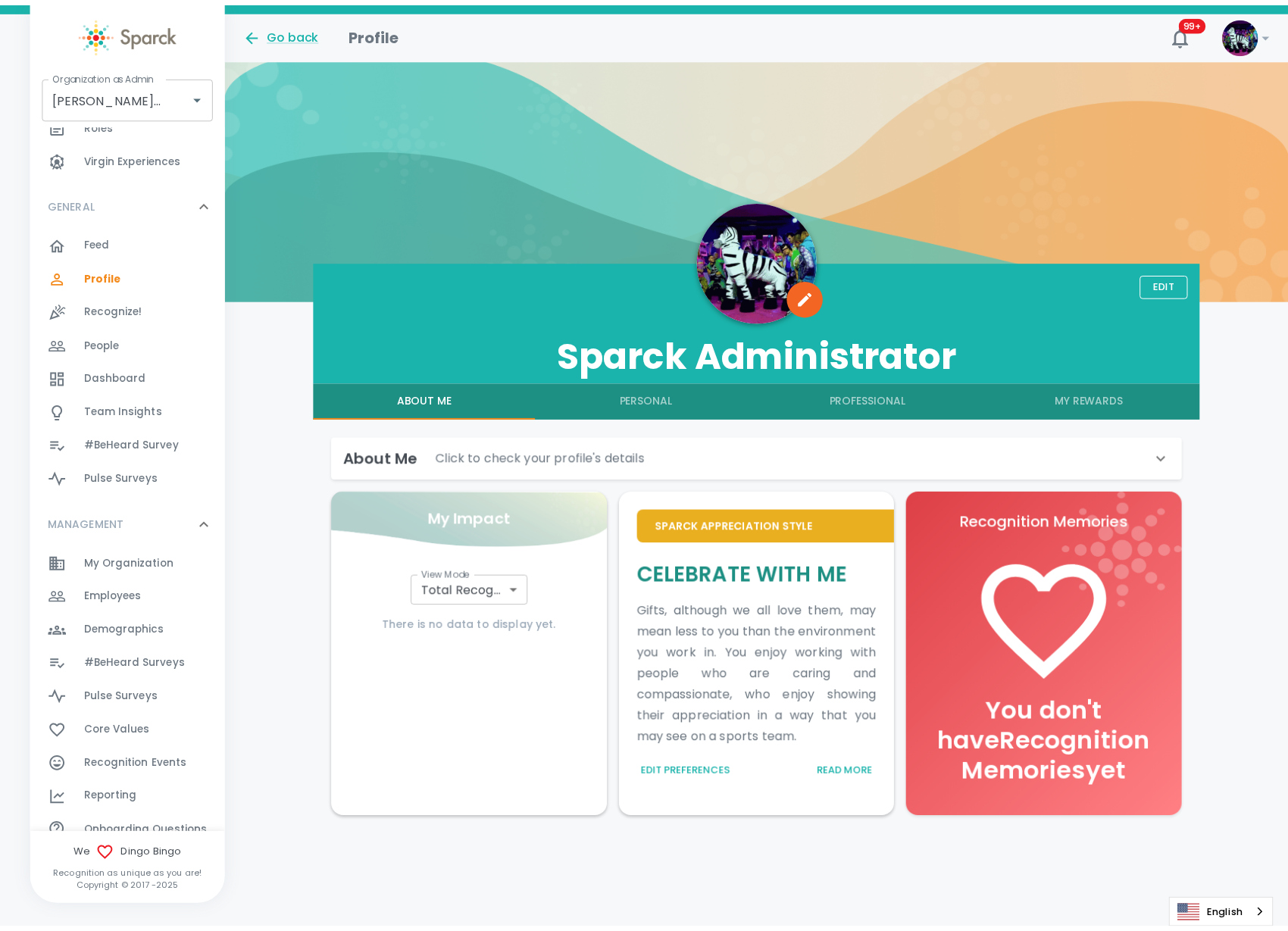
scroll to position [190, 0]
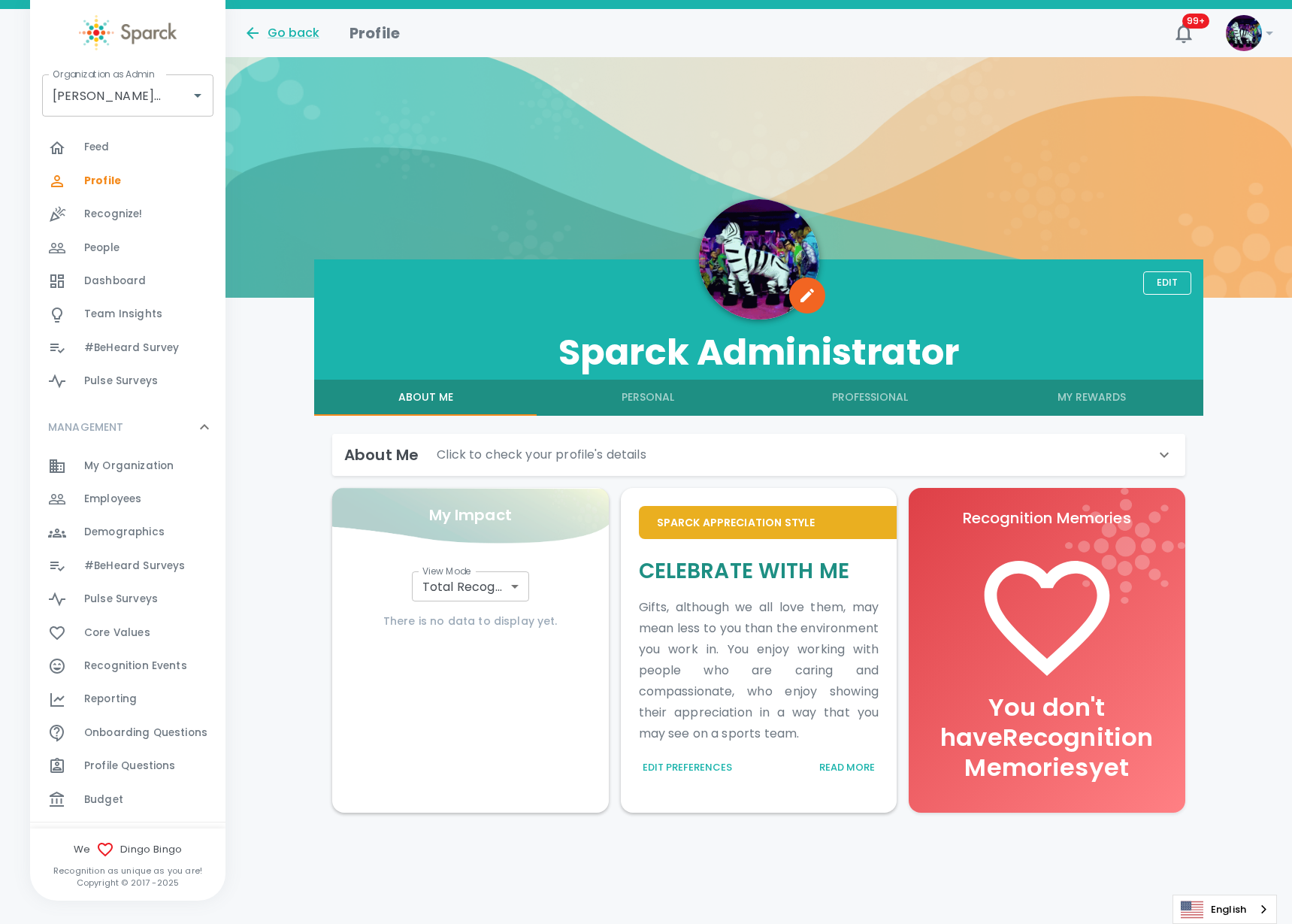
click at [115, 804] on span "Budget" at bounding box center [103, 800] width 39 height 15
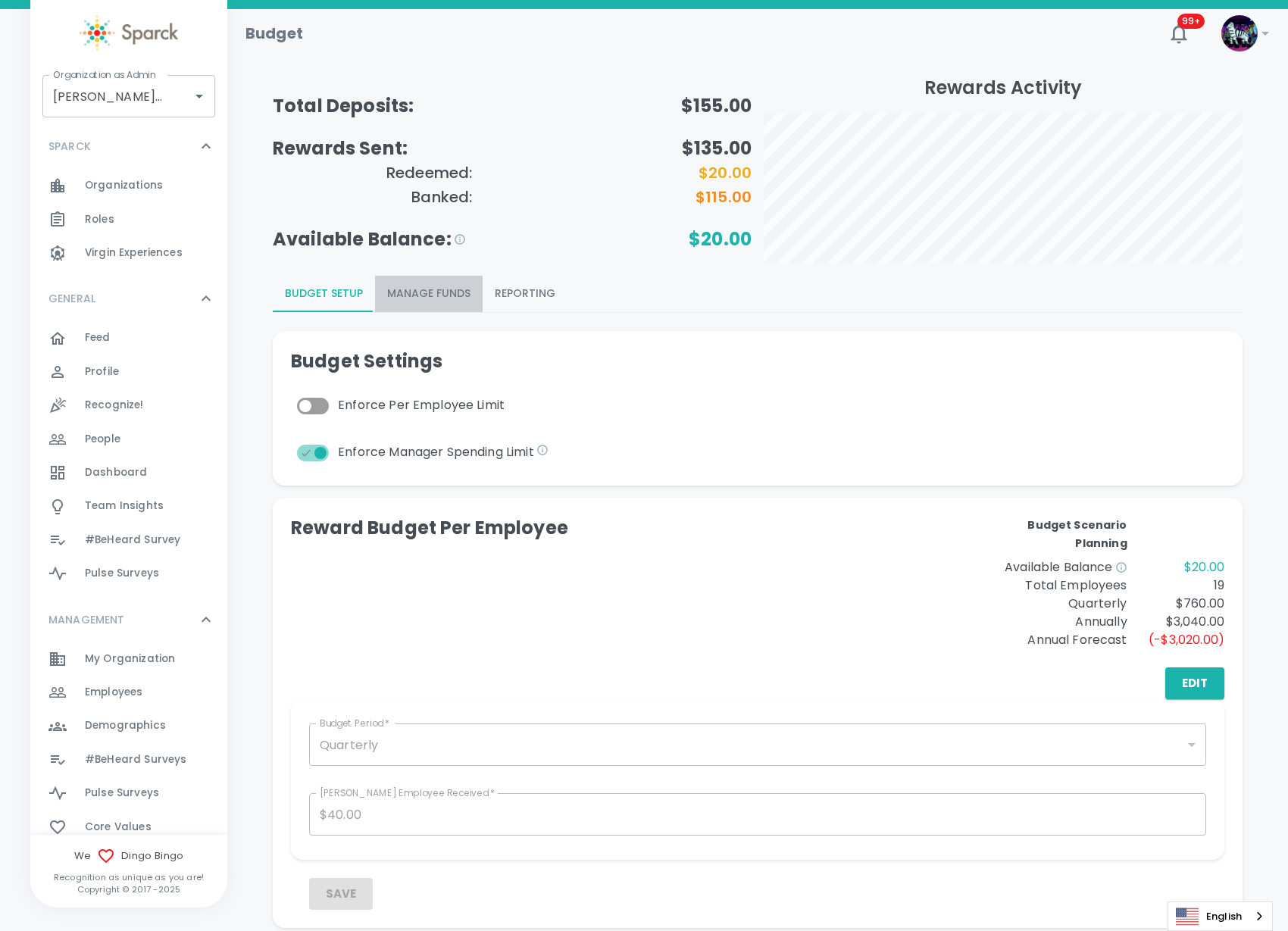
click at [442, 292] on button "Manage Funds" at bounding box center [428, 294] width 108 height 37
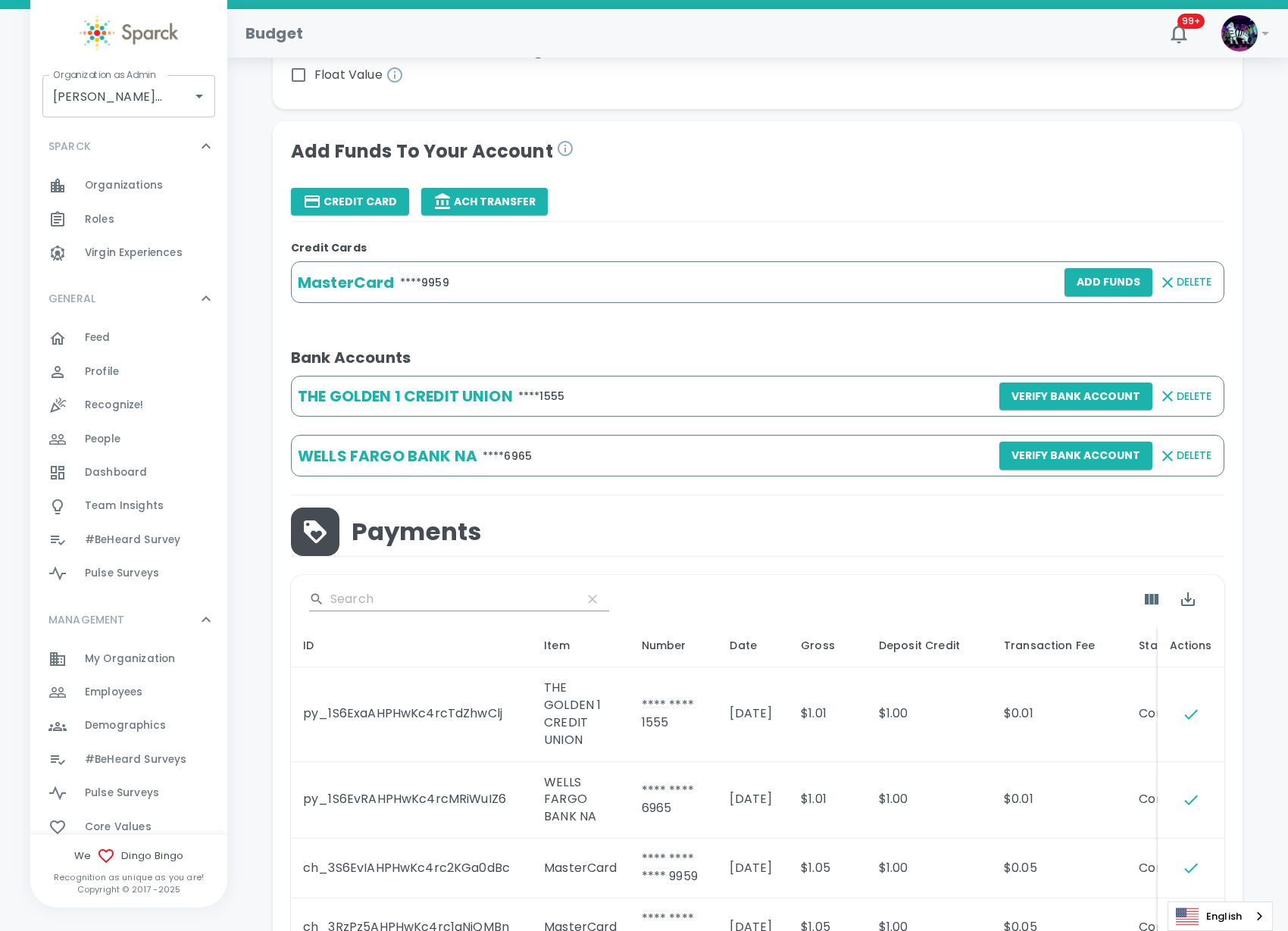
scroll to position [284, 0]
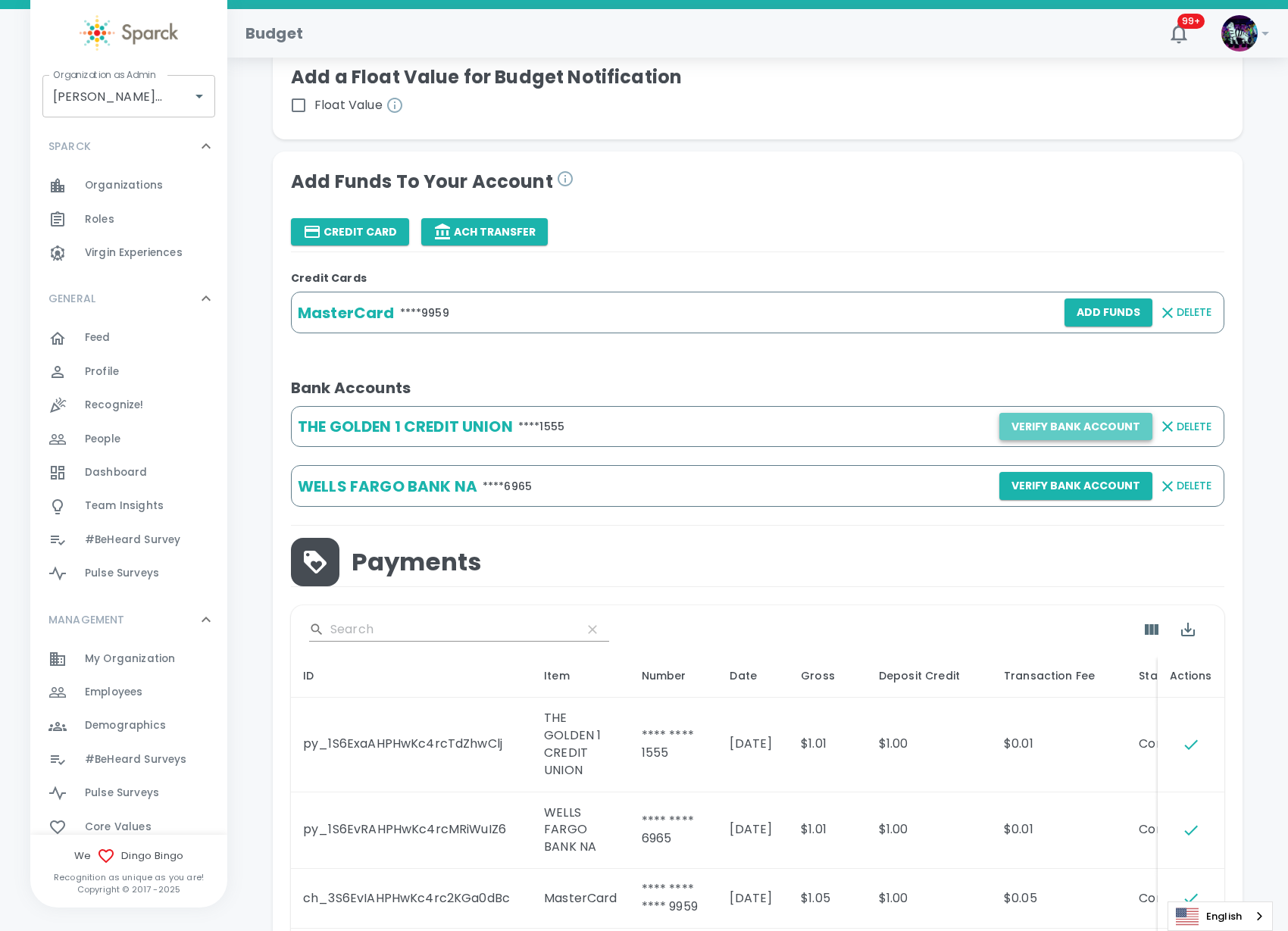
click at [1098, 418] on button "Verify Bank Account" at bounding box center [1075, 427] width 153 height 28
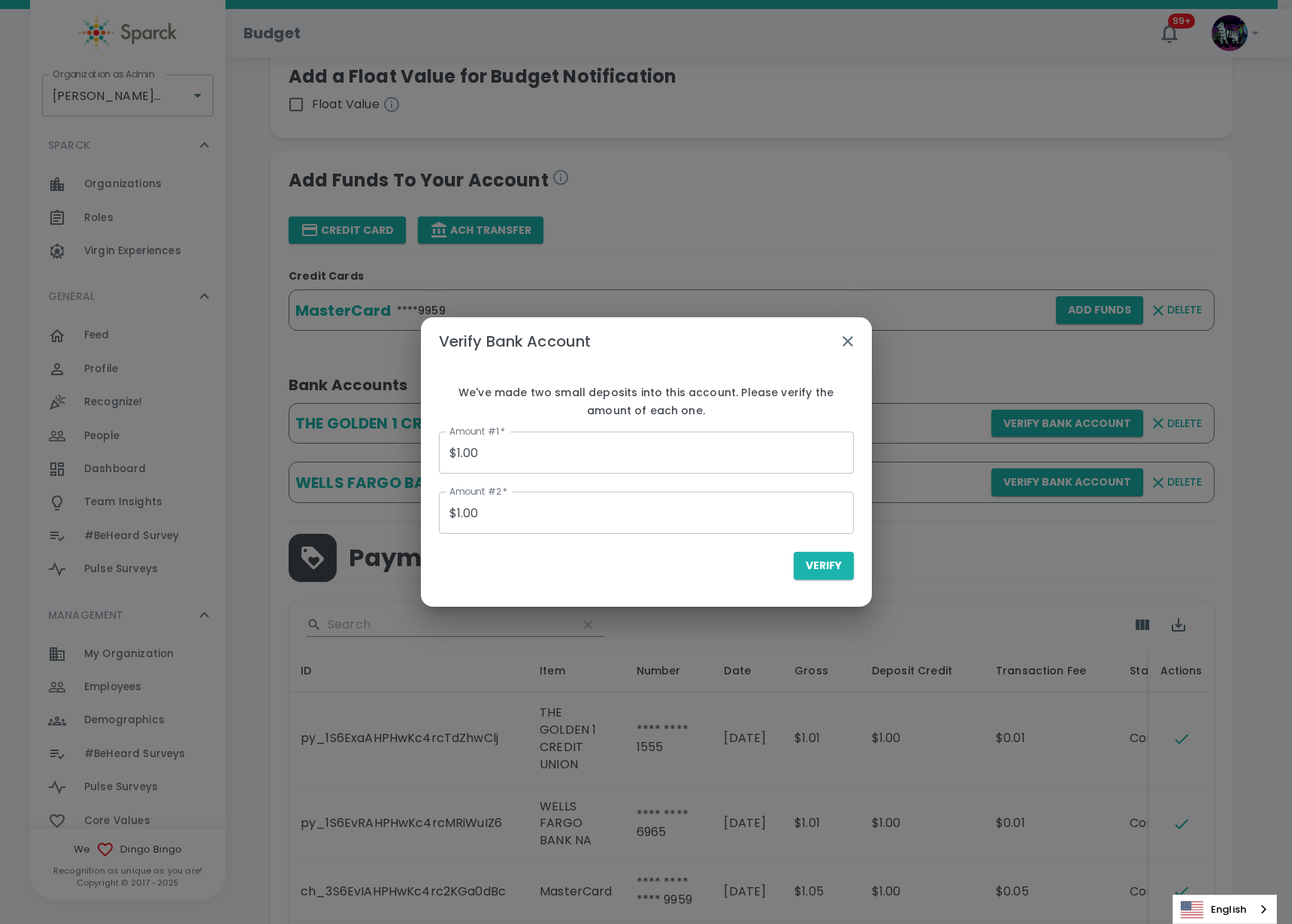
click at [505, 453] on input "$1.00" at bounding box center [646, 452] width 415 height 42
drag, startPoint x: 346, startPoint y: 477, endPoint x: 374, endPoint y: 469, distance: 29.1
click at [374, 469] on div "Verify Bank Account We've made two small deposits into this account. Please ver…" at bounding box center [646, 462] width 1292 height 924
type input "$0.09"
click at [477, 512] on input "$1.00" at bounding box center [646, 512] width 415 height 42
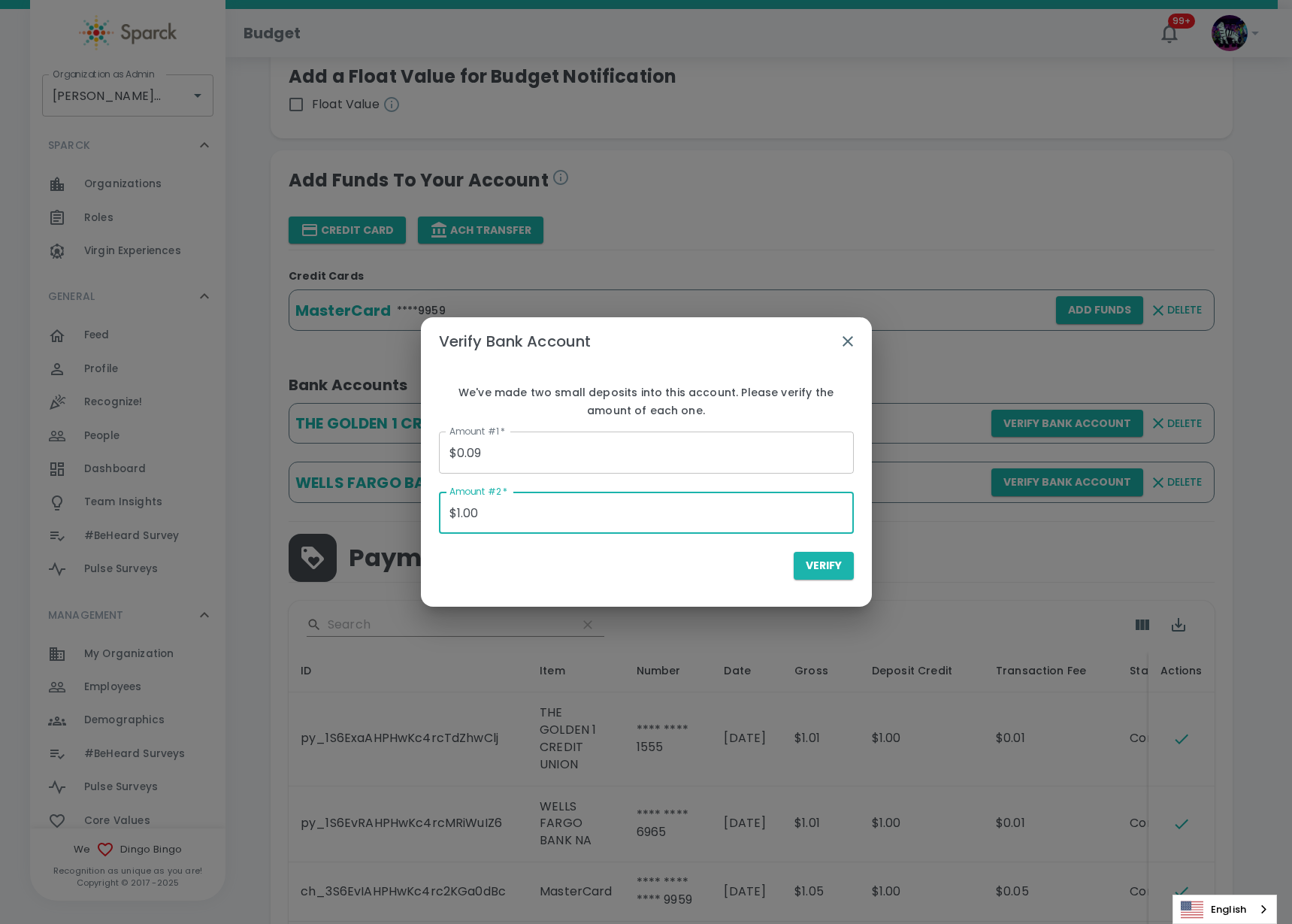
drag, startPoint x: 476, startPoint y: 510, endPoint x: 434, endPoint y: 511, distance: 42.0
click at [434, 511] on div "We've made two small deposits into this account. Please verify the amount of ea…" at bounding box center [646, 480] width 451 height 229
type input "$0.12"
click at [595, 566] on div "Verify" at bounding box center [646, 565] width 415 height 28
click at [823, 572] on span "Verify" at bounding box center [823, 565] width 36 height 19
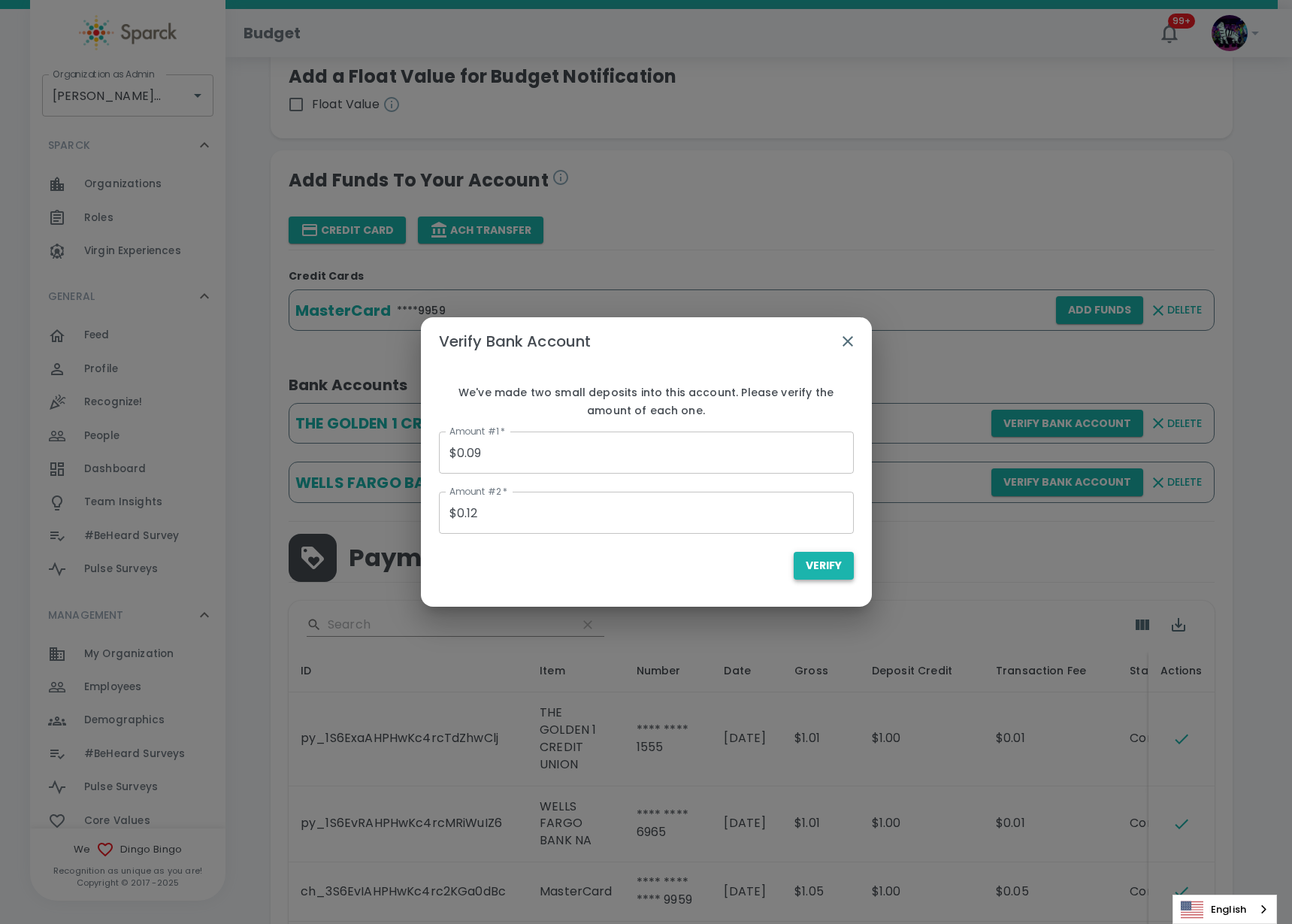
type input "$0.00"
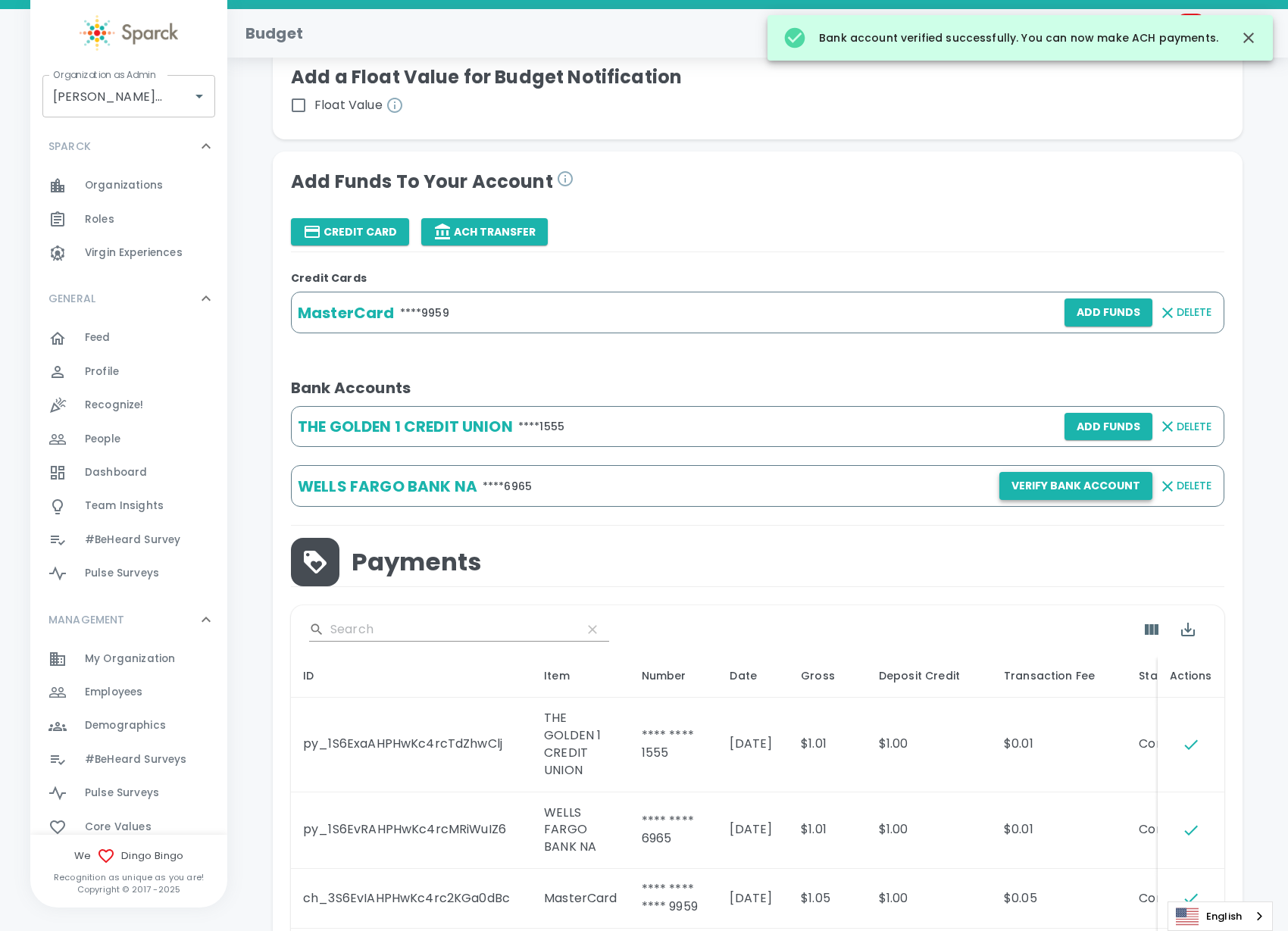
click at [1051, 486] on button "Verify Bank Account" at bounding box center [1075, 486] width 153 height 28
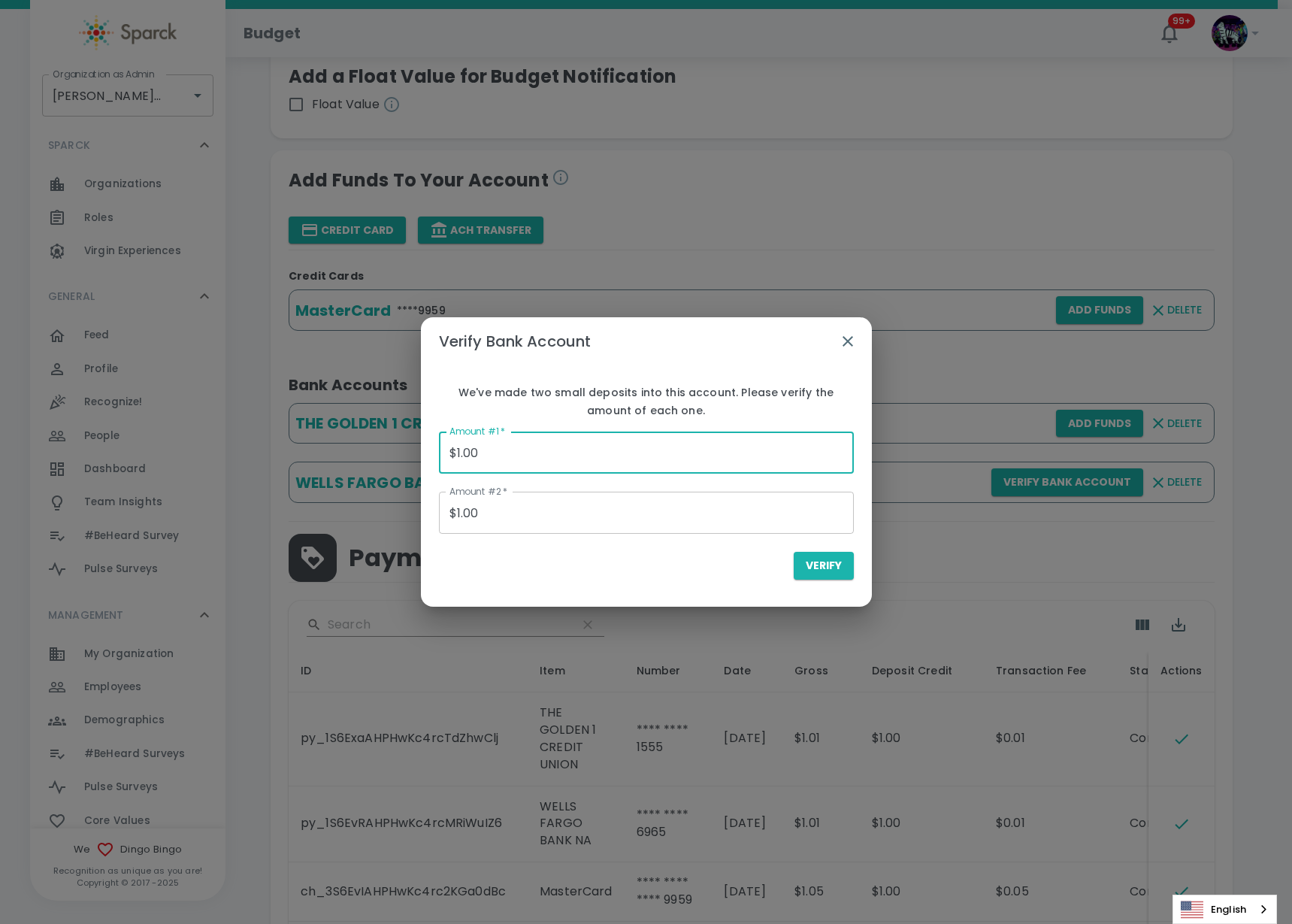
drag, startPoint x: 557, startPoint y: 457, endPoint x: 282, endPoint y: 455, distance: 275.0
click at [282, 455] on div "Verify Bank Account We've made two small deposits into this account. Please ver…" at bounding box center [646, 462] width 1292 height 924
drag, startPoint x: 529, startPoint y: 461, endPoint x: 348, endPoint y: 451, distance: 181.3
click at [348, 451] on div "Verify Bank Account We've made two small deposits into this account. Please ver…" at bounding box center [646, 462] width 1292 height 924
type input "$0.11"
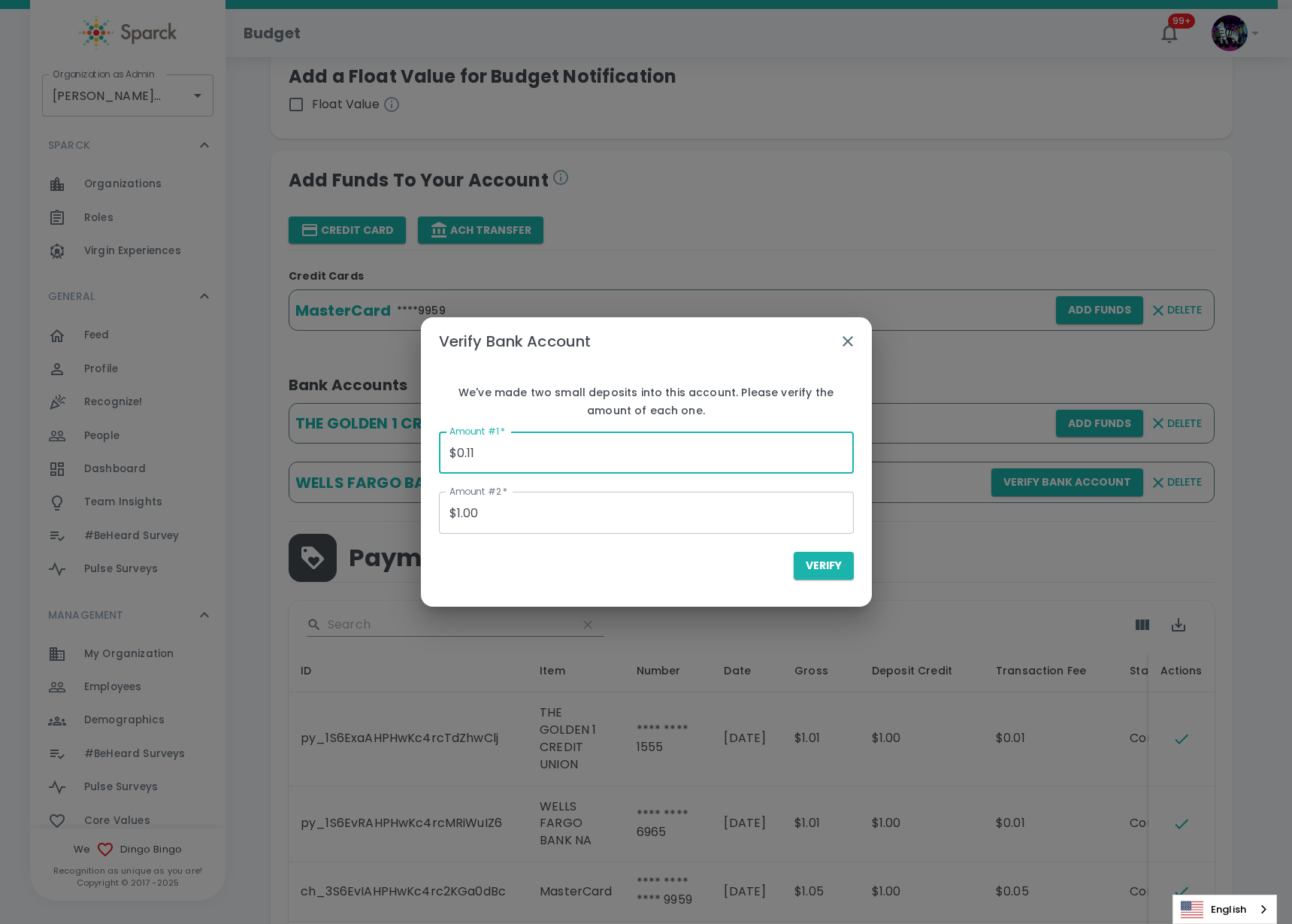
click at [510, 520] on input "$1.00" at bounding box center [646, 512] width 415 height 42
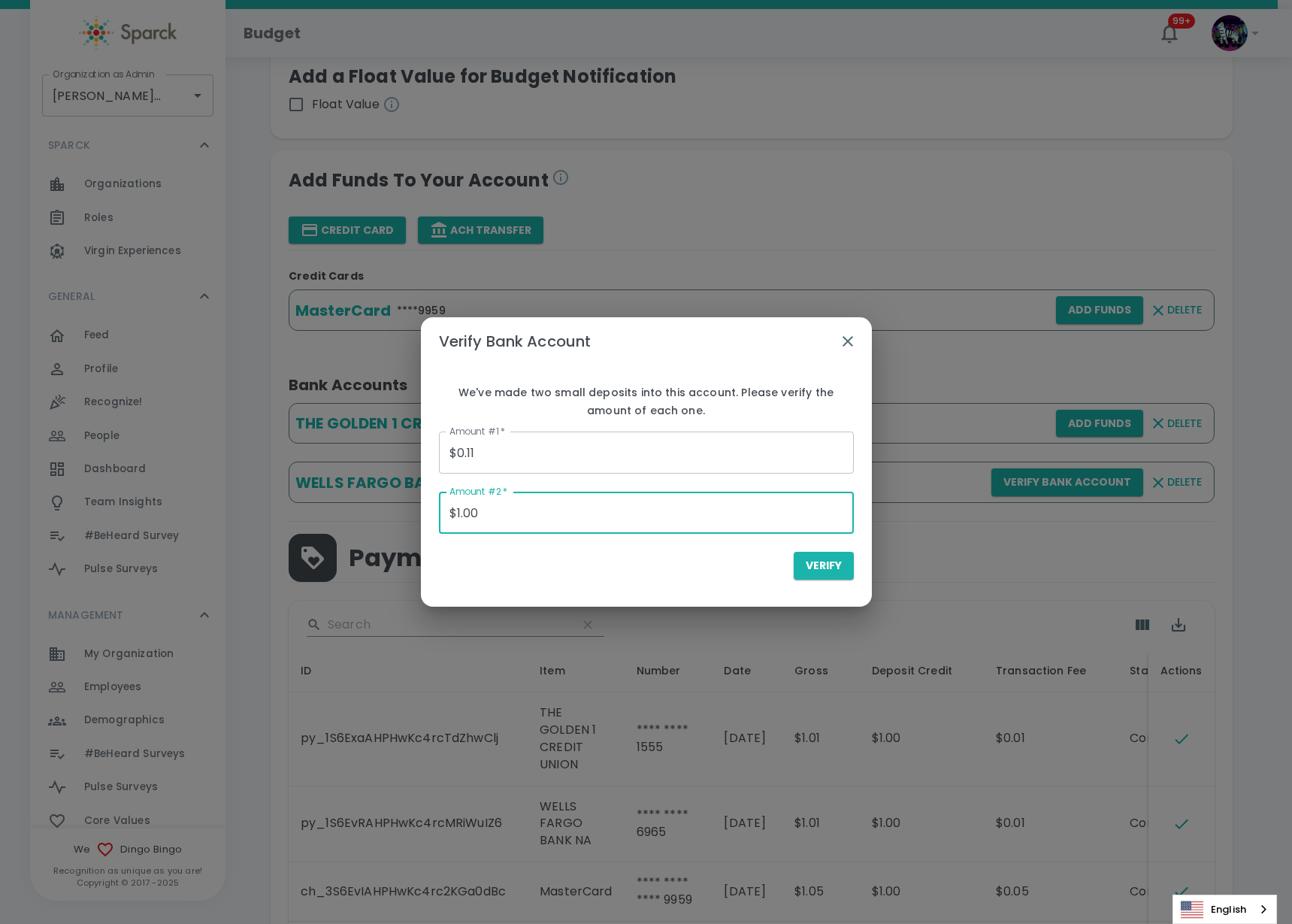
drag, startPoint x: 515, startPoint y: 518, endPoint x: 368, endPoint y: 510, distance: 147.2
click at [368, 510] on div "Verify Bank Account We've made two small deposits into this account. Please ver…" at bounding box center [646, 462] width 1292 height 924
type input "$0.06"
click at [629, 568] on div "Verify" at bounding box center [646, 565] width 415 height 28
click at [816, 569] on span "Verify" at bounding box center [823, 565] width 36 height 19
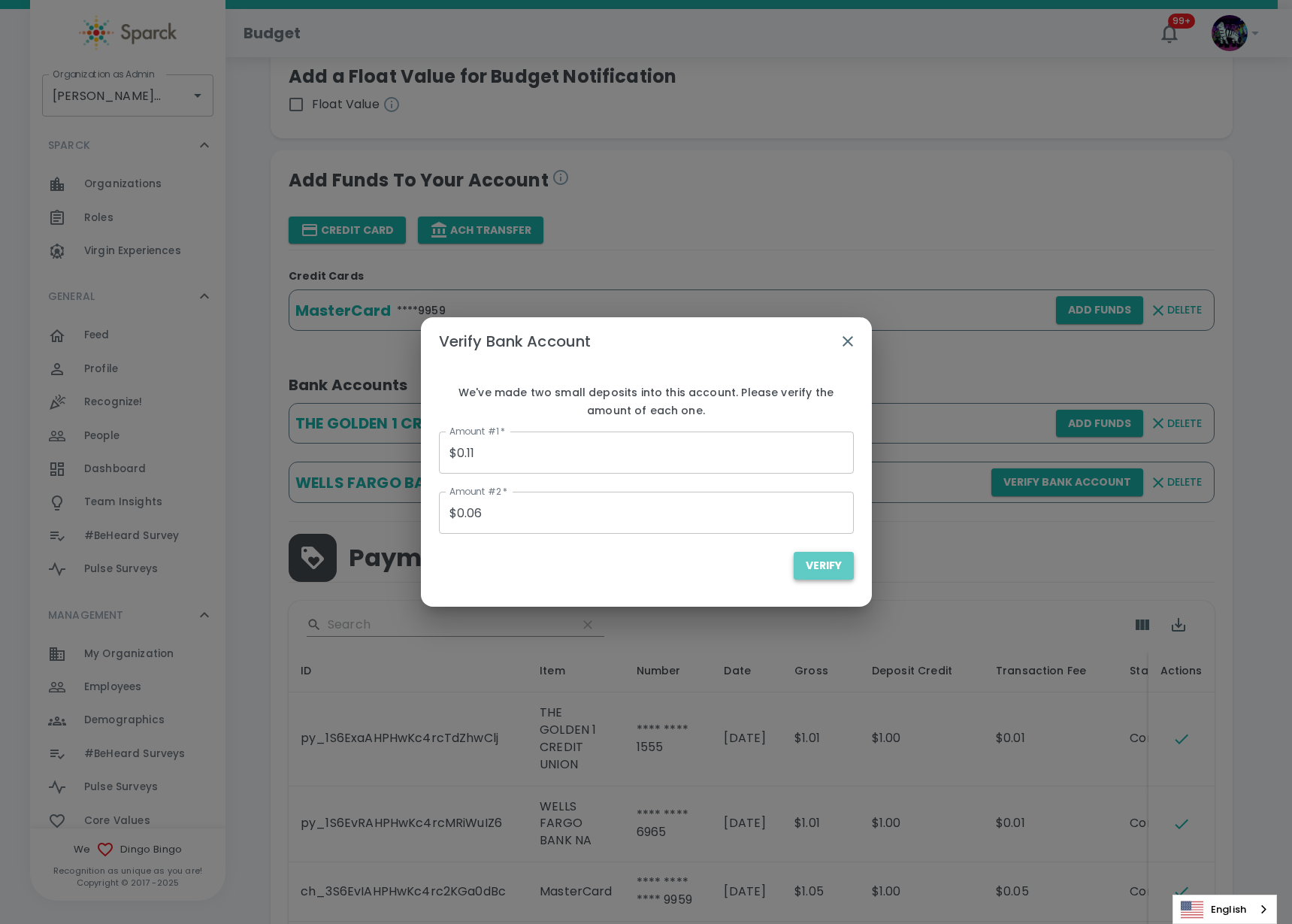
type input "$0.00"
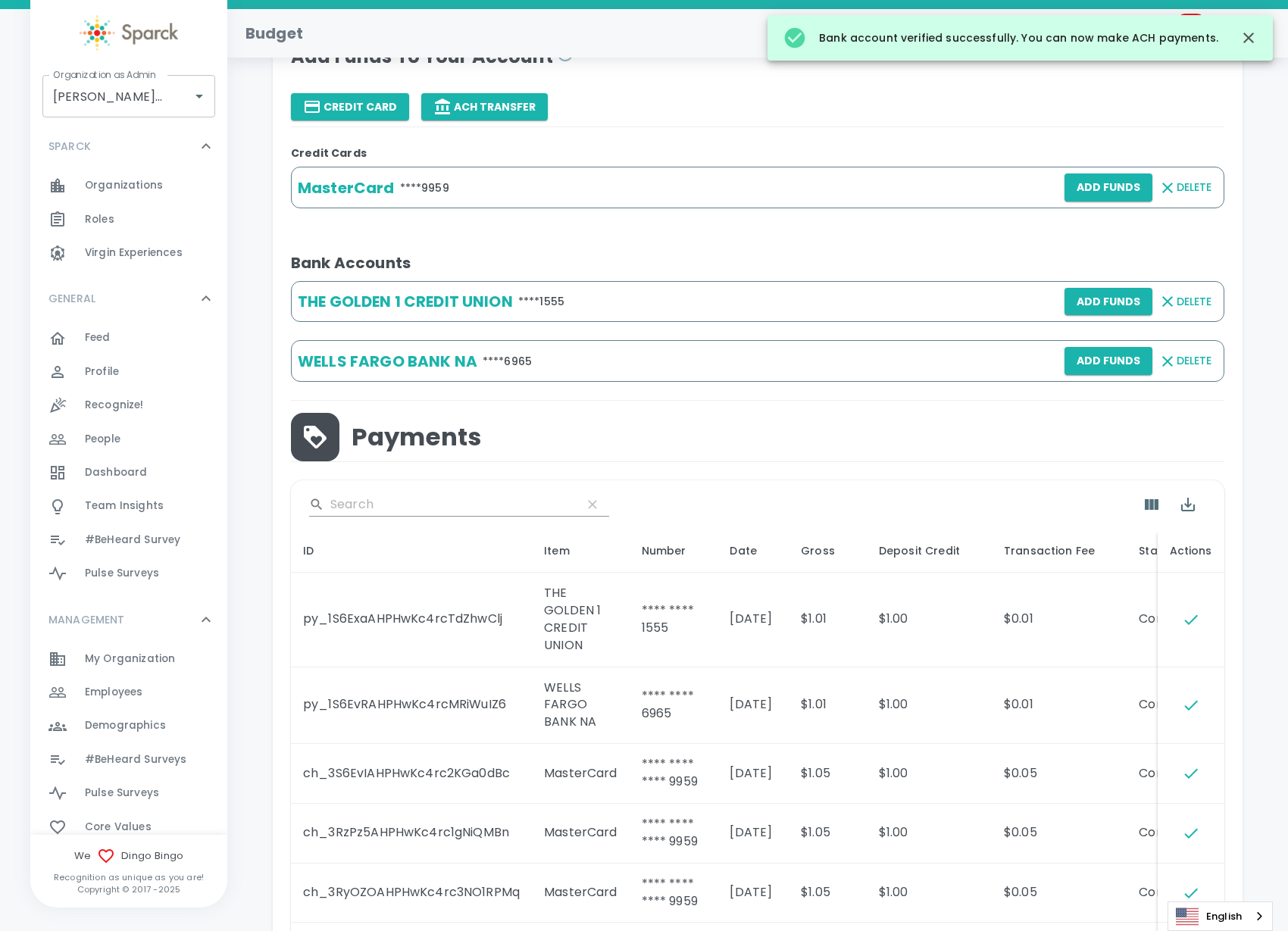
scroll to position [378, 0]
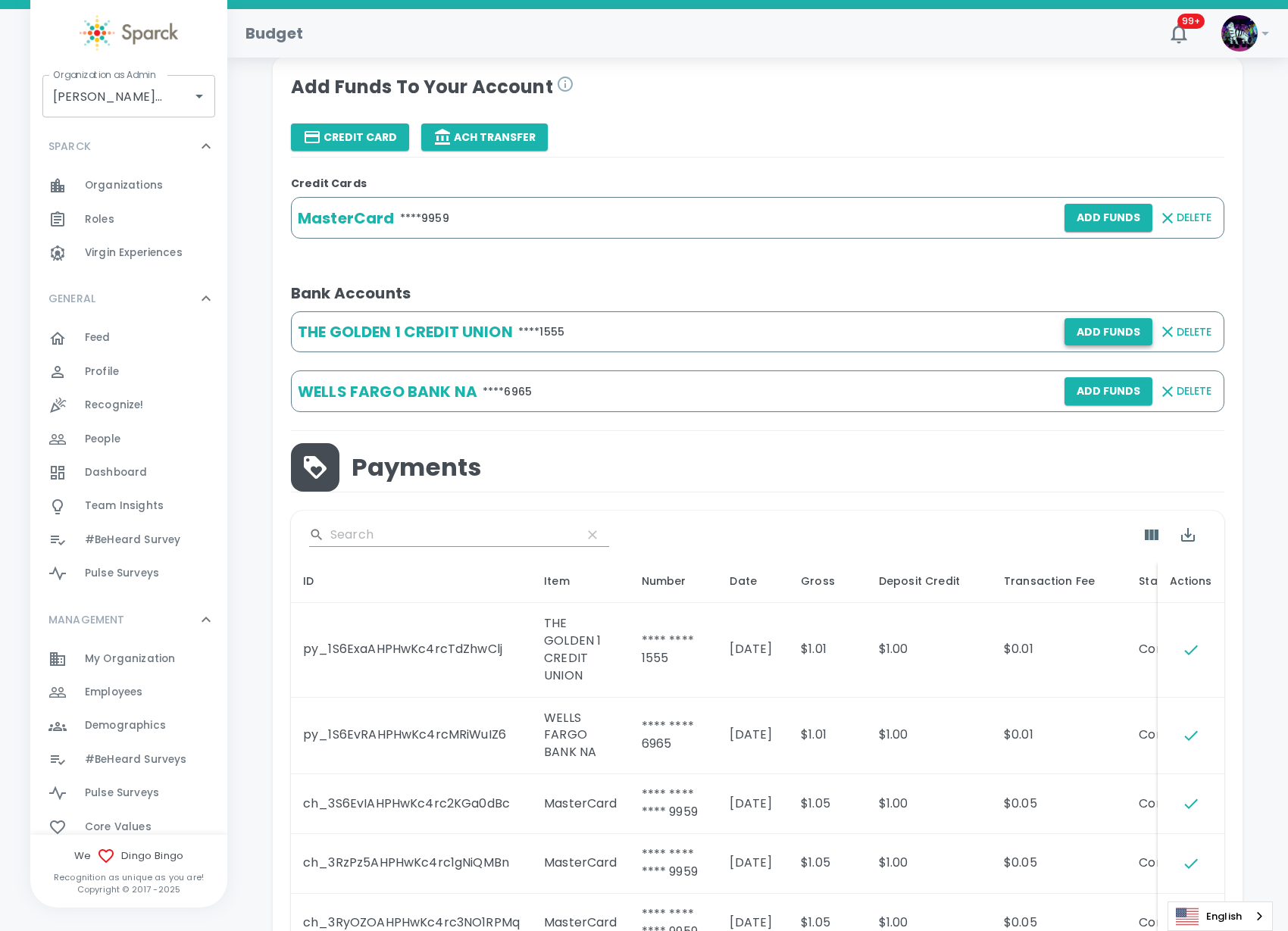
click at [1117, 334] on button "Add Funds" at bounding box center [1109, 332] width 88 height 28
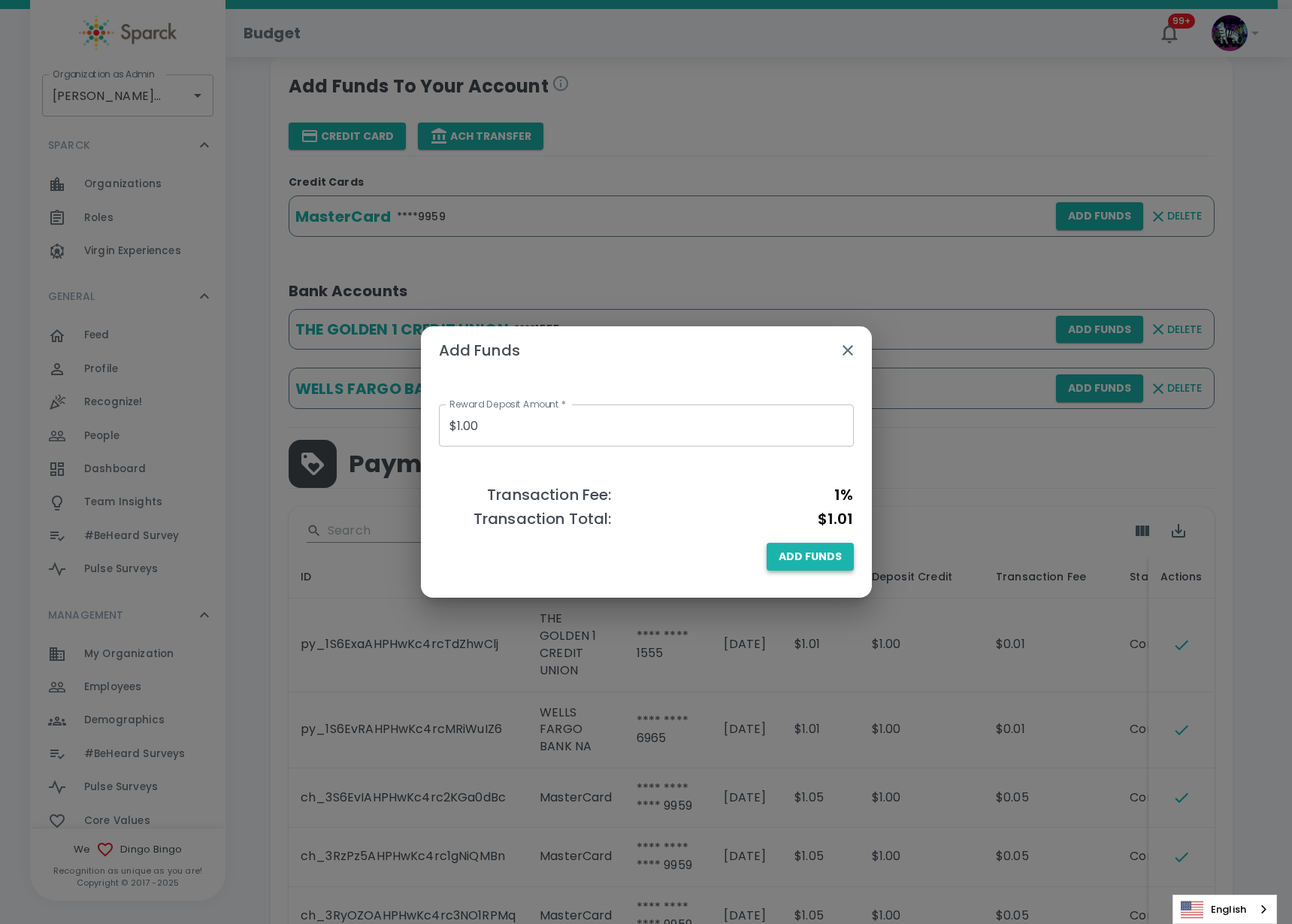
click at [819, 564] on span "Add Funds" at bounding box center [810, 556] width 63 height 19
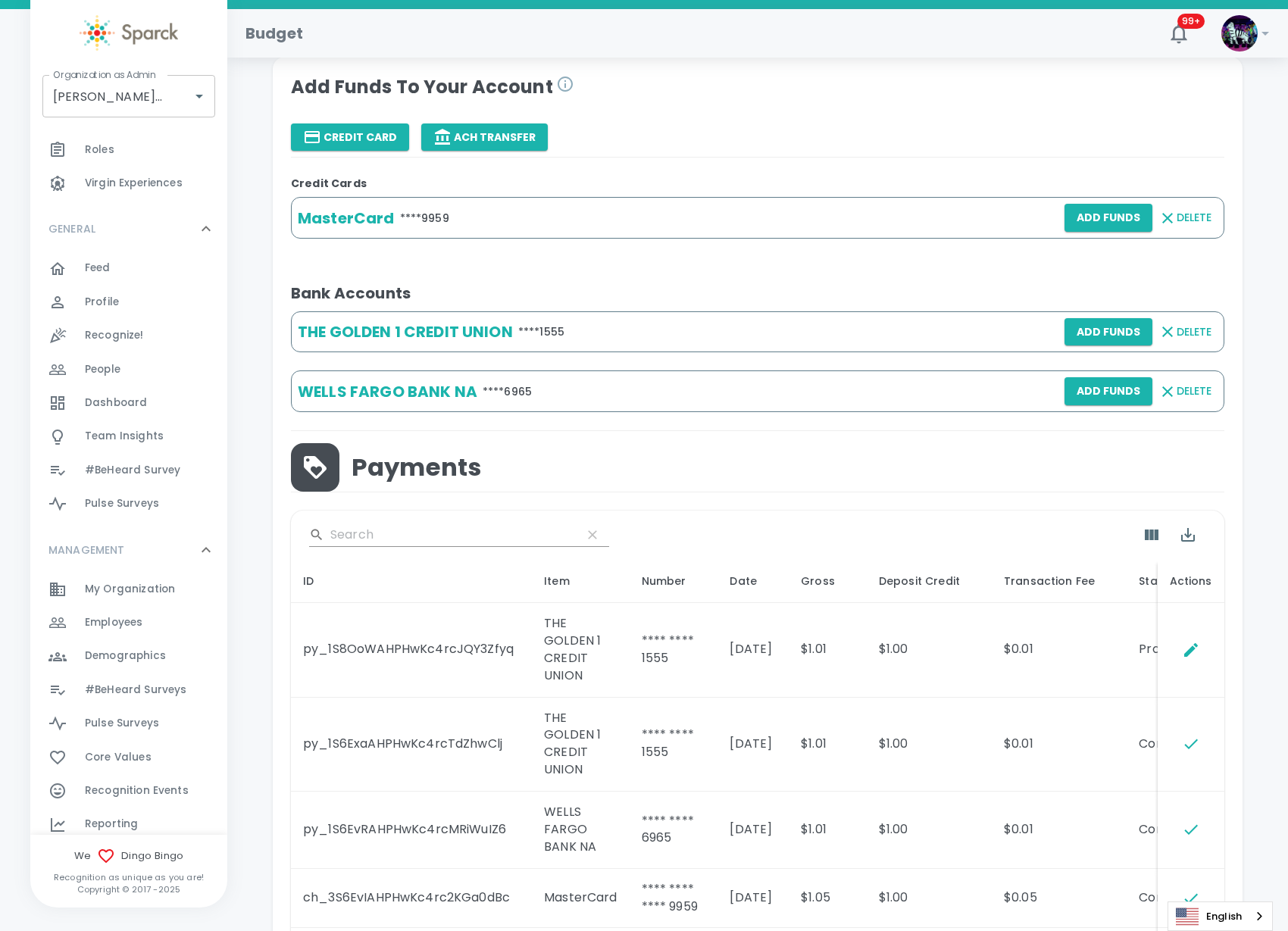
scroll to position [95, 0]
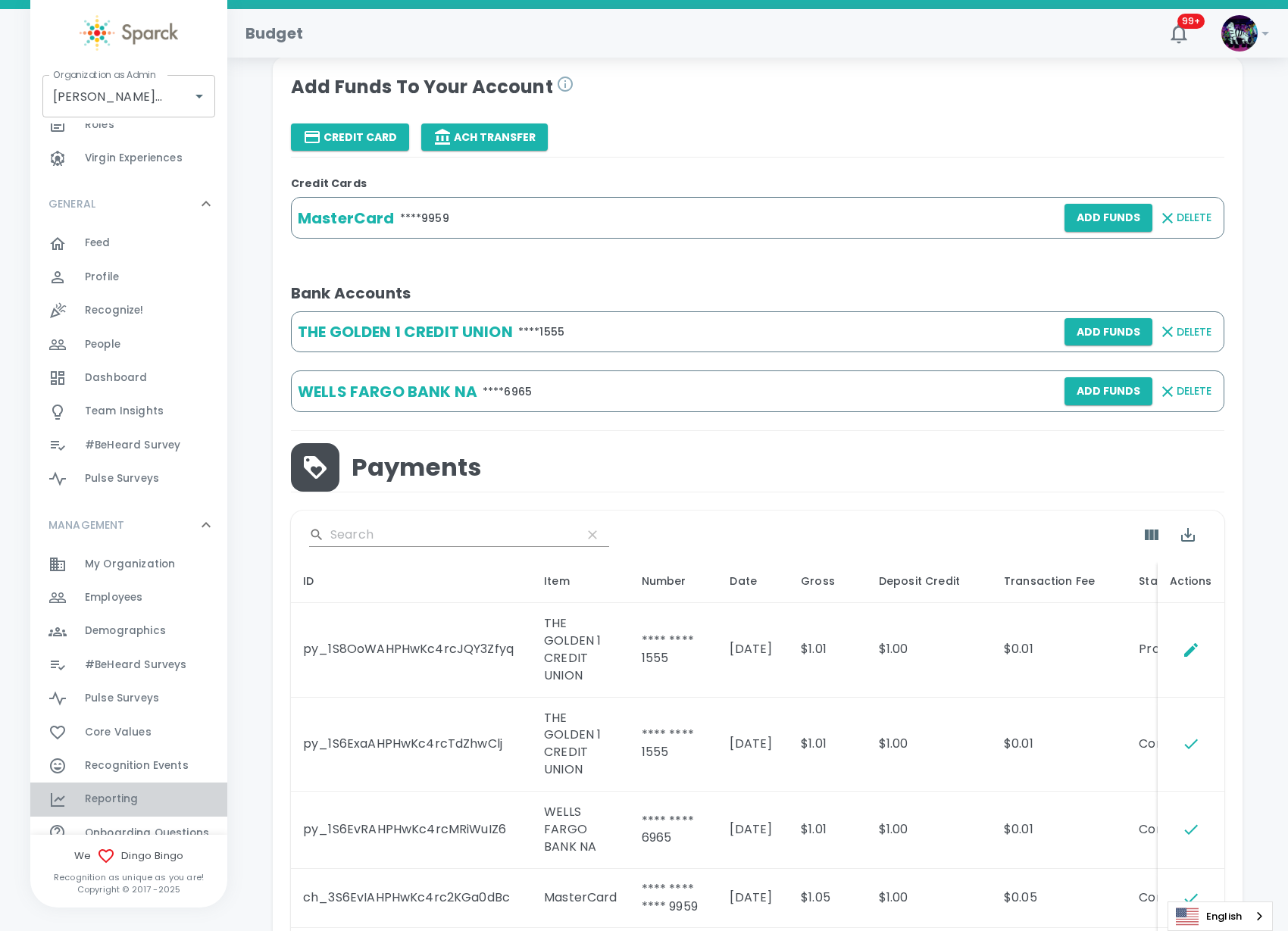
click at [137, 801] on div "Reporting 0" at bounding box center [156, 799] width 143 height 22
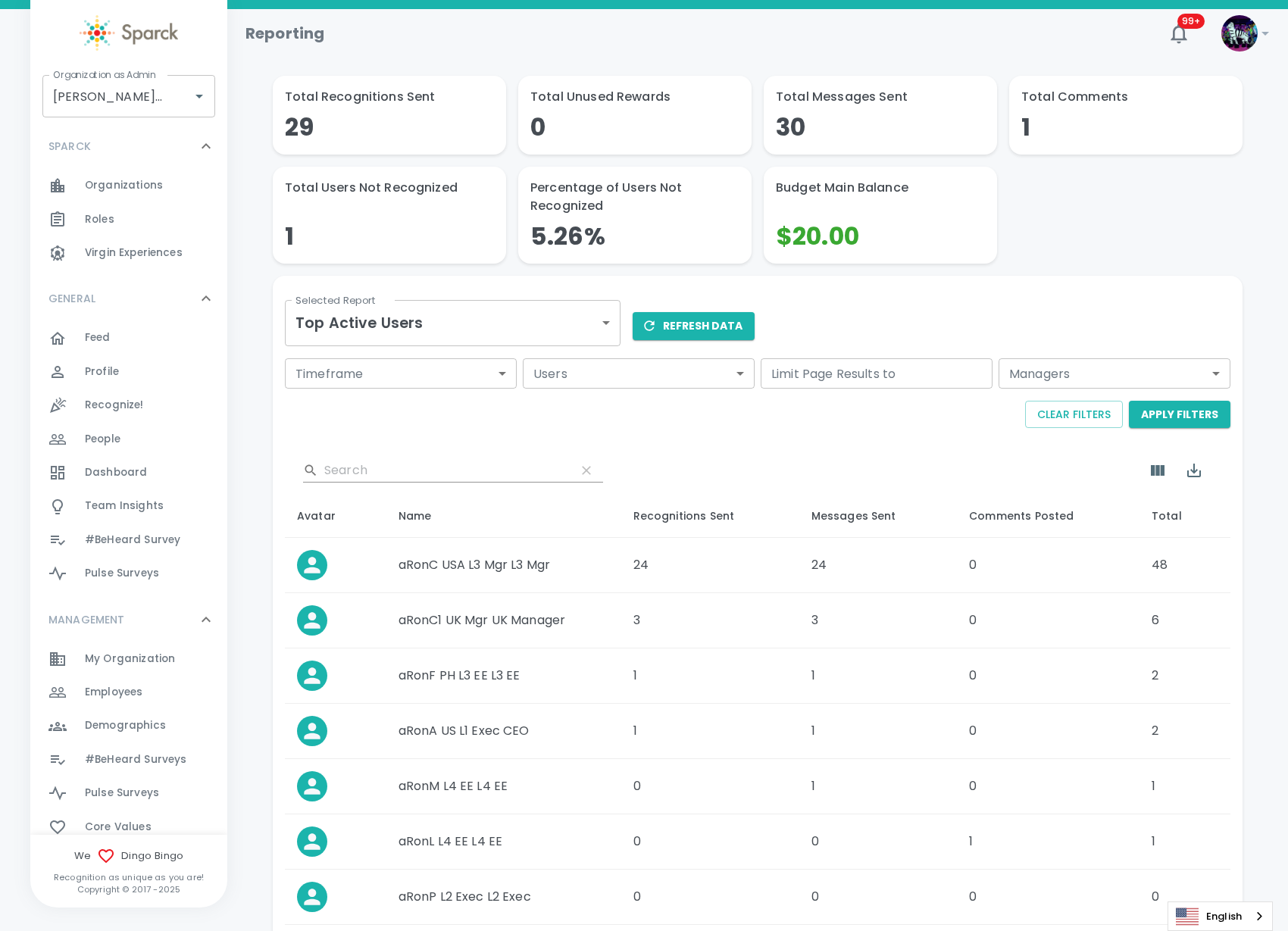
drag, startPoint x: 465, startPoint y: 285, endPoint x: 461, endPoint y: 297, distance: 12.6
click at [461, 295] on div "Selected Report Top Active Users top-active-users Selected Report" at bounding box center [447, 314] width 347 height 77
click at [455, 322] on body "Skip Navigation Reporting 99+ ! Organization as Admin Dingo Bingo • 1486 Organi…" at bounding box center [651, 611] width 1302 height 1222
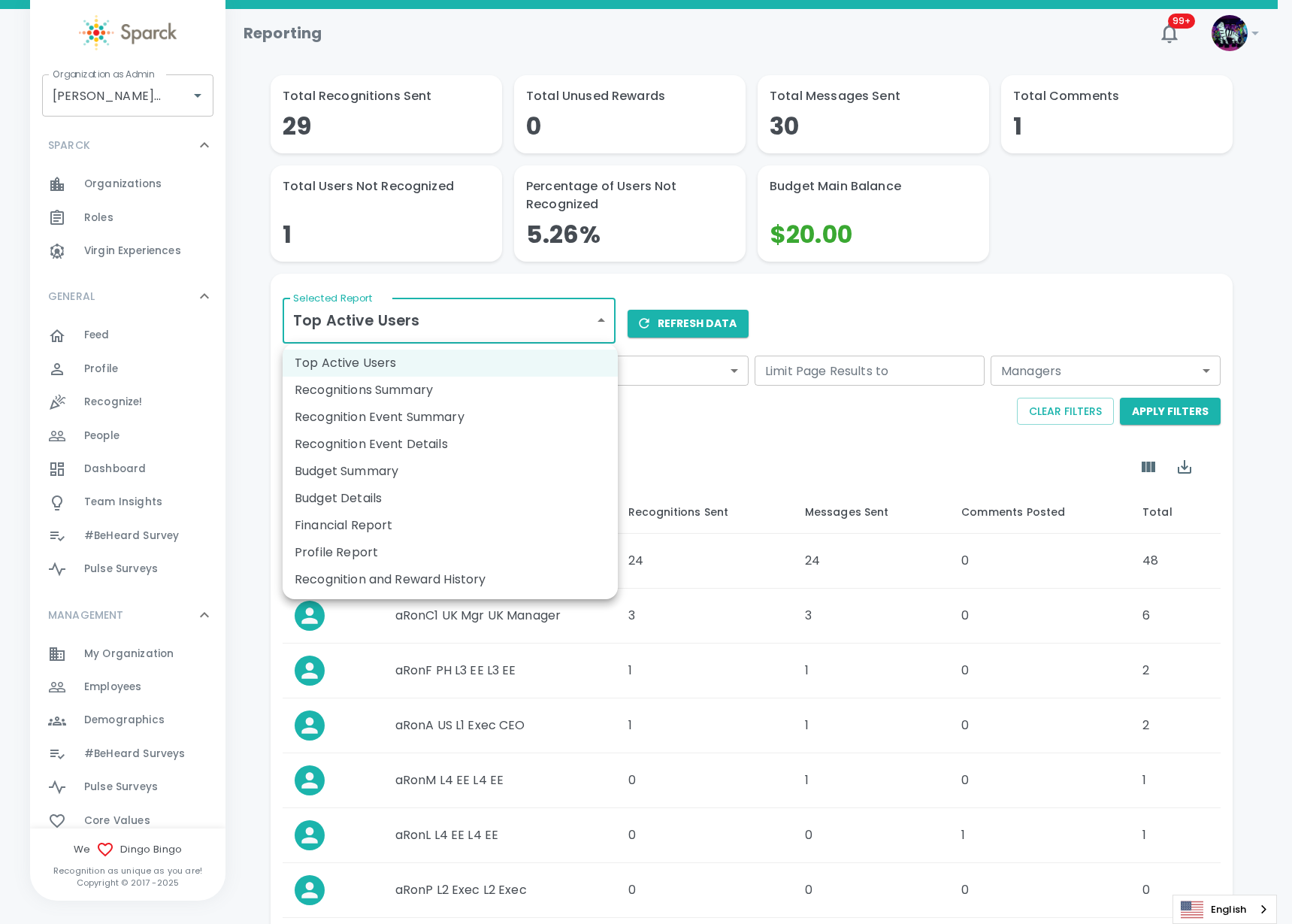
click at [446, 395] on li "Recognitions Summary" at bounding box center [450, 389] width 335 height 27
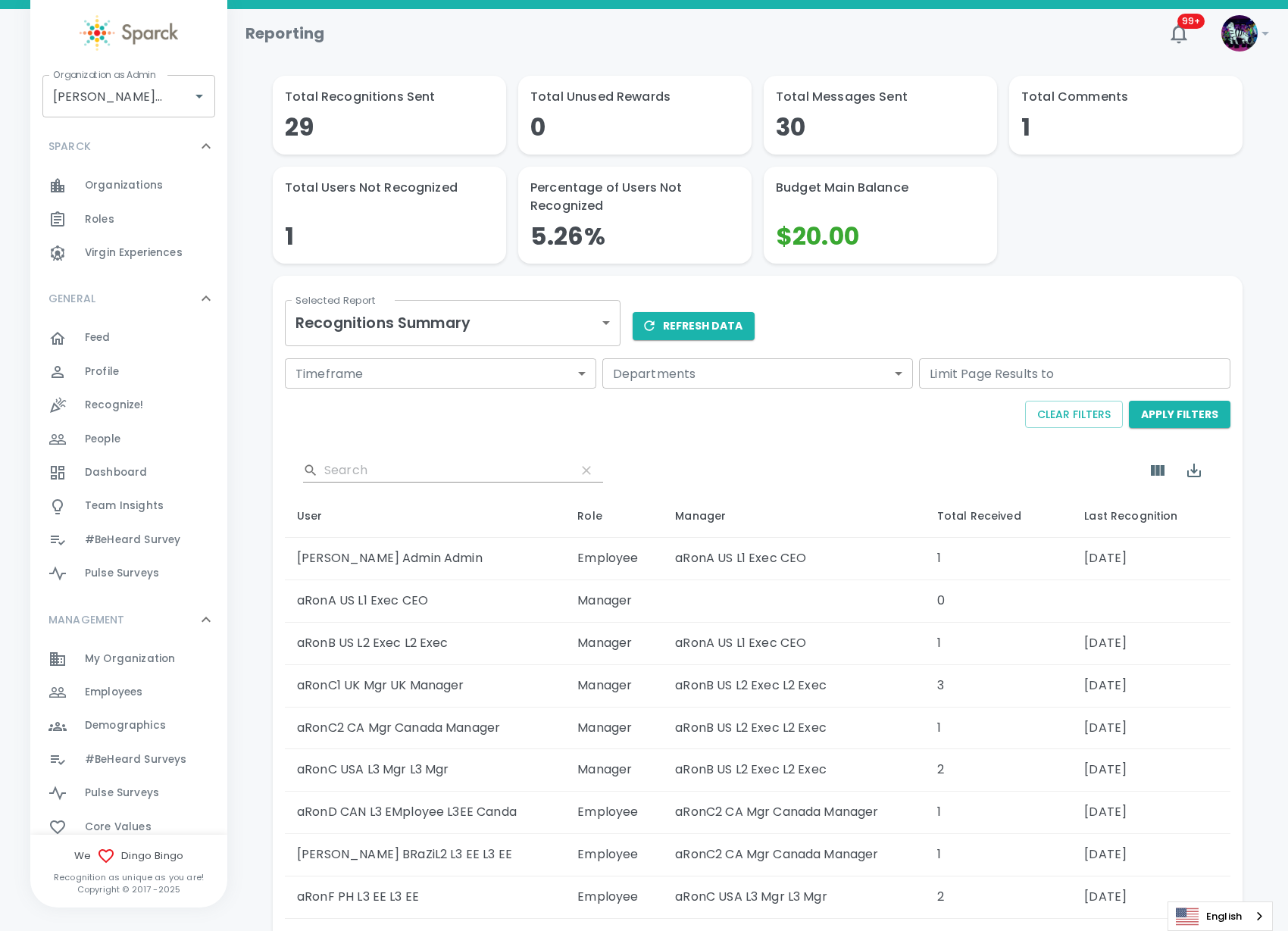
scroll to position [190, 0]
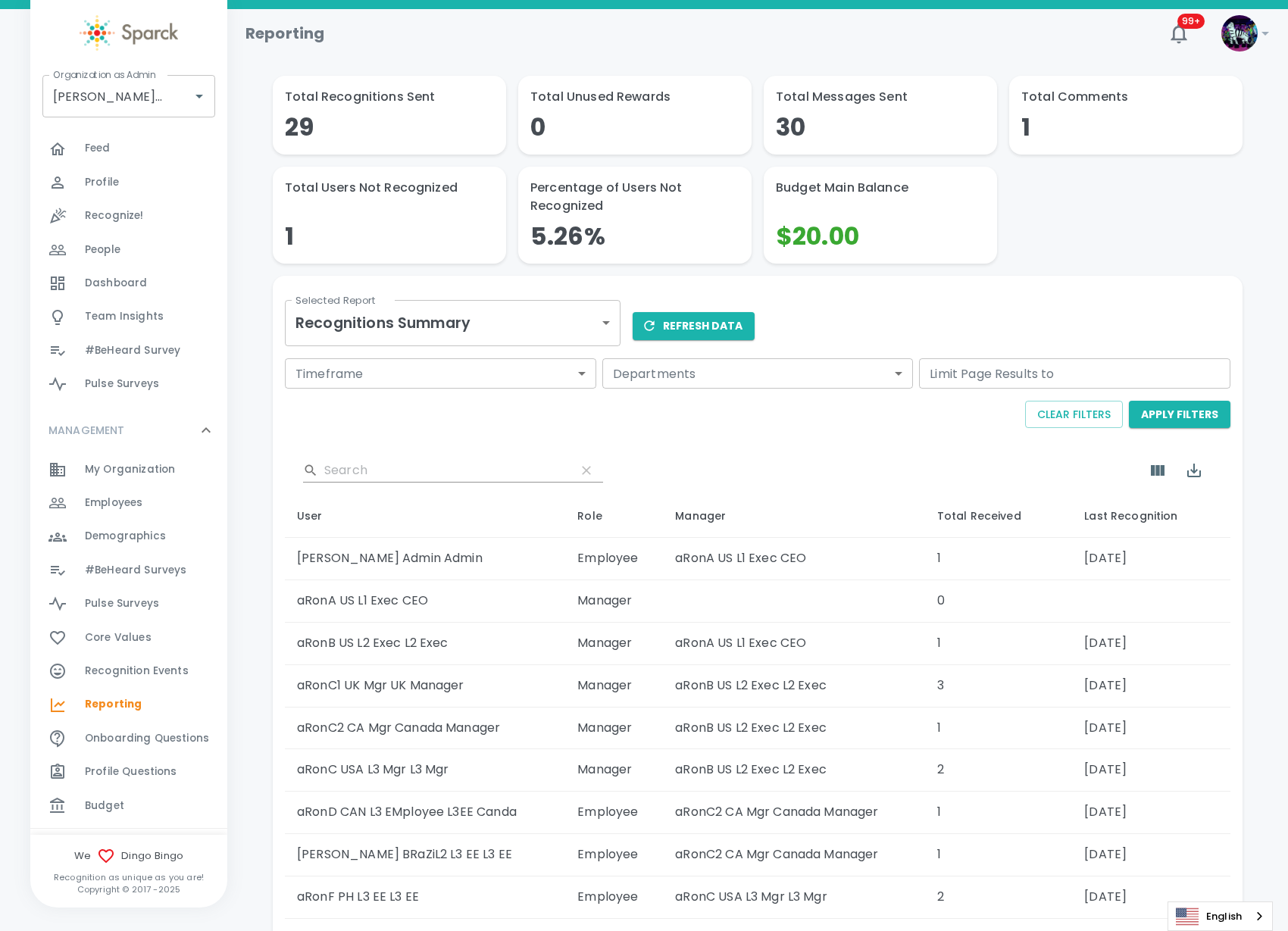
click at [116, 815] on span "Budget 0" at bounding box center [104, 805] width 39 height 22
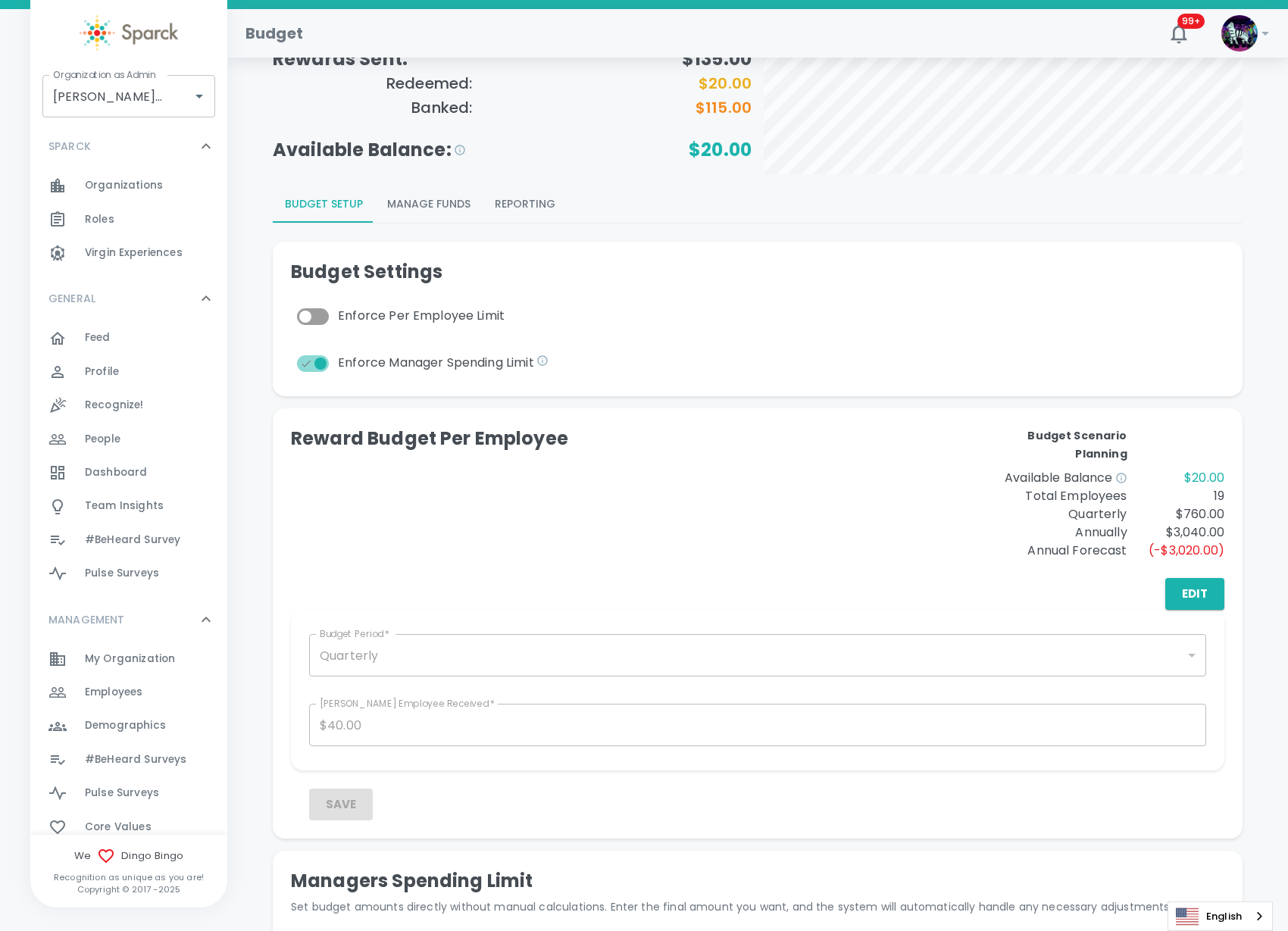
scroll to position [190, 0]
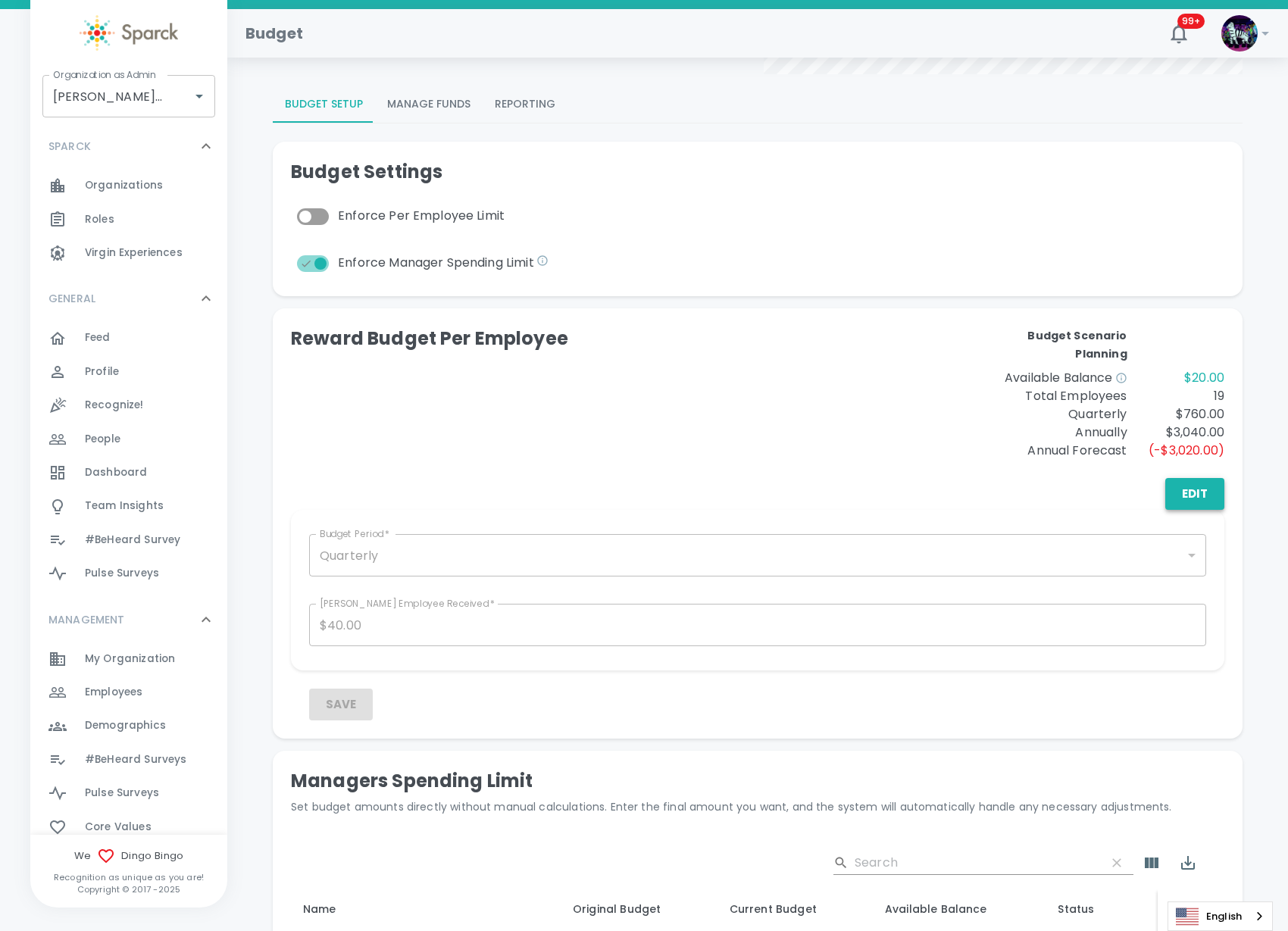
click at [1214, 504] on button "Edit" at bounding box center [1194, 494] width 59 height 32
click at [345, 694] on button "Save" at bounding box center [341, 705] width 64 height 32
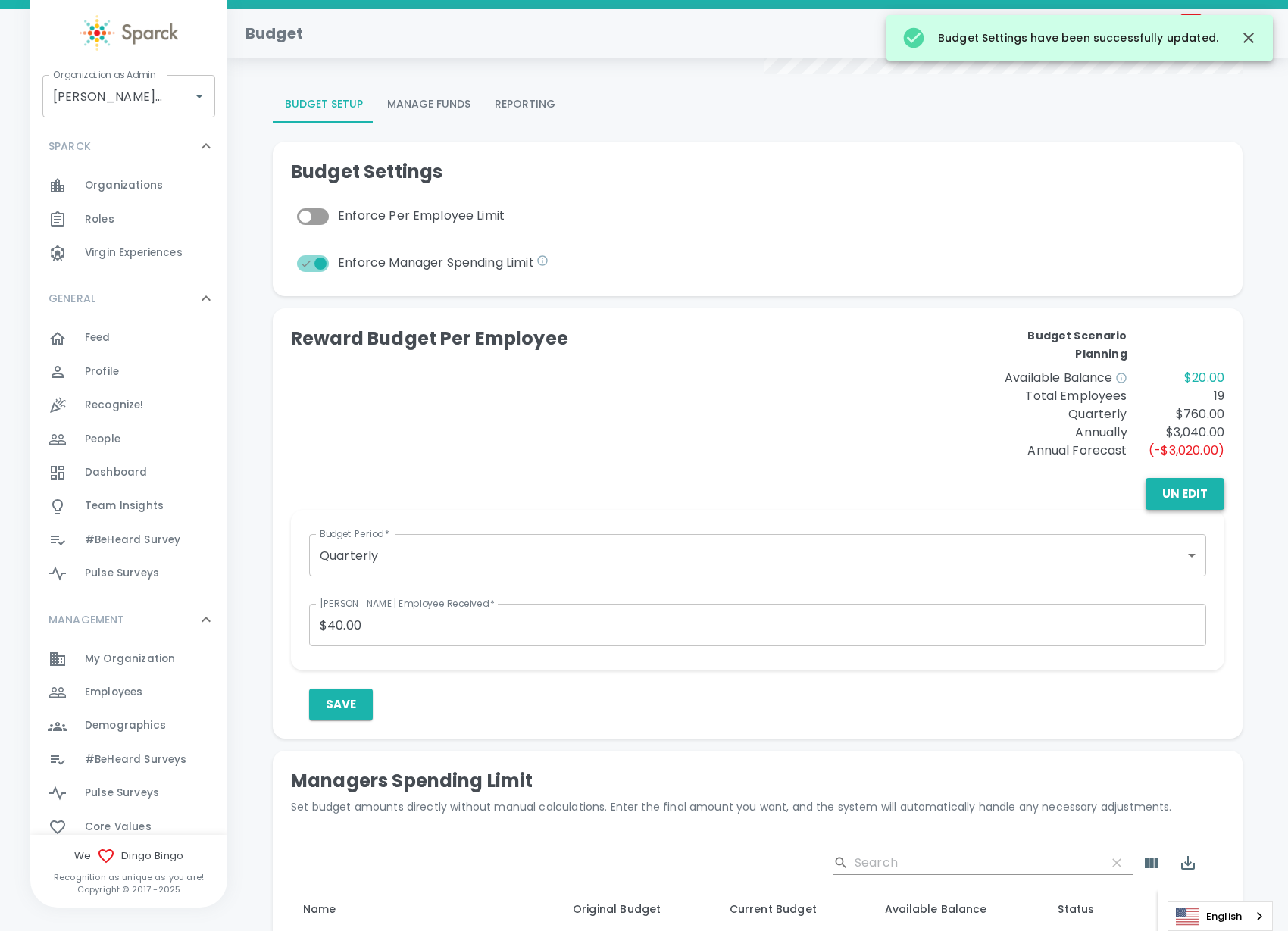
click at [1199, 504] on button "Un Edit" at bounding box center [1185, 494] width 79 height 32
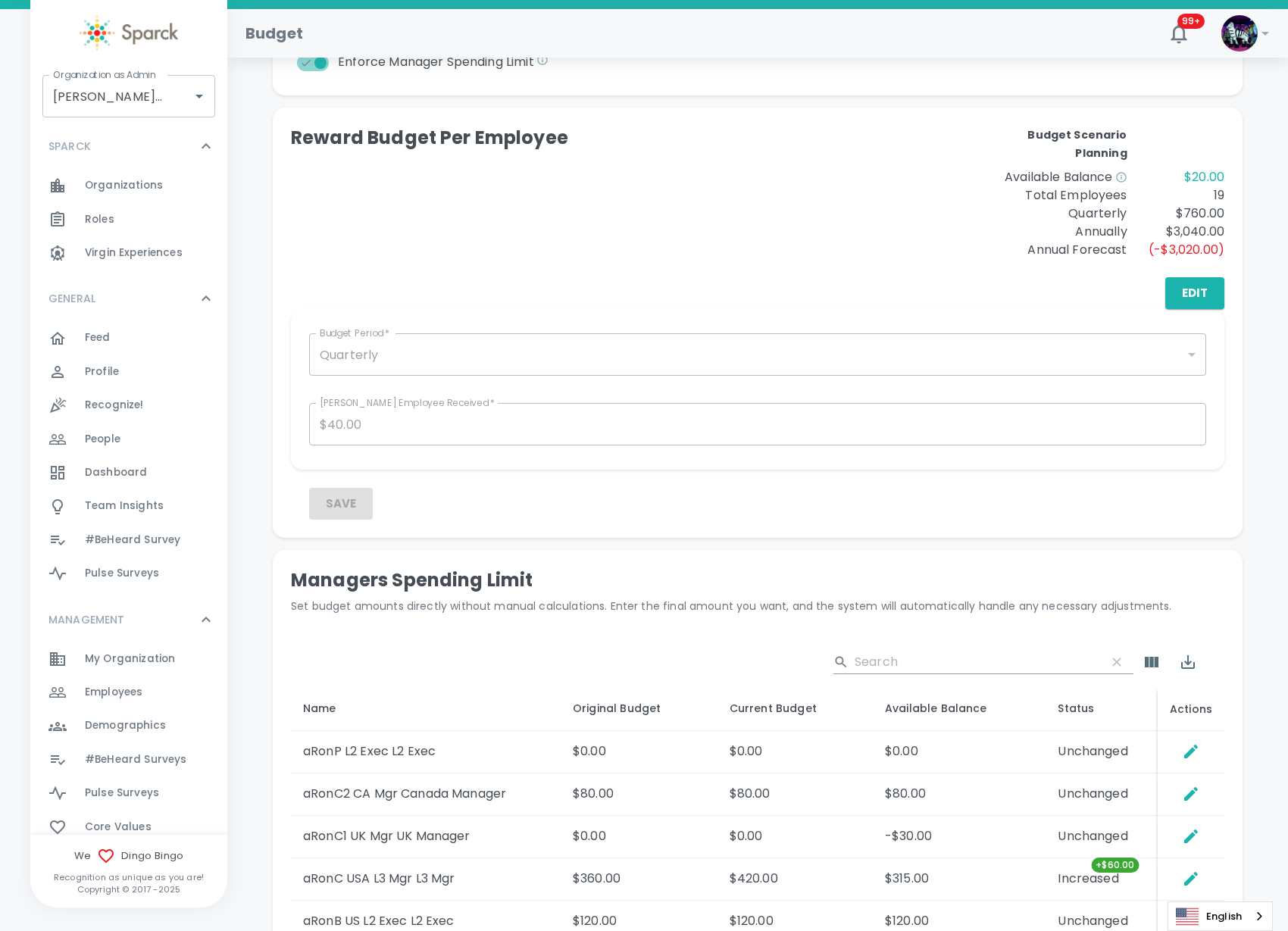
scroll to position [221, 0]
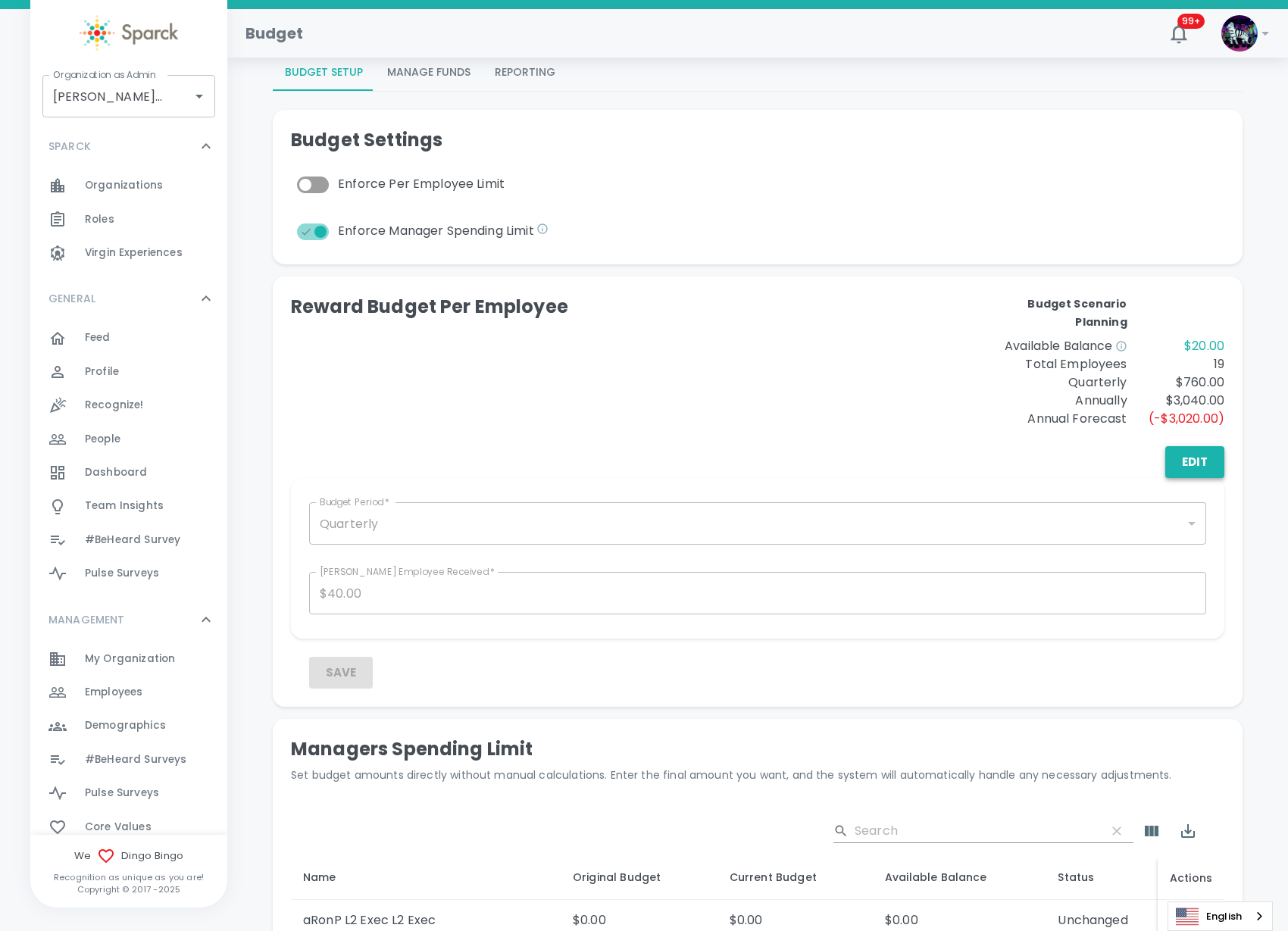
click at [1190, 455] on button "Edit" at bounding box center [1194, 462] width 59 height 32
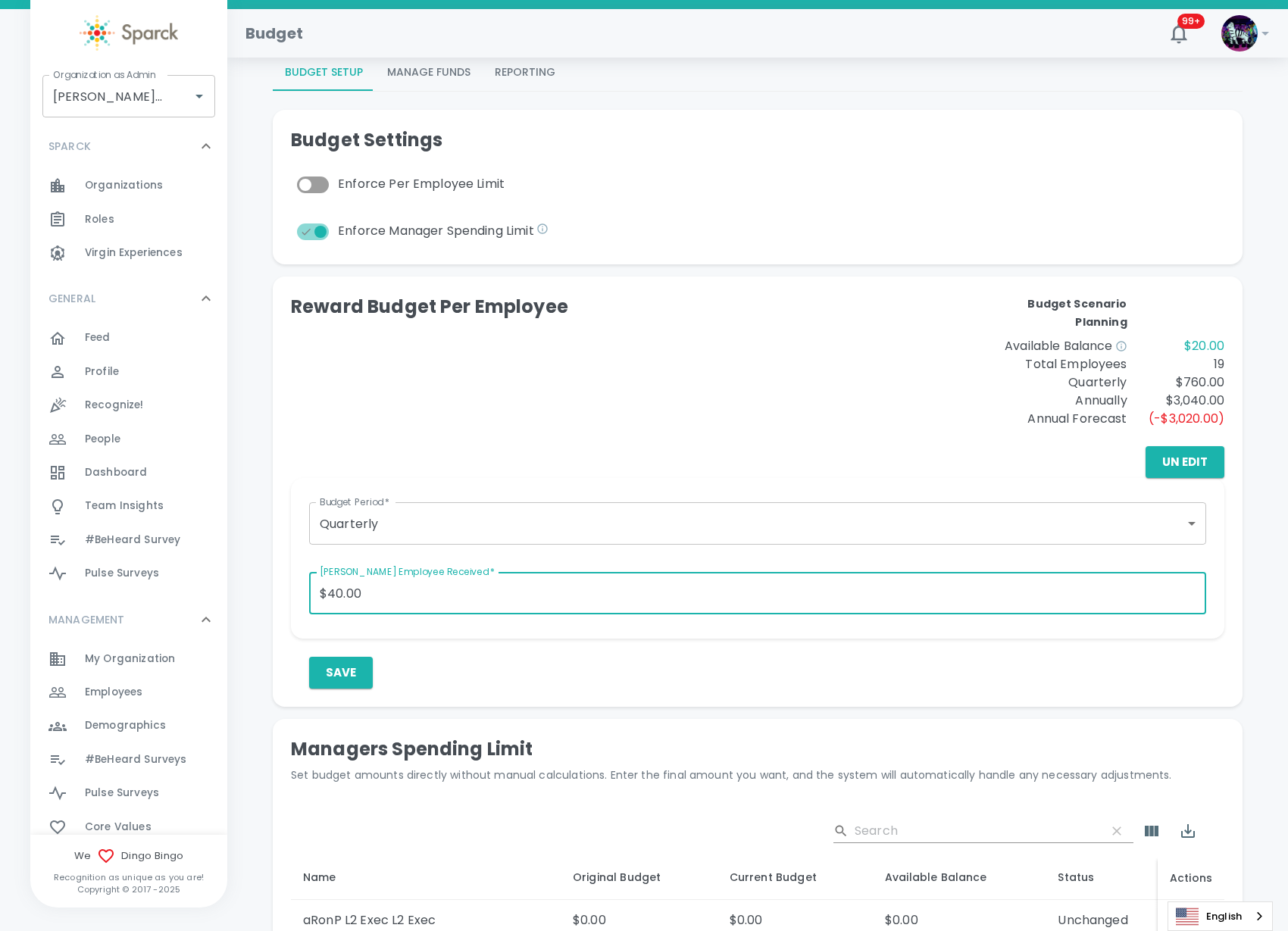
drag, startPoint x: 205, startPoint y: 600, endPoint x: 168, endPoint y: 600, distance: 37.0
click at [168, 600] on div "Budget 99+ ! Organization as Admin Dingo Bingo • 1486 Organization as Admin SPA…" at bounding box center [644, 548] width 1288 height 1521
type input "$15.00"
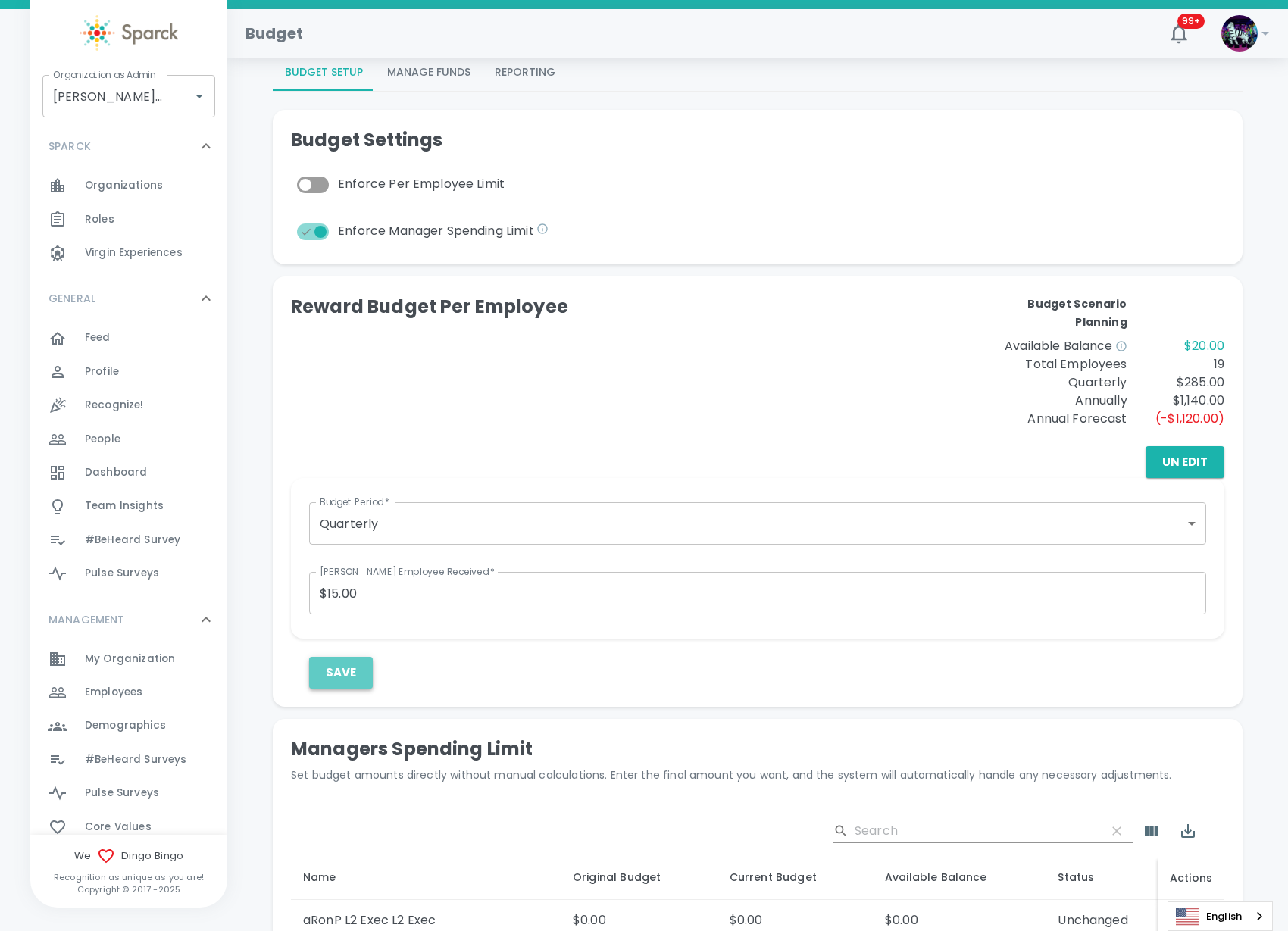
click at [352, 680] on button "Save" at bounding box center [341, 673] width 64 height 32
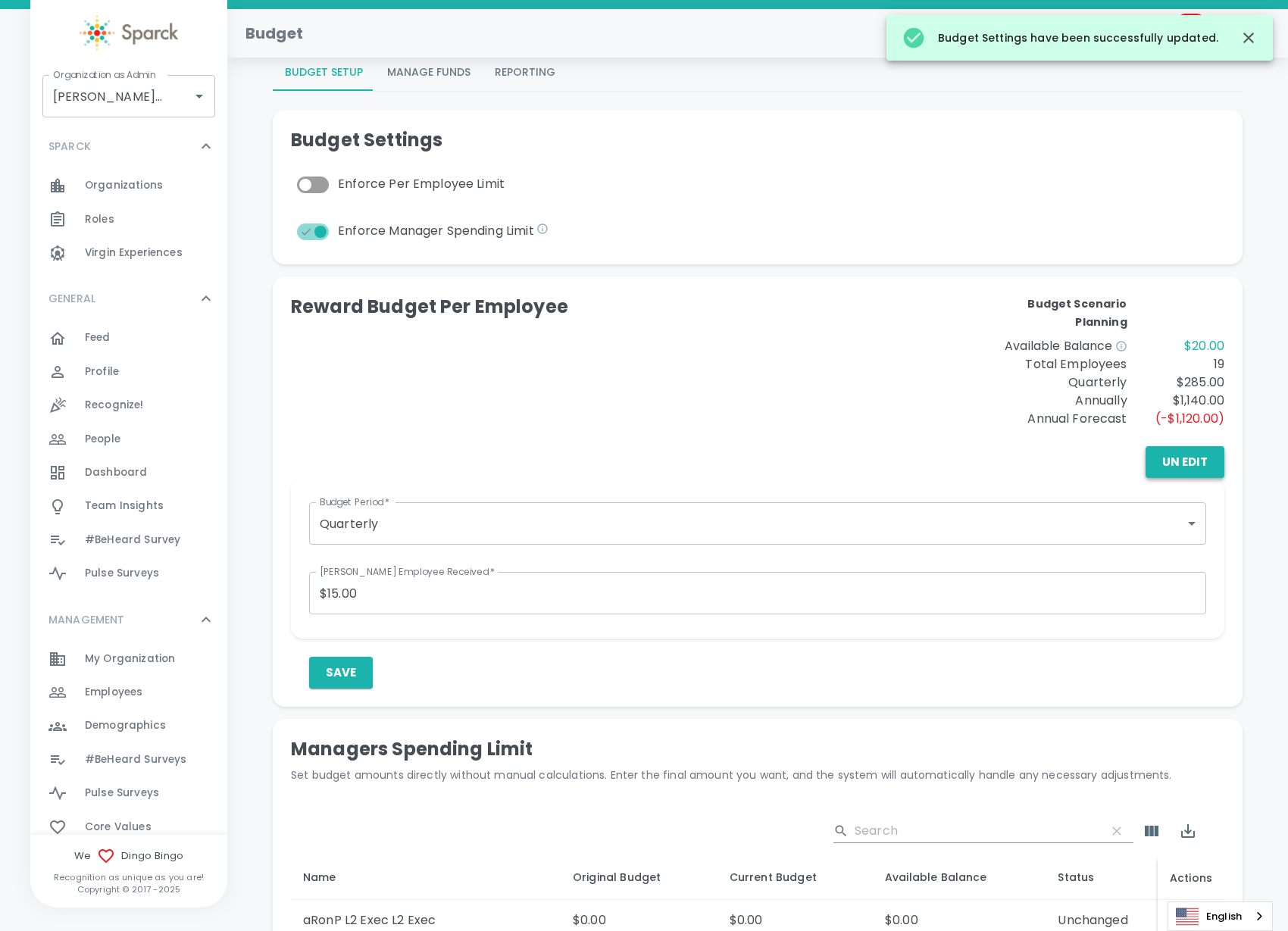
click at [1174, 465] on button "Un Edit" at bounding box center [1185, 462] width 79 height 32
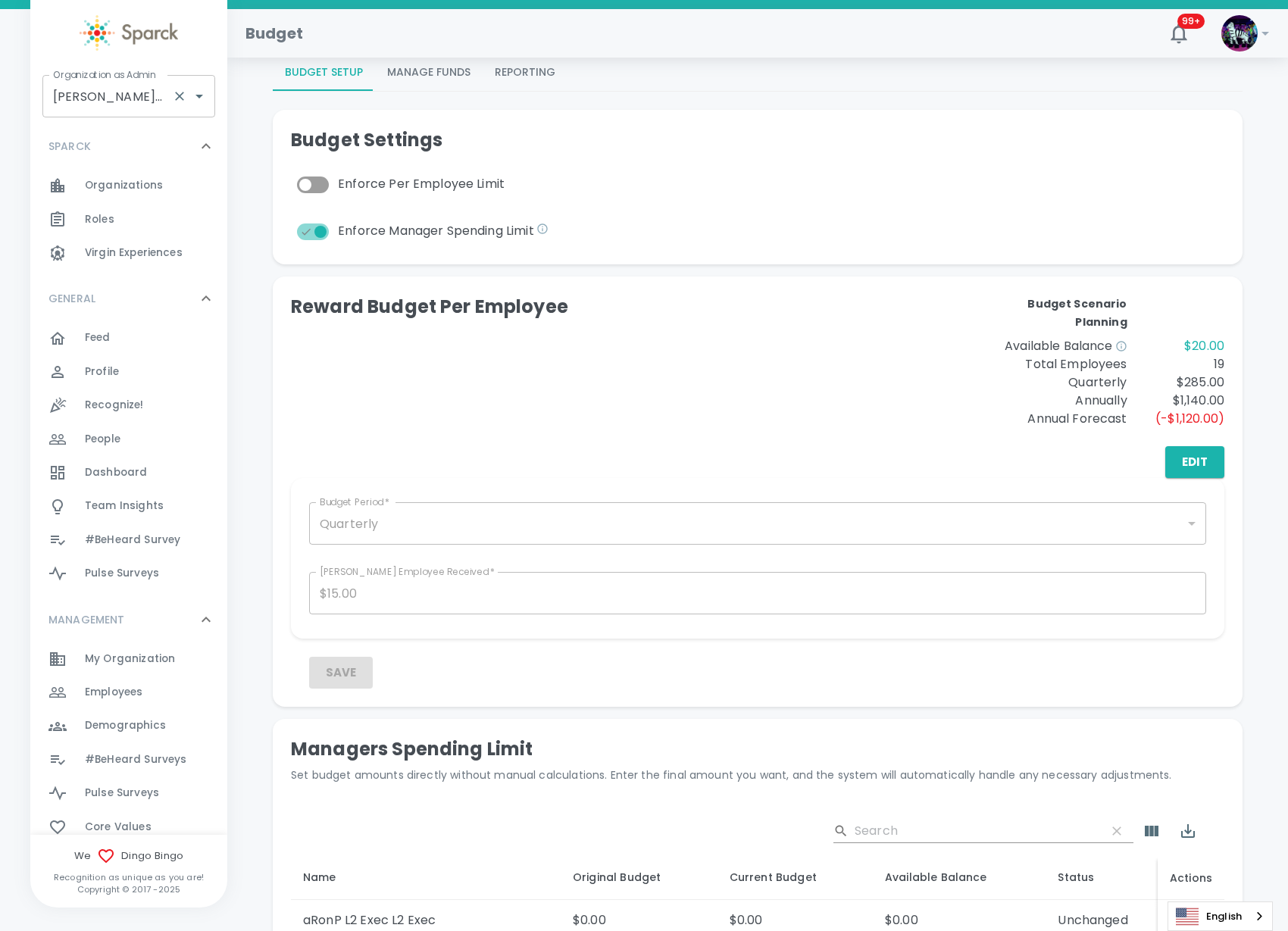
click at [131, 92] on input "Dingo Bingo • 1486" at bounding box center [107, 96] width 116 height 29
click at [89, 137] on li "[US_STATE] Tech Credit Union • 760" at bounding box center [129, 146] width 173 height 45
type input "[US_STATE] Tech Credit Union • 760"
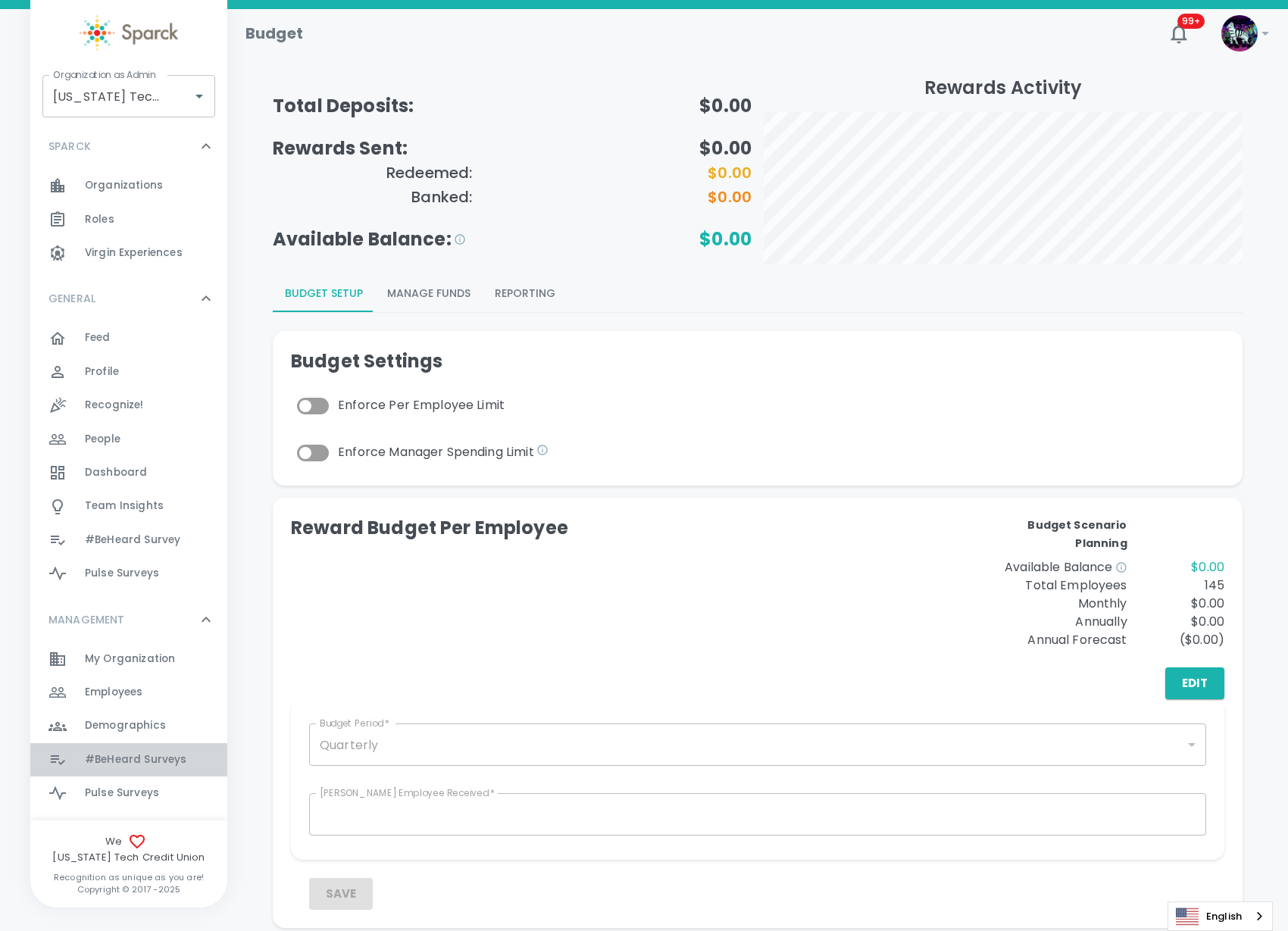
click at [144, 762] on span "#BeHeard Surveys" at bounding box center [135, 759] width 101 height 15
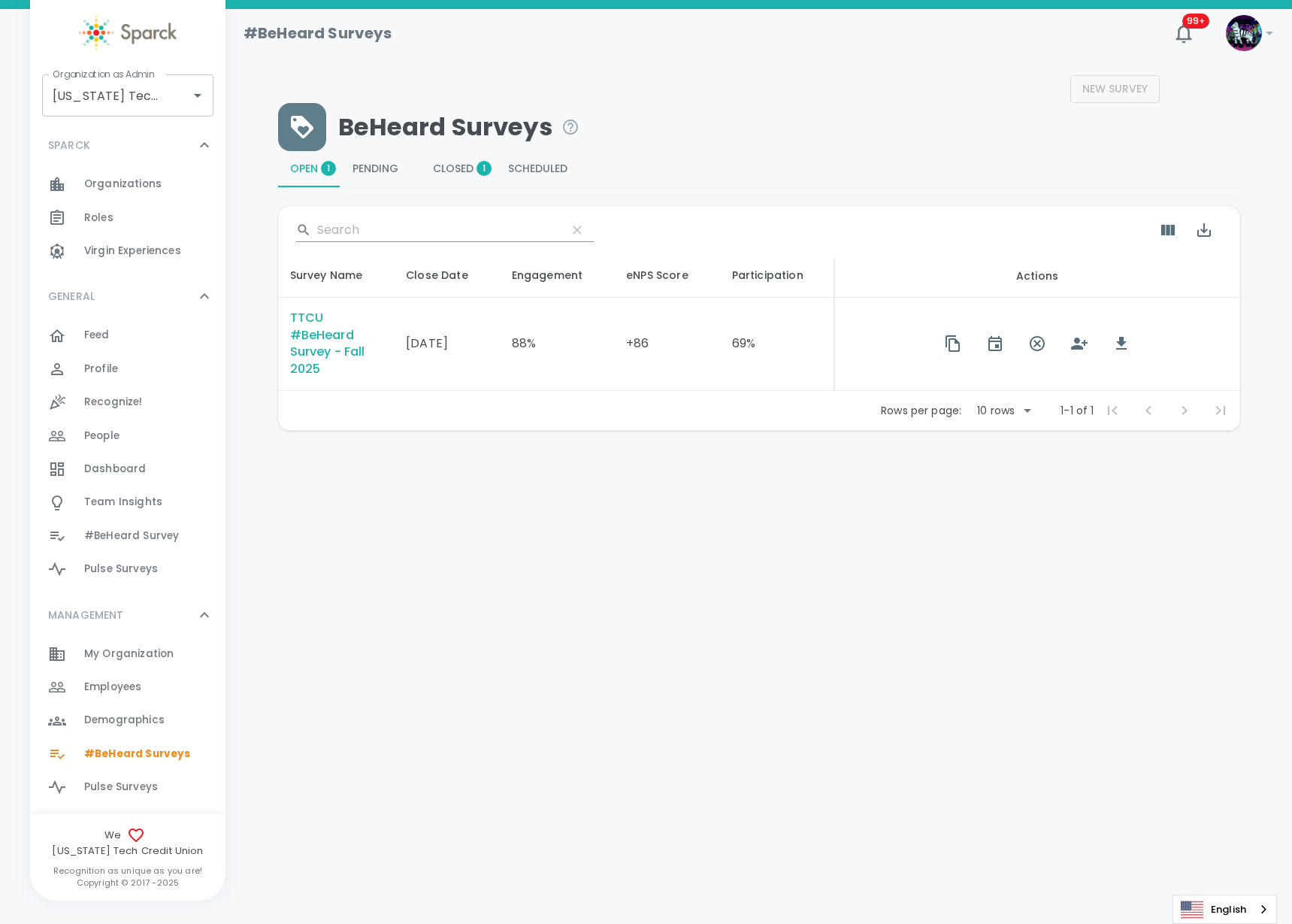
click at [335, 342] on div "TTCU #BeHeard Survey - Fall 2025" at bounding box center [335, 344] width 92 height 69
